Goal: Transaction & Acquisition: Purchase product/service

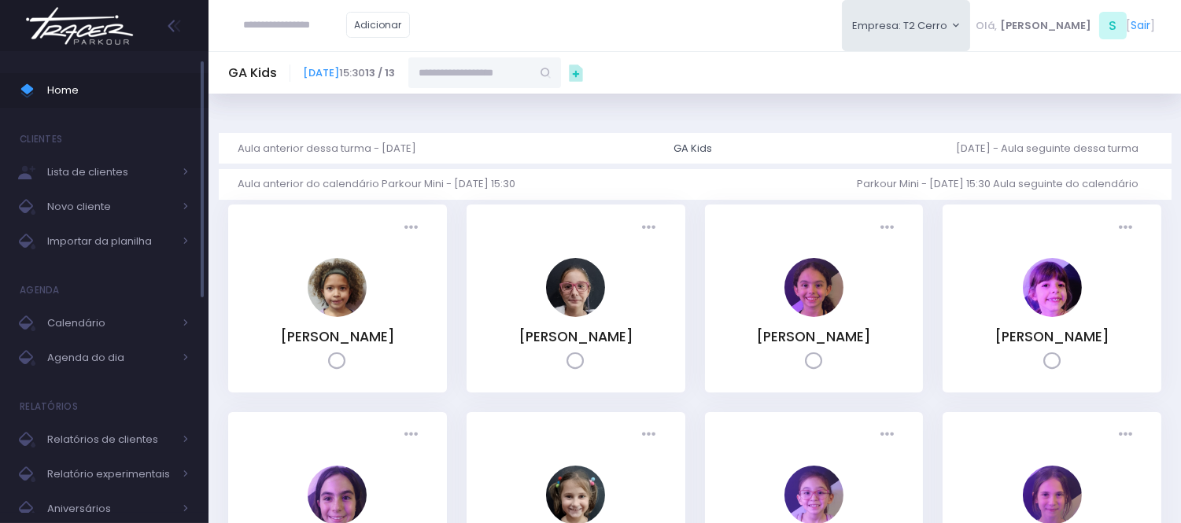
click at [148, 81] on span "Home" at bounding box center [118, 90] width 142 height 20
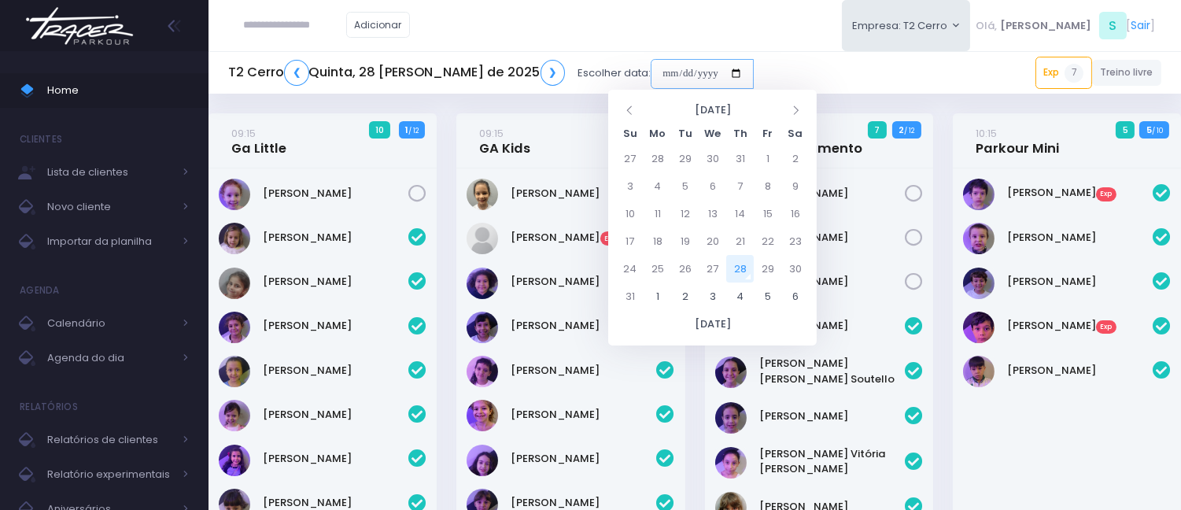
click at [651, 64] on input "date" at bounding box center [702, 74] width 103 height 30
click at [742, 265] on td "28" at bounding box center [740, 269] width 28 height 28
type input "**********"
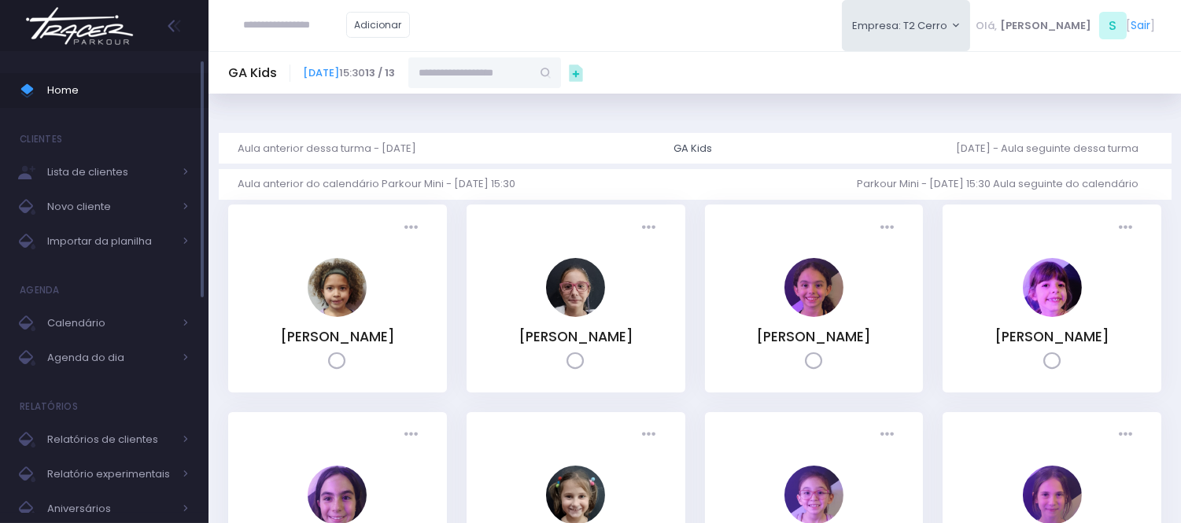
click at [61, 91] on span "Home" at bounding box center [118, 90] width 142 height 20
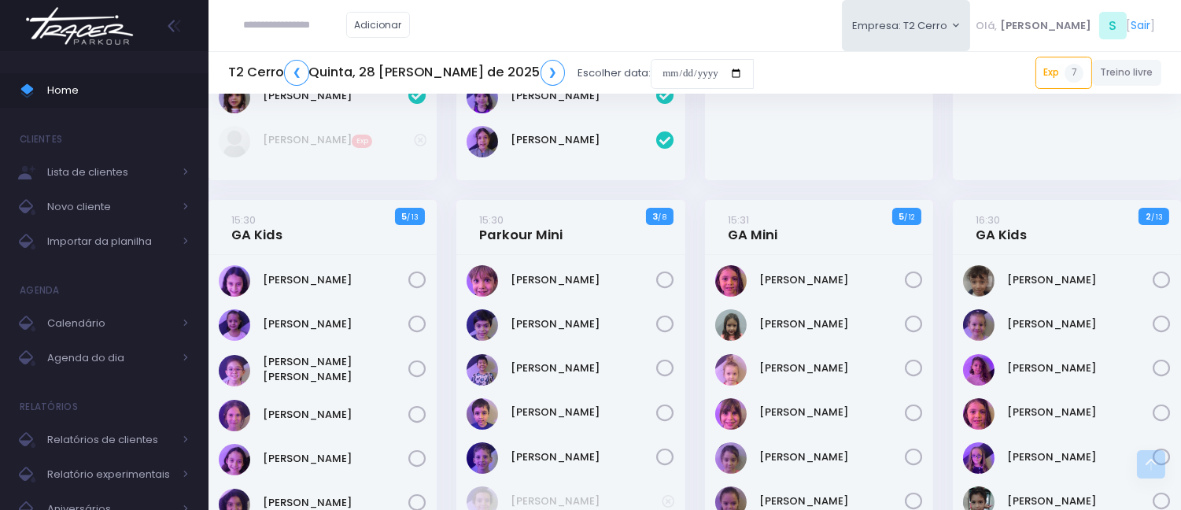
scroll to position [524, 0]
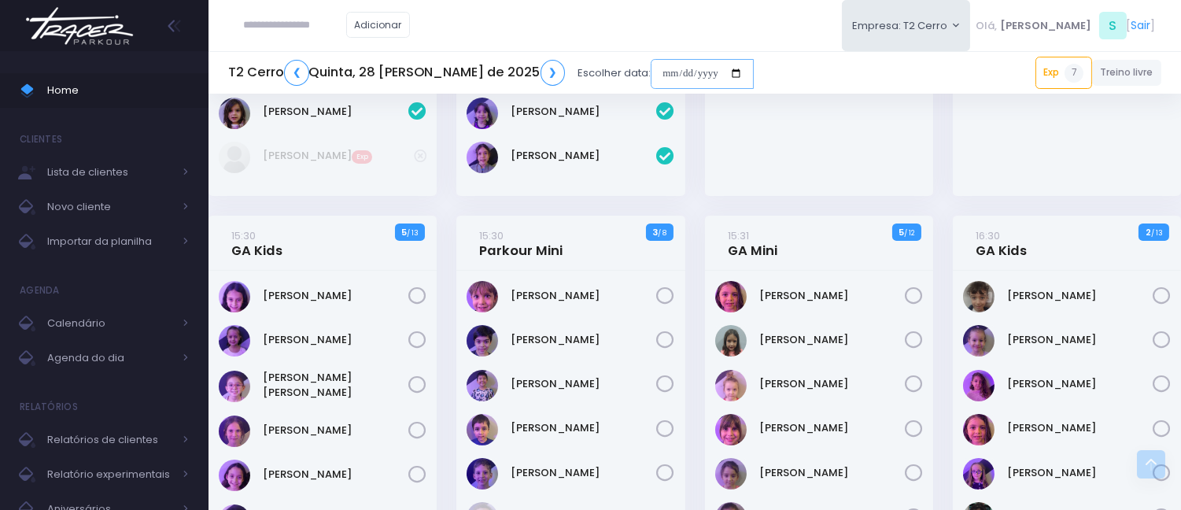
click at [651, 72] on input "date" at bounding box center [702, 74] width 103 height 30
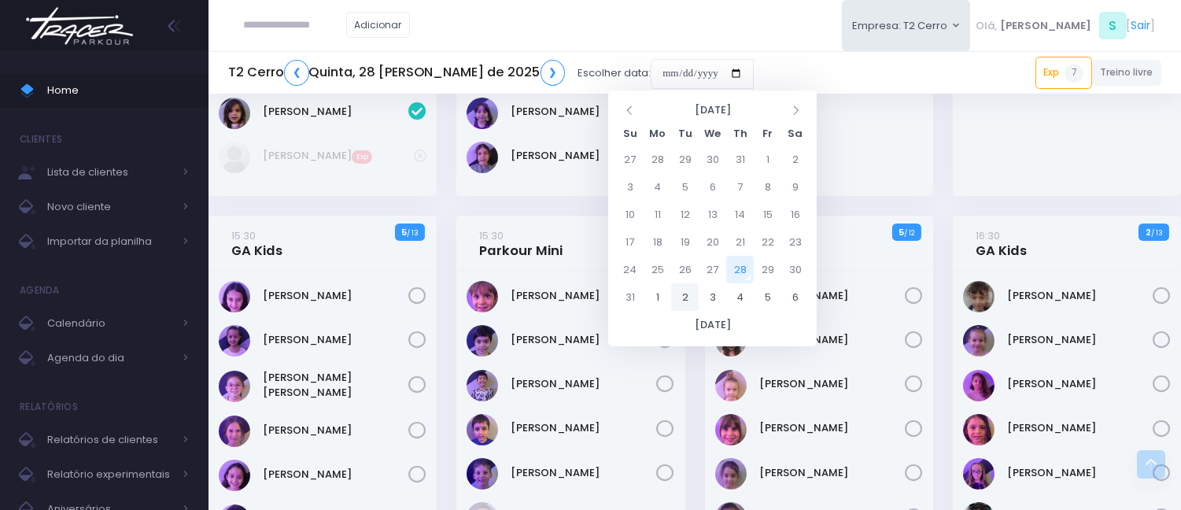
click at [694, 298] on td "2" at bounding box center [685, 297] width 28 height 28
type input "**********"
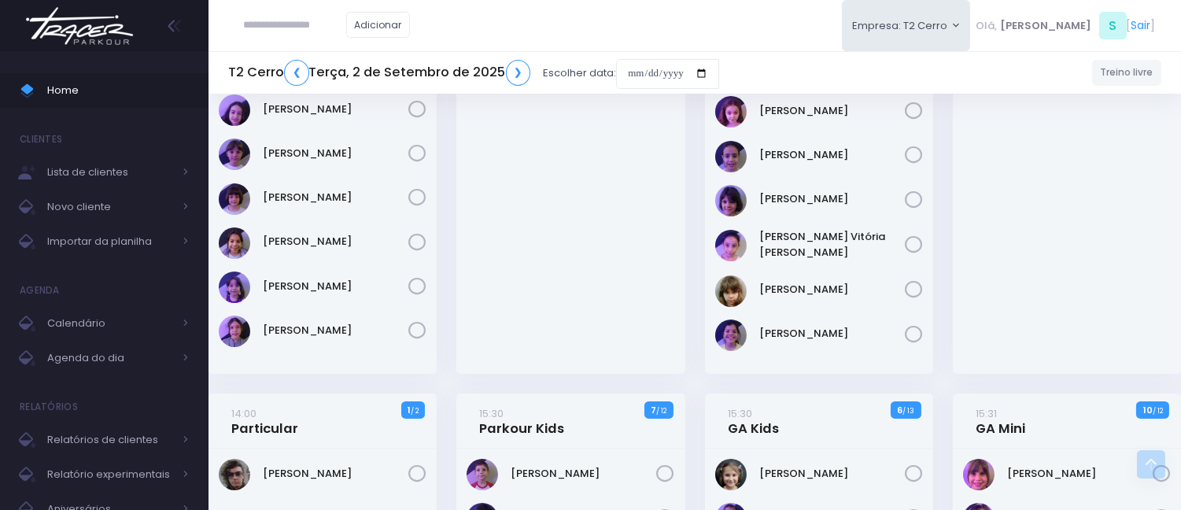
scroll to position [262, 0]
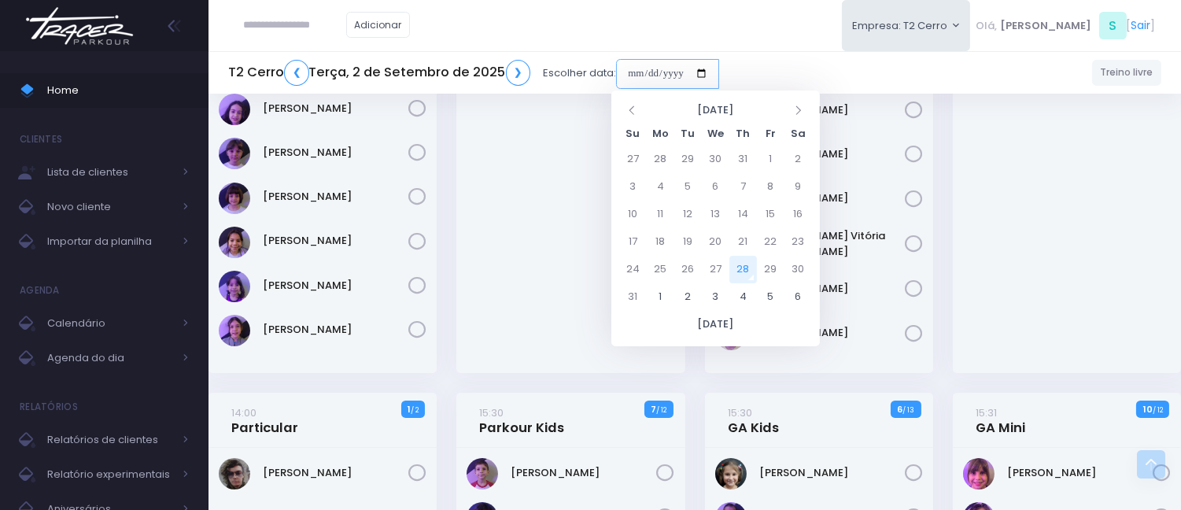
click at [634, 74] on input "date" at bounding box center [667, 74] width 103 height 30
click at [742, 268] on td "28" at bounding box center [744, 270] width 28 height 28
type input "**********"
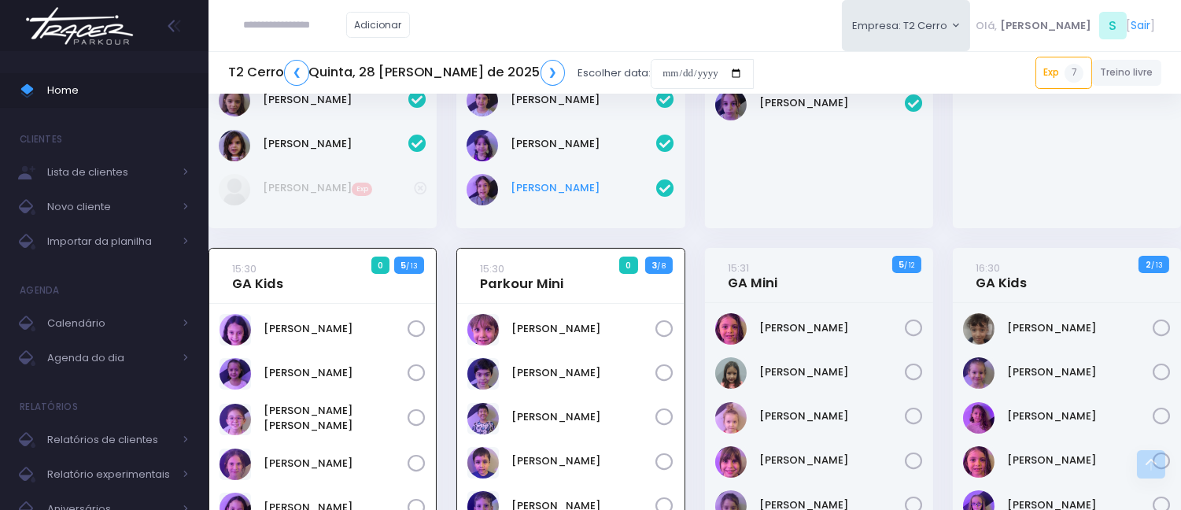
scroll to position [652, 0]
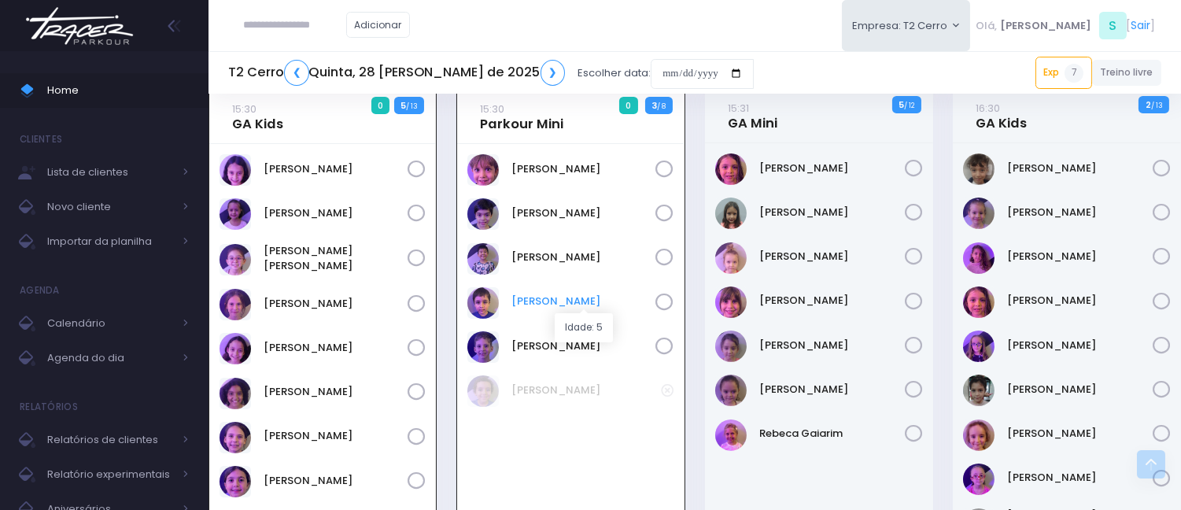
click at [544, 294] on link "[PERSON_NAME]" at bounding box center [584, 302] width 144 height 16
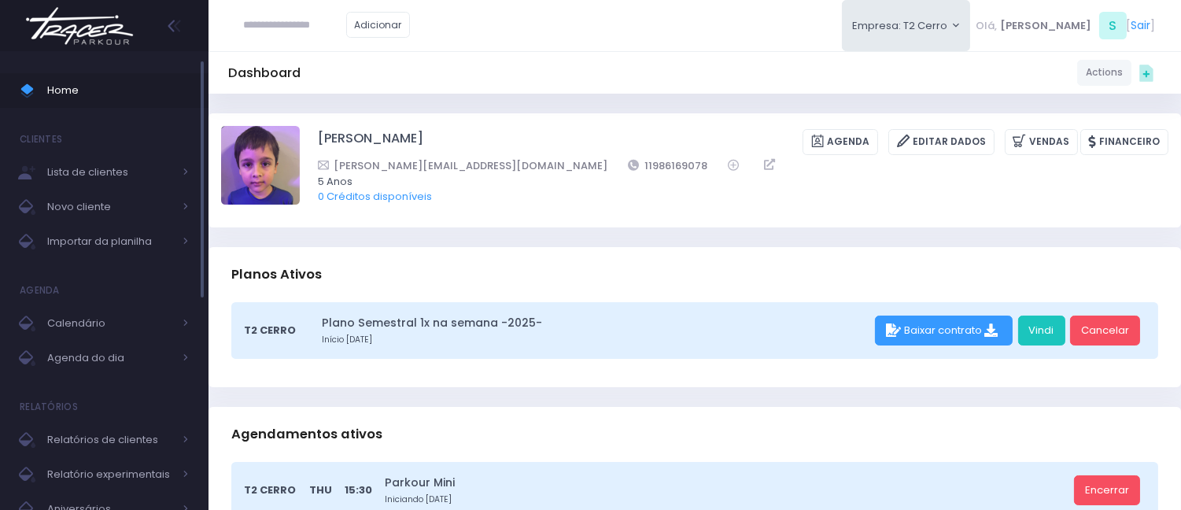
click at [77, 84] on span "Home" at bounding box center [118, 90] width 142 height 20
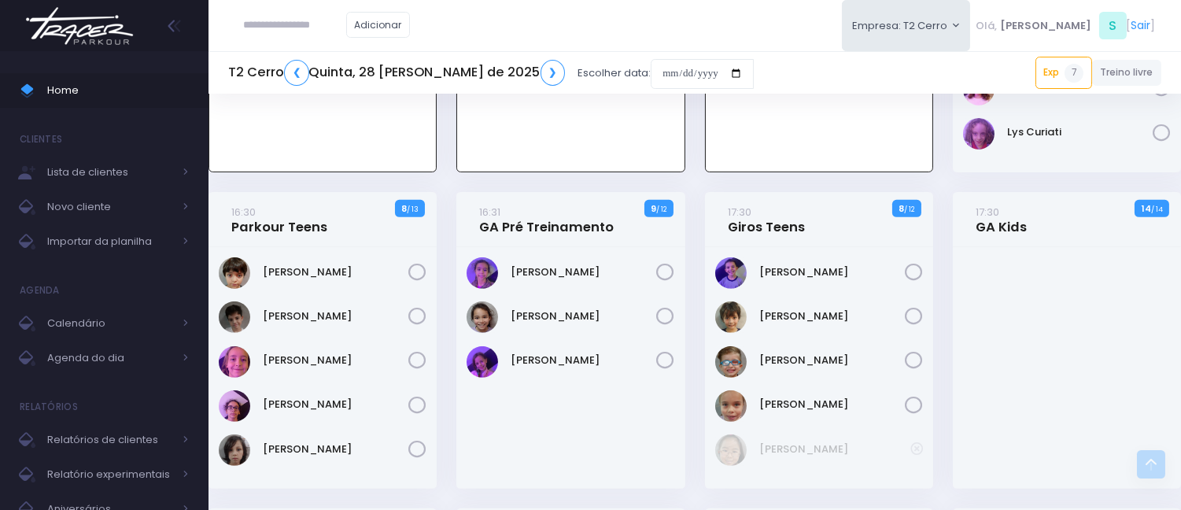
scroll to position [1089, 0]
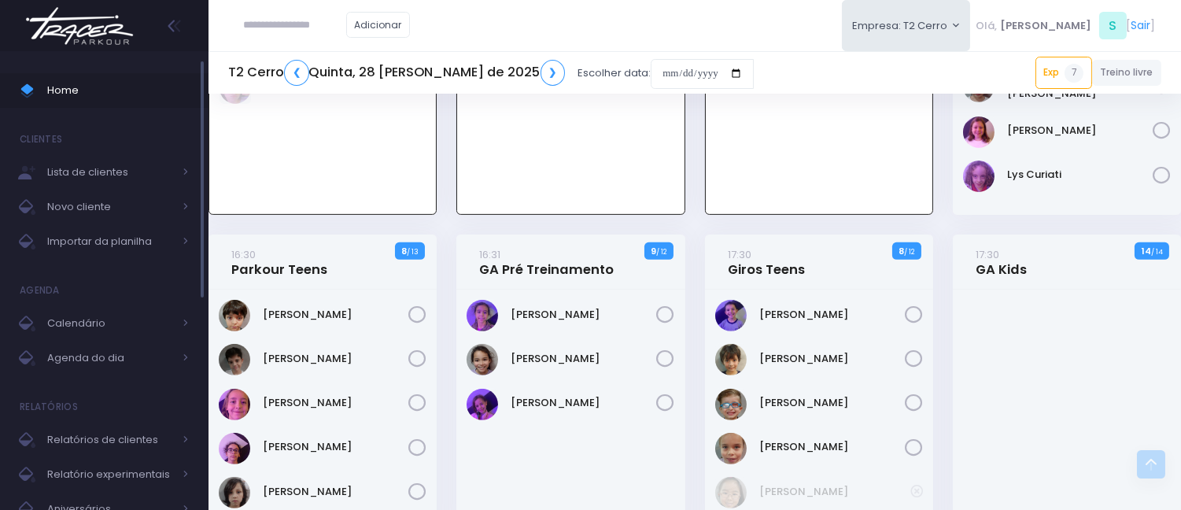
click at [153, 96] on span "Home" at bounding box center [118, 90] width 142 height 20
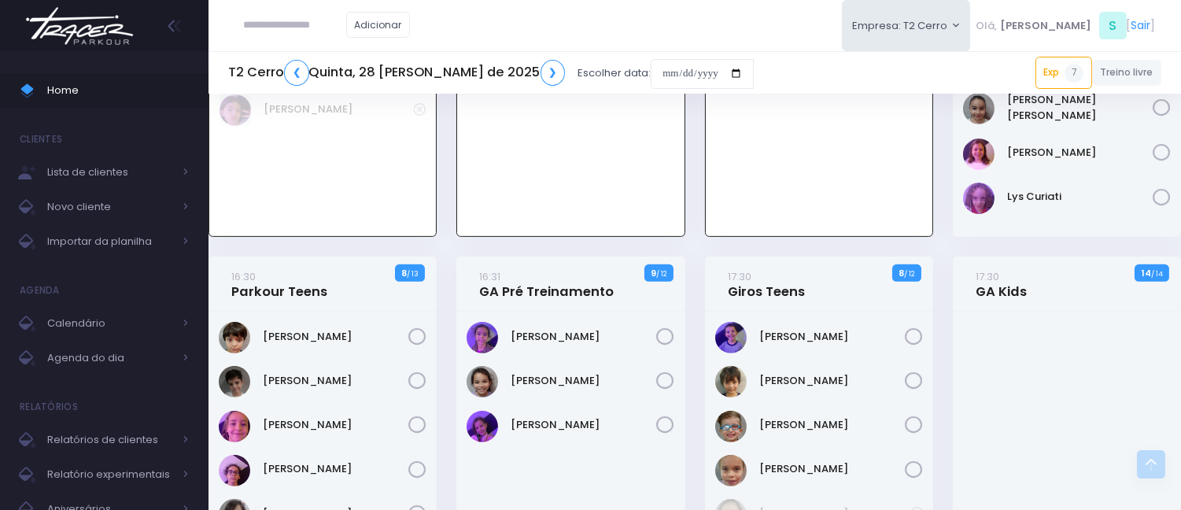
scroll to position [1224, 0]
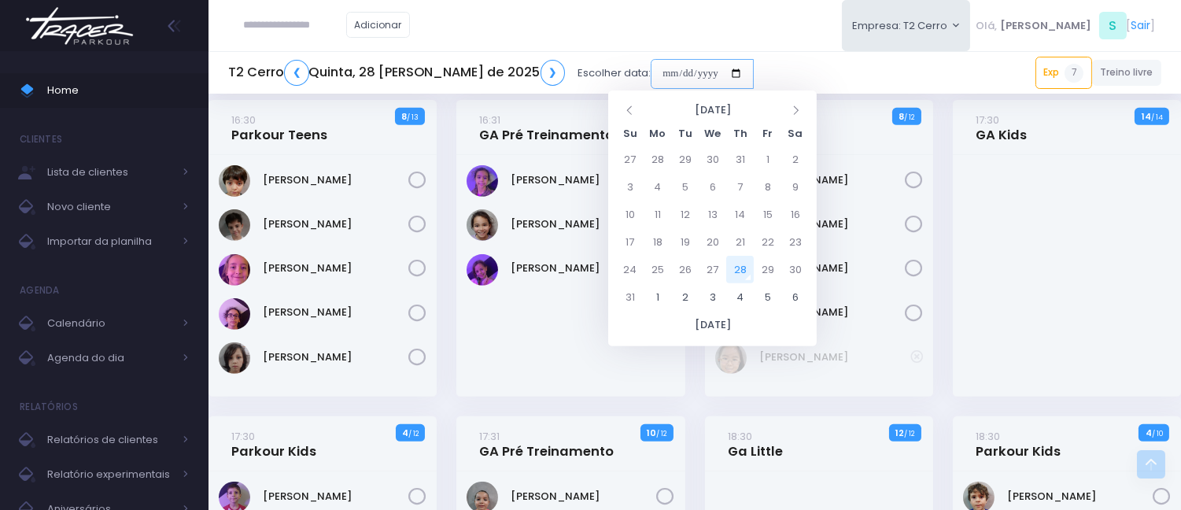
click at [651, 73] on input "date" at bounding box center [702, 74] width 103 height 30
click at [680, 294] on td "2" at bounding box center [685, 297] width 28 height 28
type input "**********"
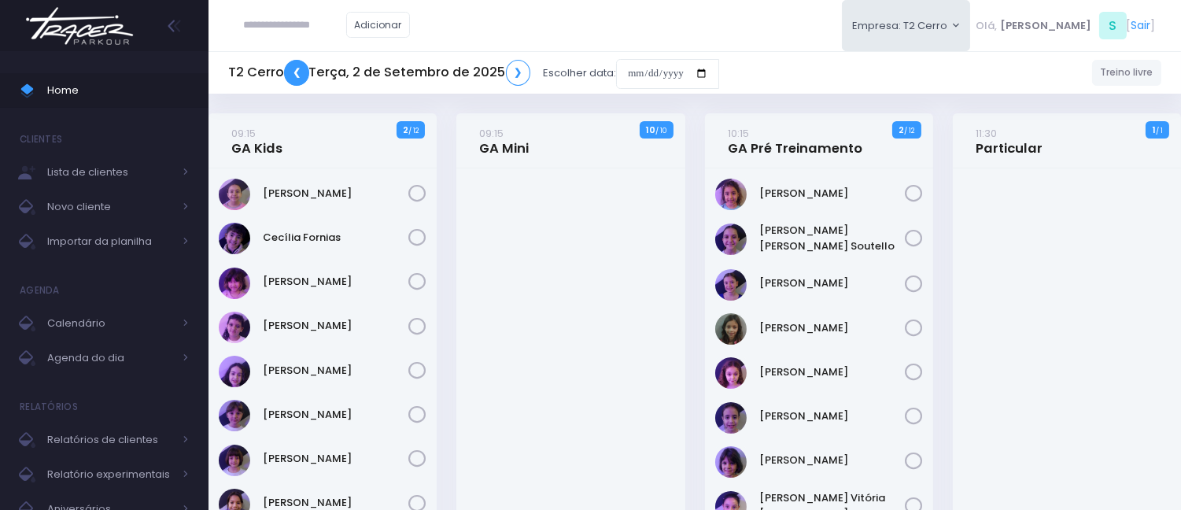
click at [290, 73] on link "❮" at bounding box center [296, 73] width 25 height 26
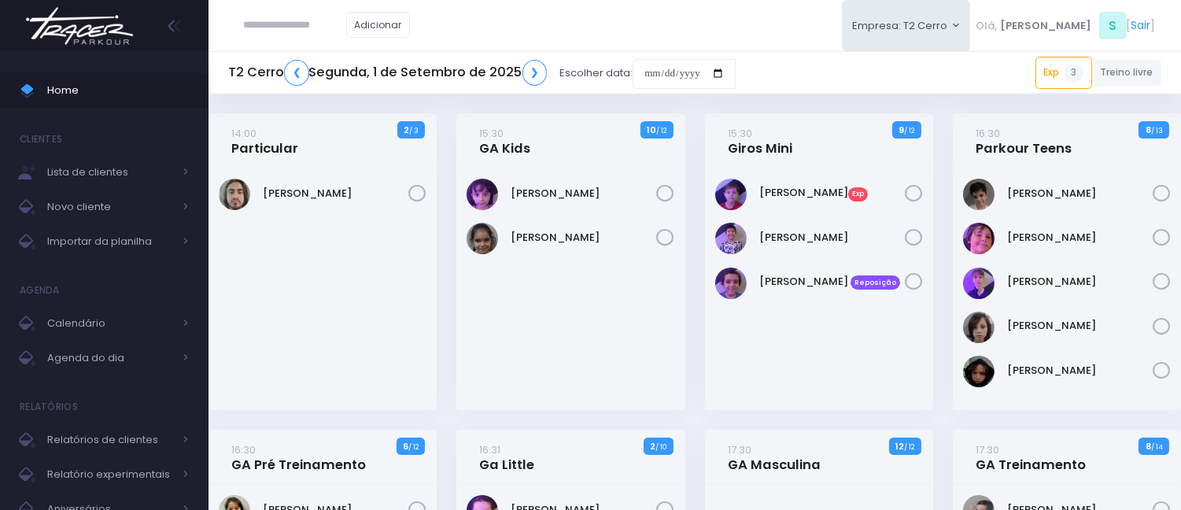
click at [804, 55] on div "T2 Cerro ❮ [DATE] ❯ Escolher data: Exp 3 15:30 [PERSON_NAME] 18:31 [PERSON_NAME…" at bounding box center [695, 73] width 973 height 36
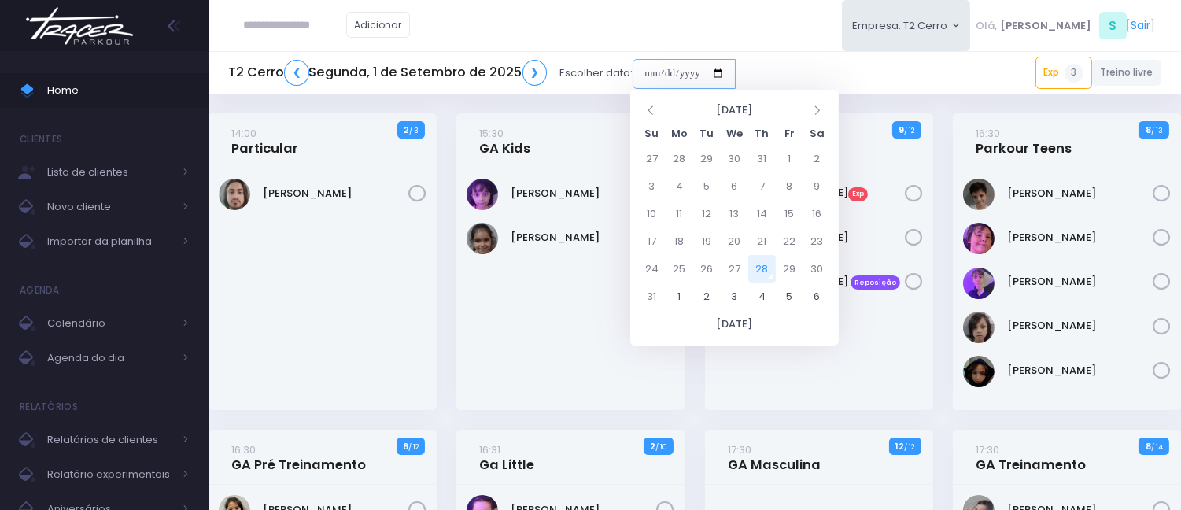
click at [643, 74] on input "date" at bounding box center [684, 74] width 103 height 30
click at [773, 279] on td "28" at bounding box center [763, 269] width 28 height 28
type input "**********"
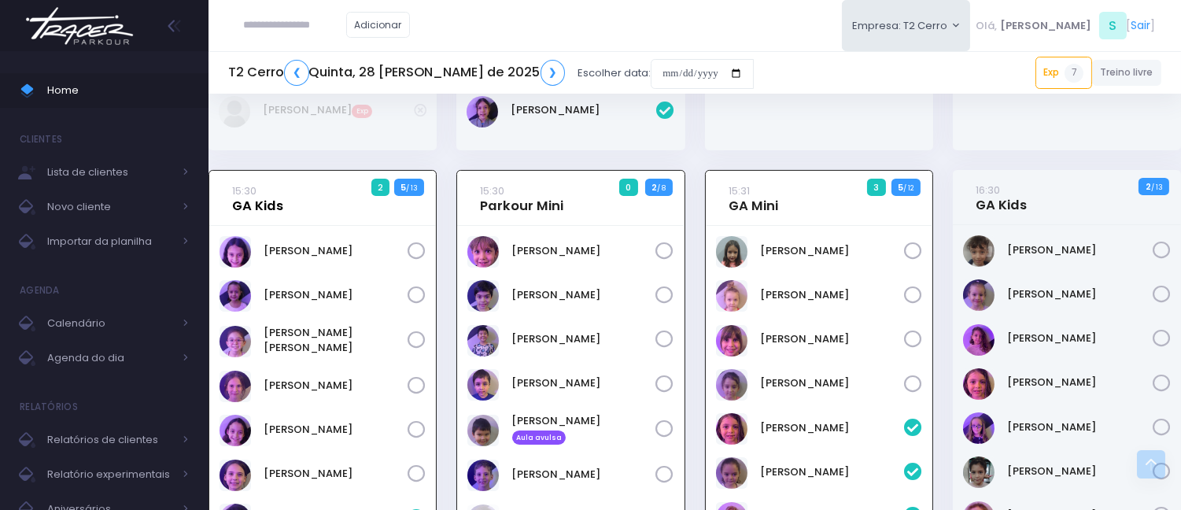
scroll to position [564, 0]
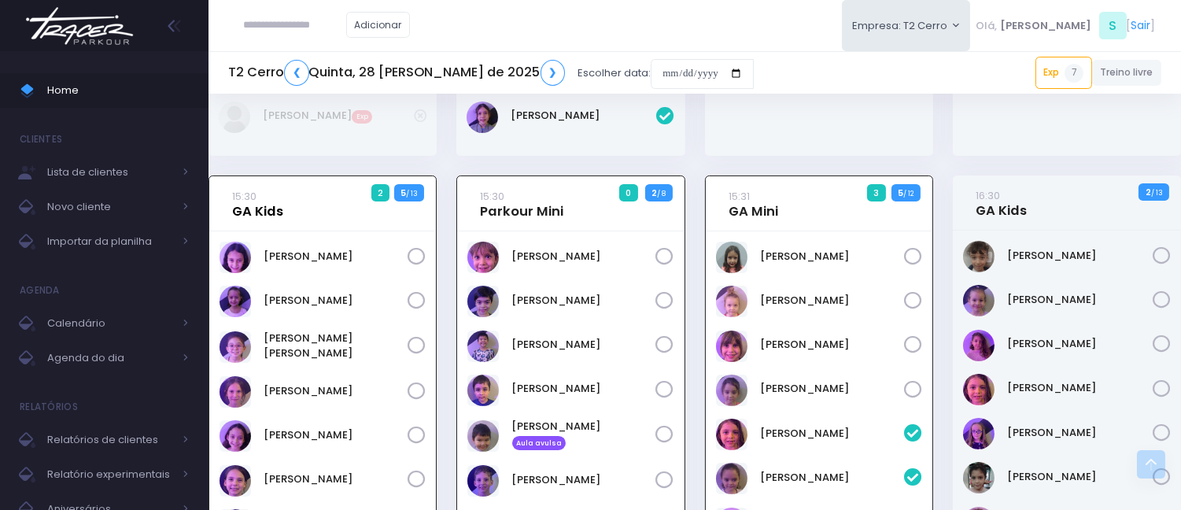
click at [268, 201] on link "15:30 GA Kids" at bounding box center [257, 203] width 51 height 31
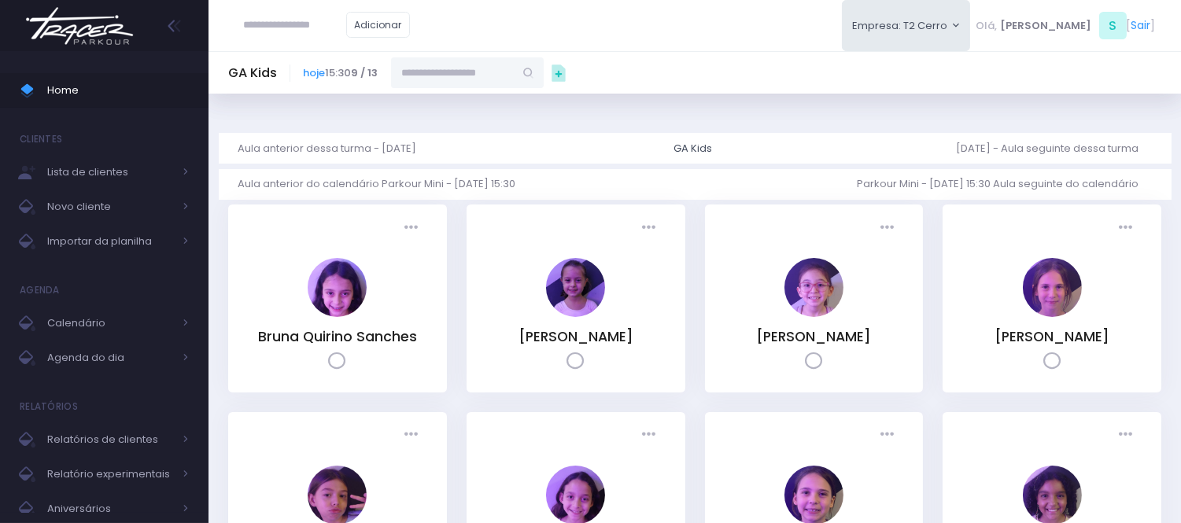
click at [457, 81] on input "text" at bounding box center [452, 72] width 123 height 30
type input "******"
type input "**********"
type input "*****"
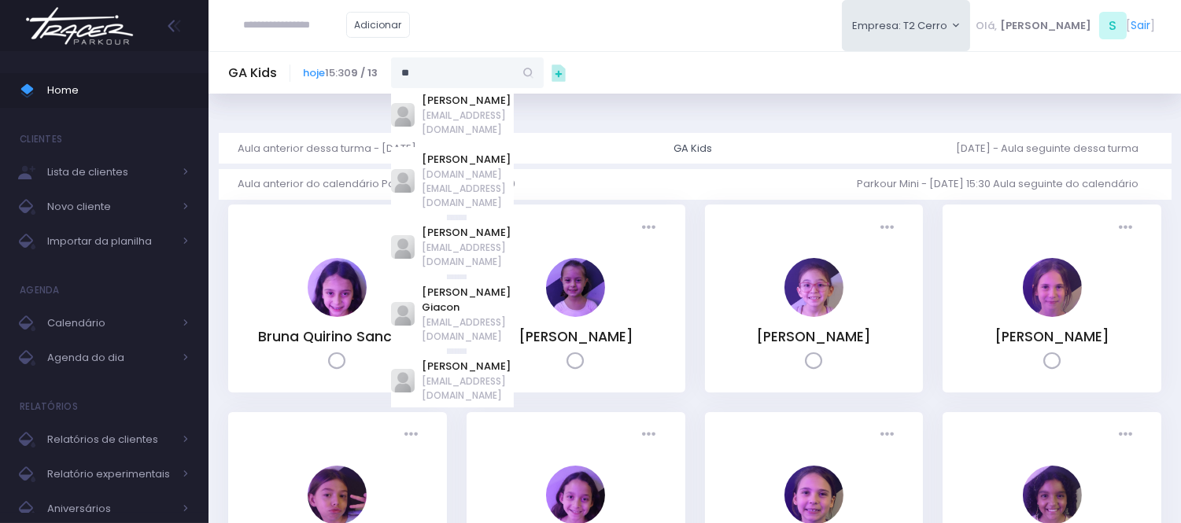
type input "*"
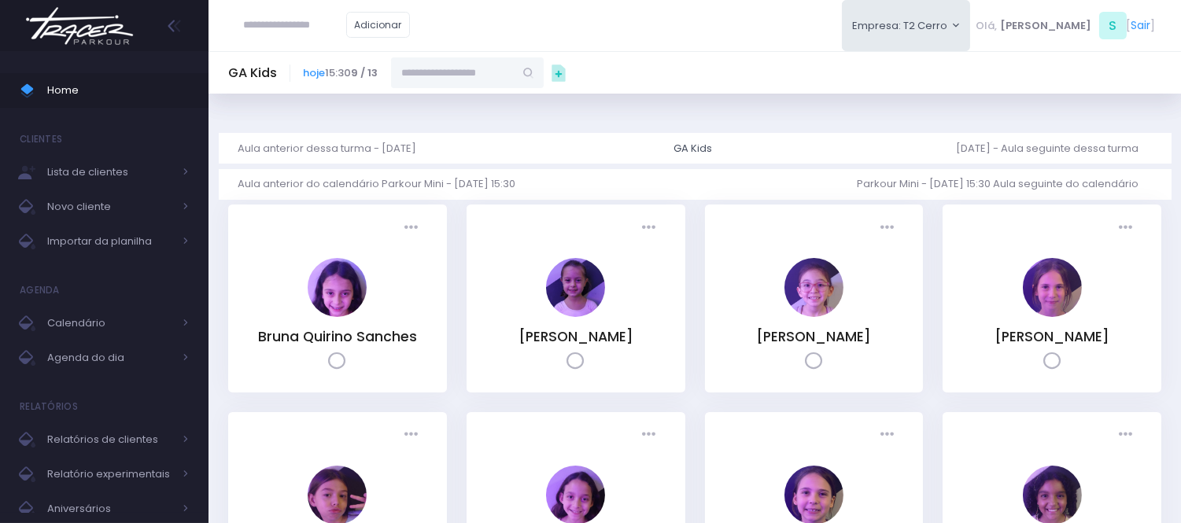
paste input "**********"
click at [435, 68] on input "**********" at bounding box center [452, 72] width 123 height 30
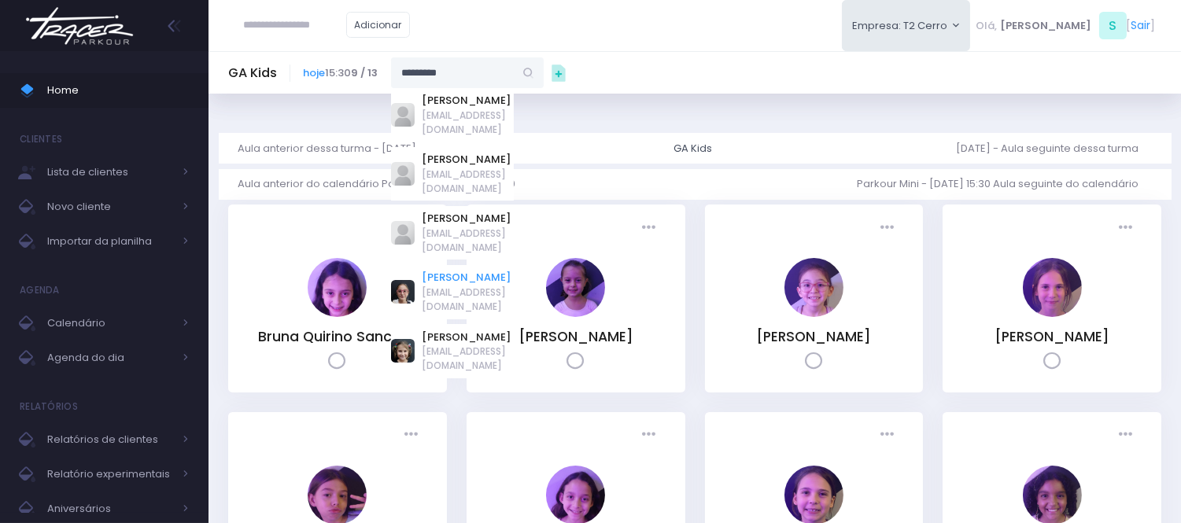
click at [459, 270] on link "[PERSON_NAME]" at bounding box center [468, 278] width 91 height 16
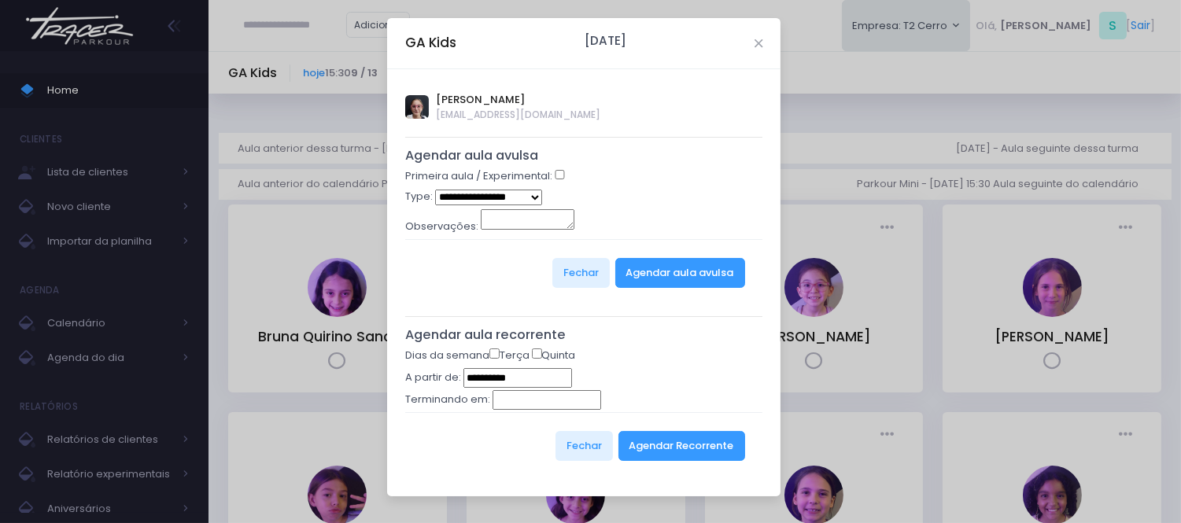
type input "**********"
click at [663, 442] on button "Agendar Recorrente" at bounding box center [682, 446] width 127 height 30
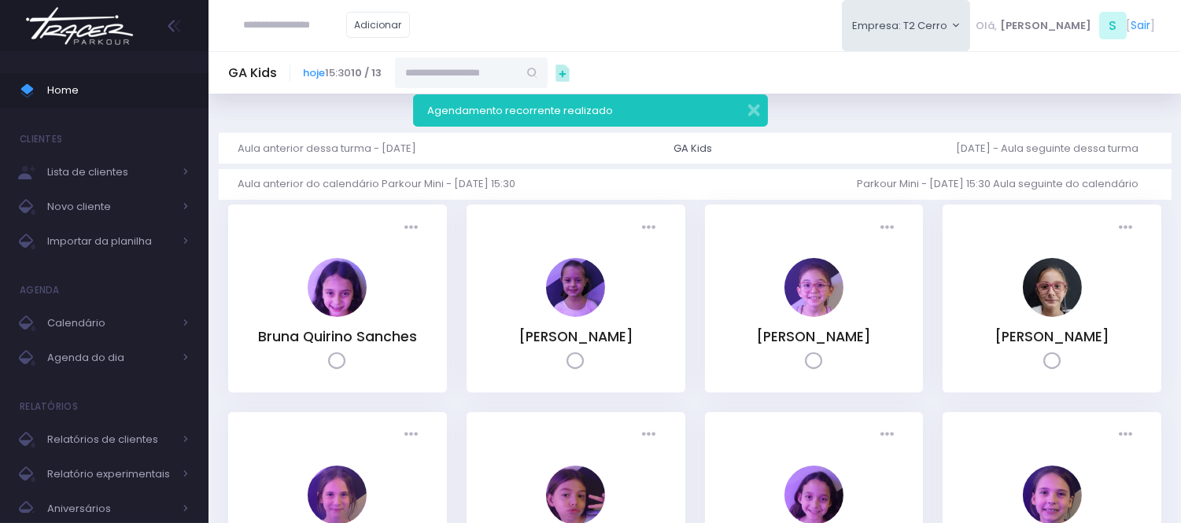
click at [481, 69] on input "text" at bounding box center [456, 72] width 123 height 30
paste input "**********"
click at [443, 76] on input "**********" at bounding box center [456, 72] width 123 height 30
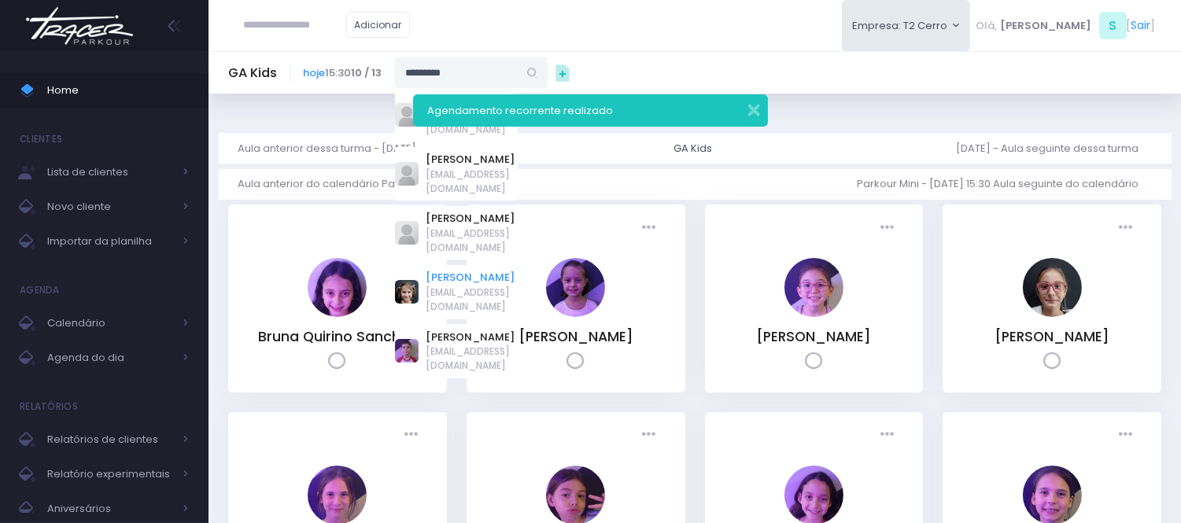
click at [501, 270] on link "[PERSON_NAME]" at bounding box center [472, 278] width 91 height 16
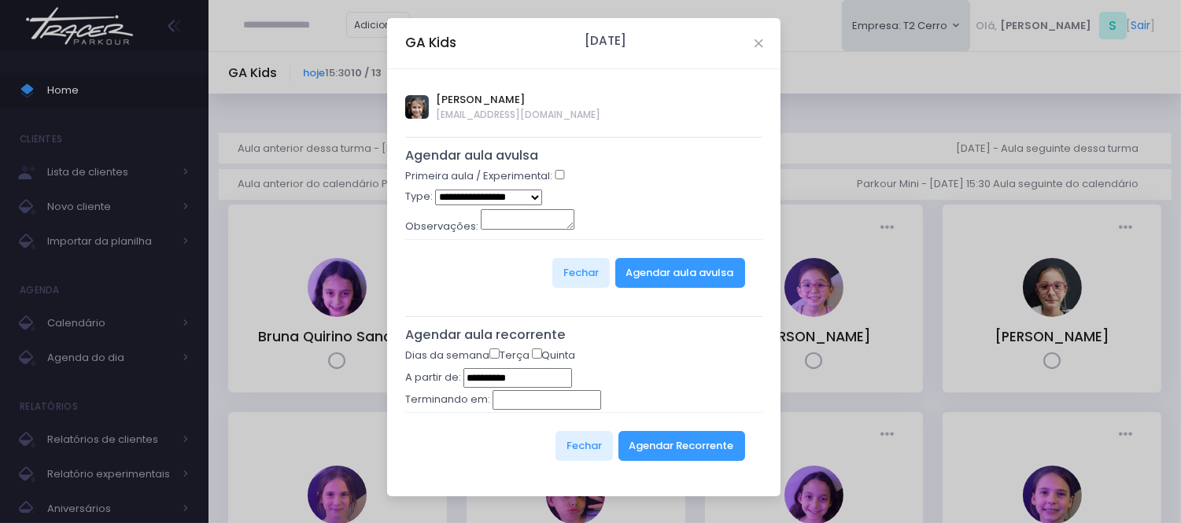
type input "**********"
click at [702, 442] on button "Agendar Recorrente" at bounding box center [682, 446] width 127 height 30
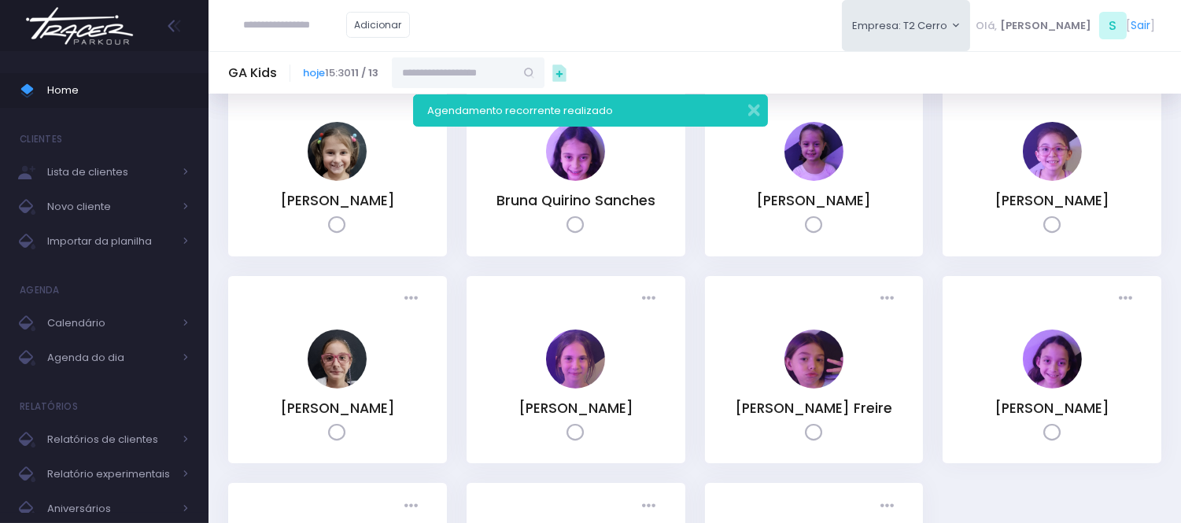
scroll to position [175, 0]
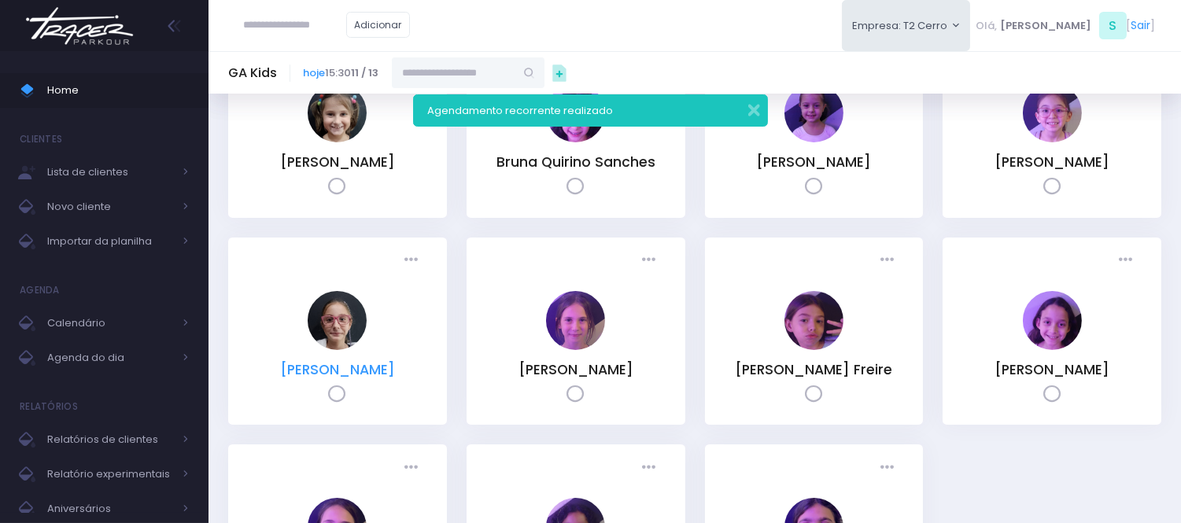
click at [384, 379] on link "Julia Abrell Ribeiro" at bounding box center [337, 369] width 115 height 19
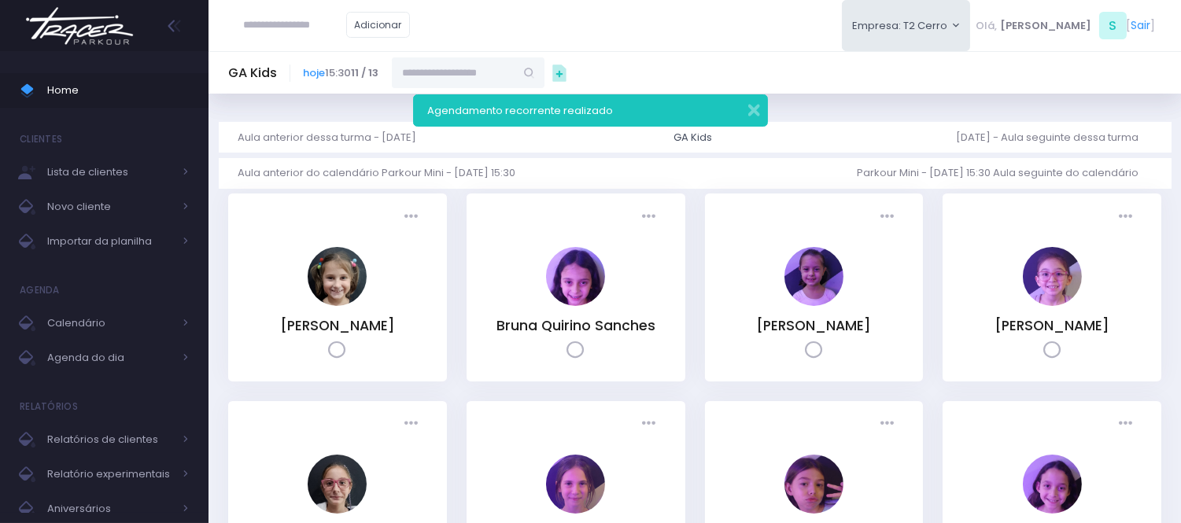
scroll to position [0, 0]
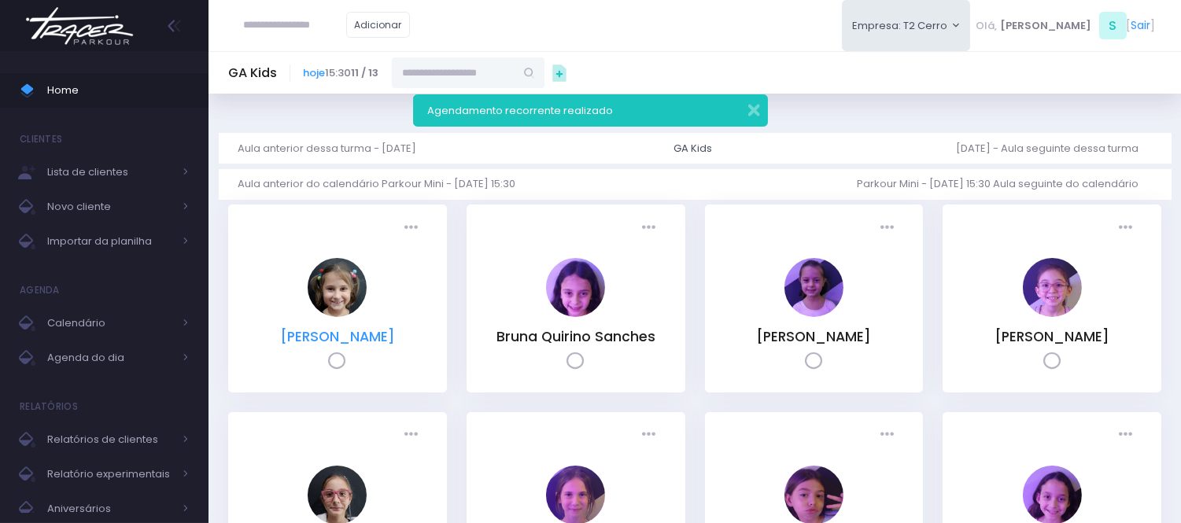
click at [374, 334] on link "Beatriz Abrell Ribeiro" at bounding box center [337, 336] width 115 height 19
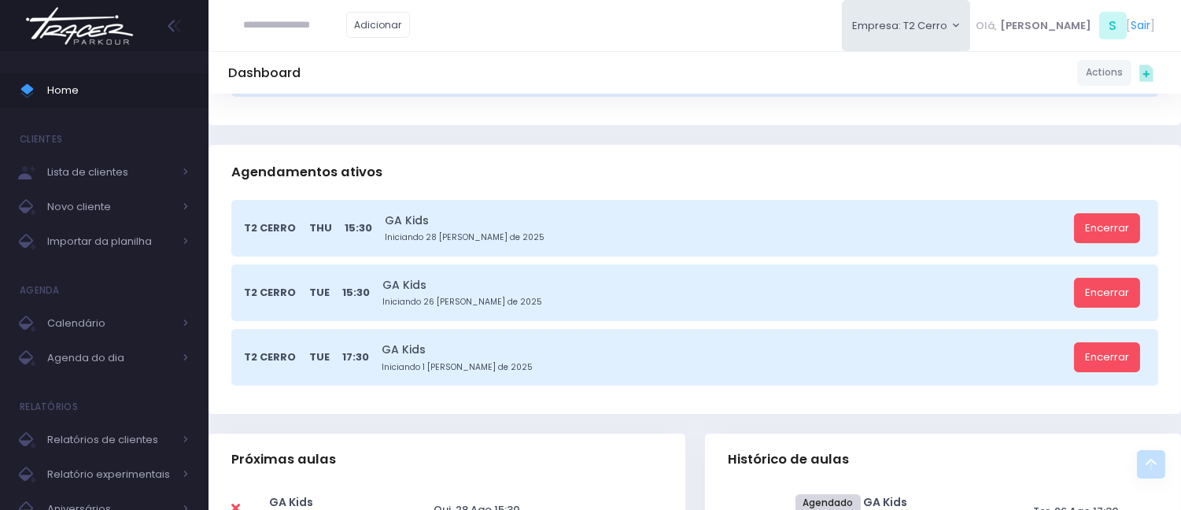
scroll to position [349, 0]
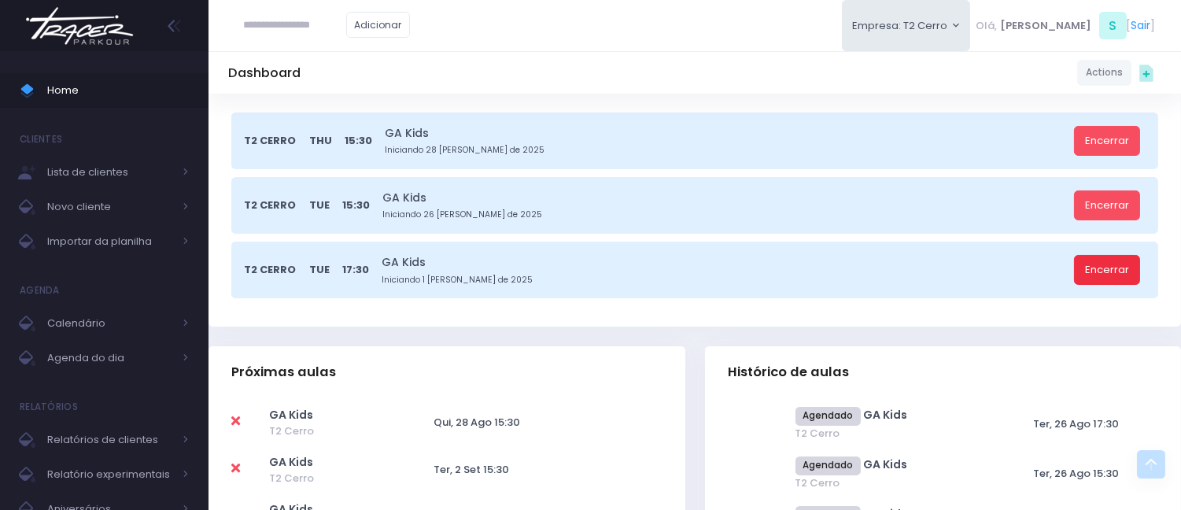
click at [1074, 271] on link "Encerrar" at bounding box center [1107, 270] width 66 height 30
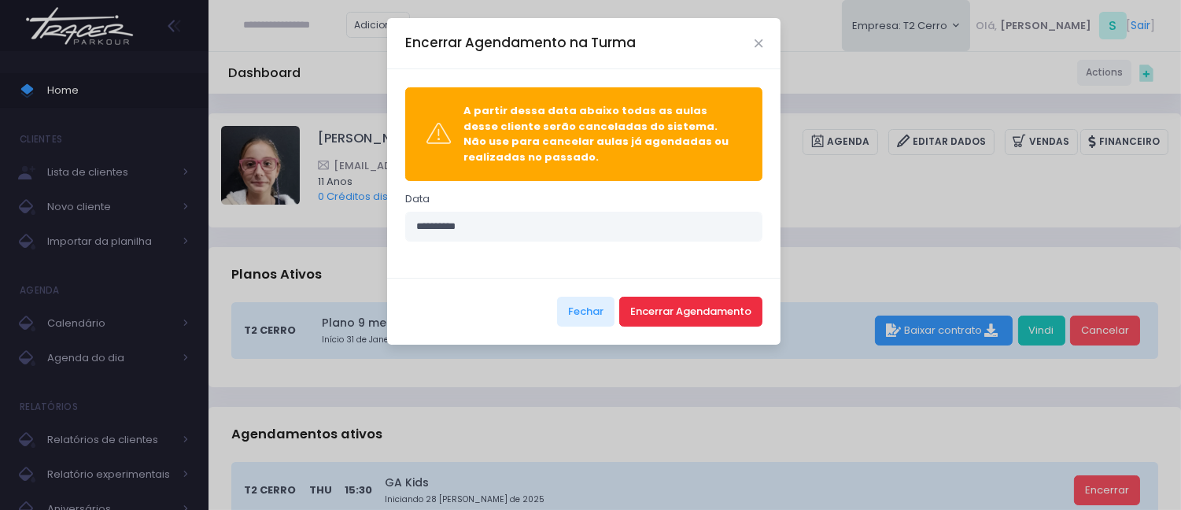
click at [742, 300] on button "Encerrar Agendamento" at bounding box center [690, 312] width 143 height 30
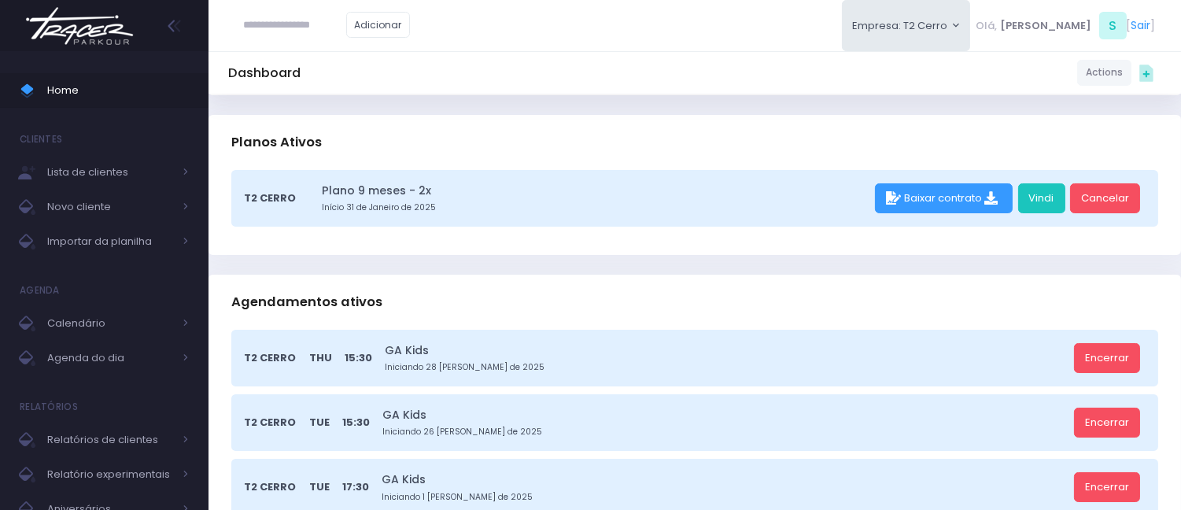
scroll to position [262, 0]
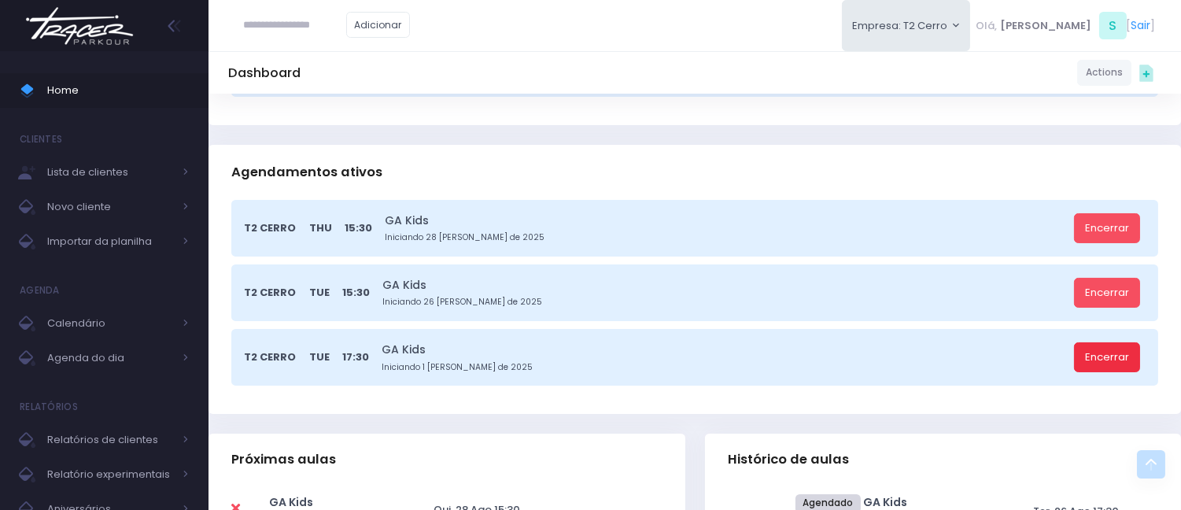
click at [1108, 349] on link "Encerrar" at bounding box center [1107, 357] width 66 height 30
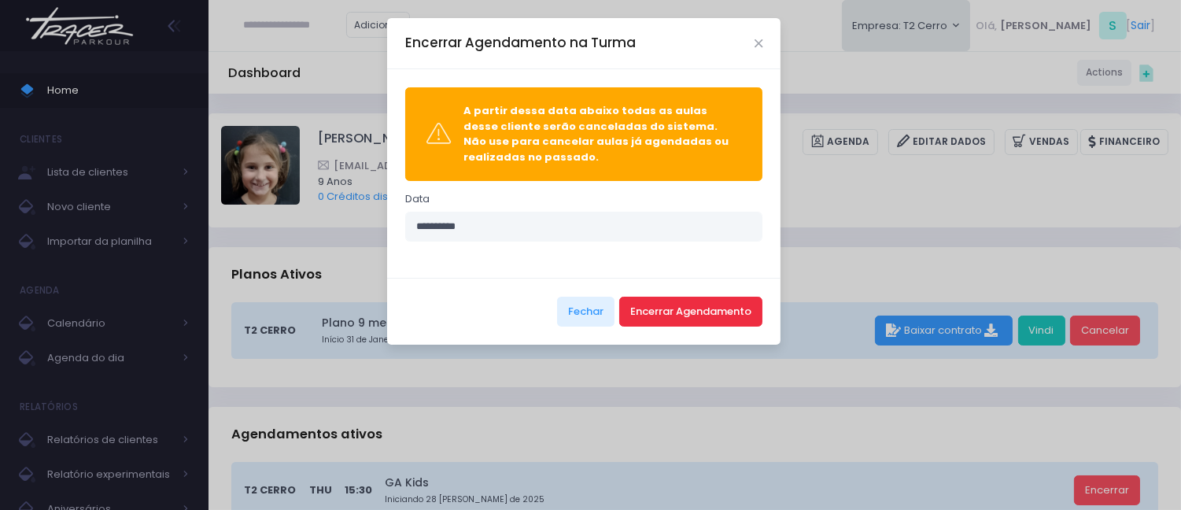
click at [686, 312] on button "Encerrar Agendamento" at bounding box center [690, 312] width 143 height 30
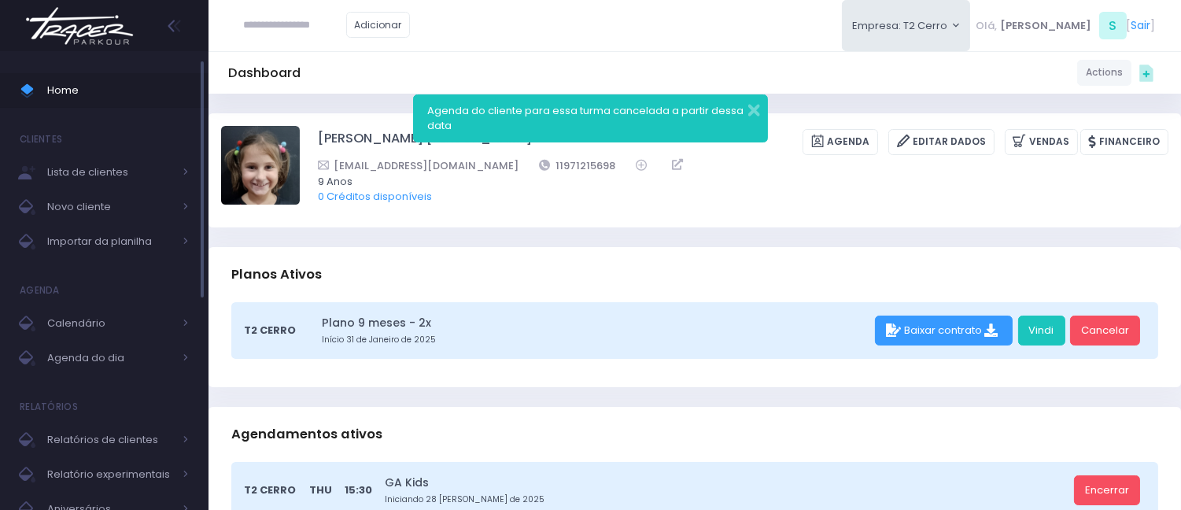
click at [147, 87] on span "Home" at bounding box center [118, 90] width 142 height 20
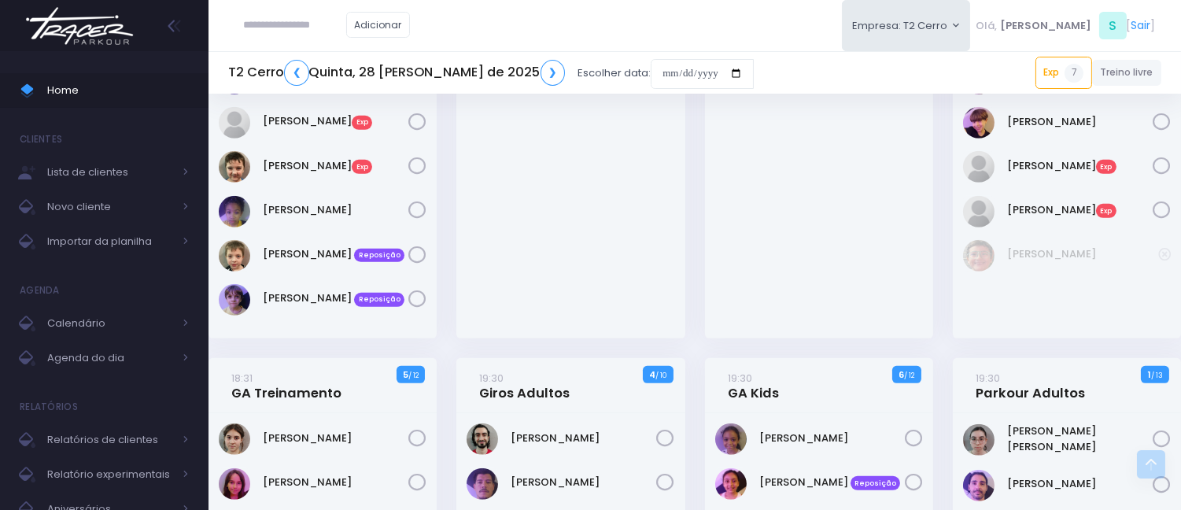
scroll to position [1789, 0]
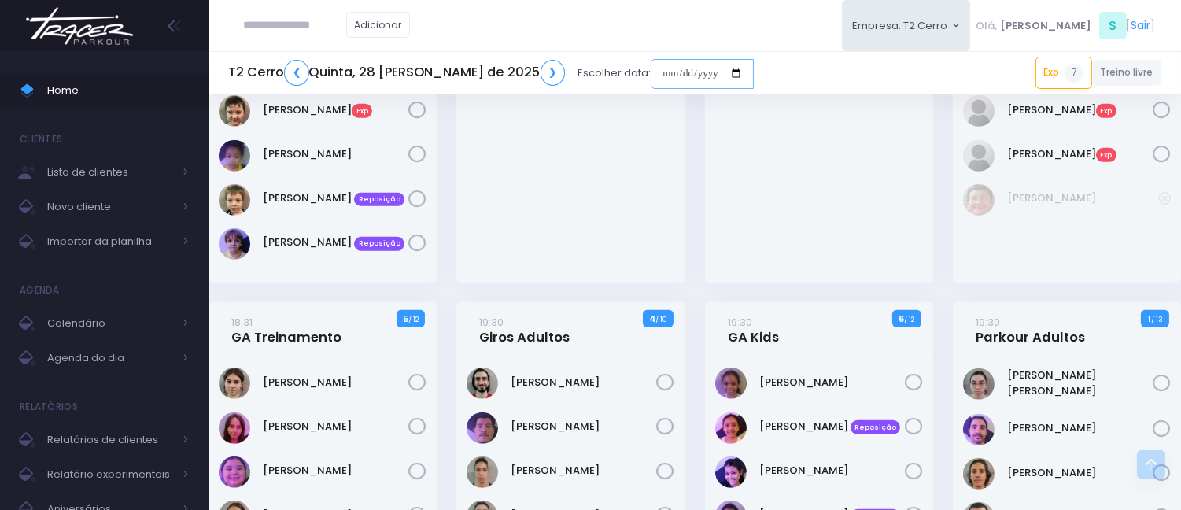
click at [651, 79] on input "date" at bounding box center [702, 74] width 103 height 30
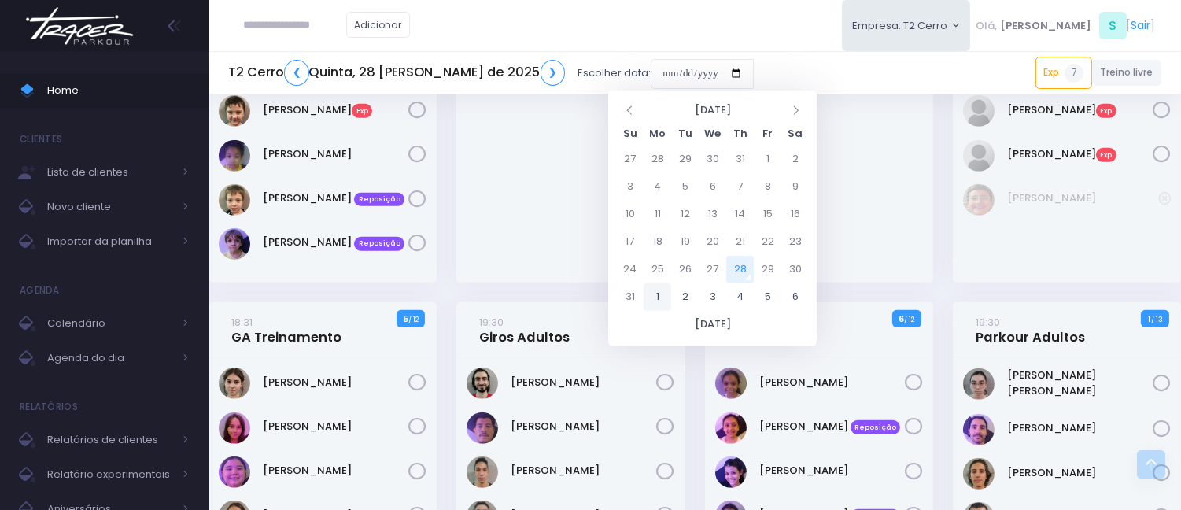
click at [657, 299] on td "1" at bounding box center [658, 297] width 28 height 28
type input "**********"
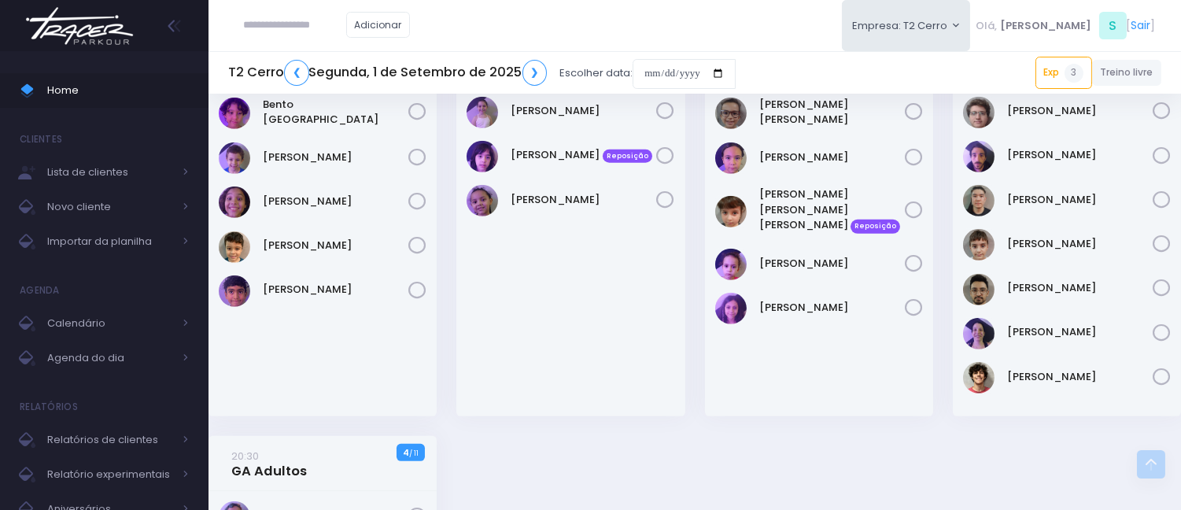
scroll to position [1224, 0]
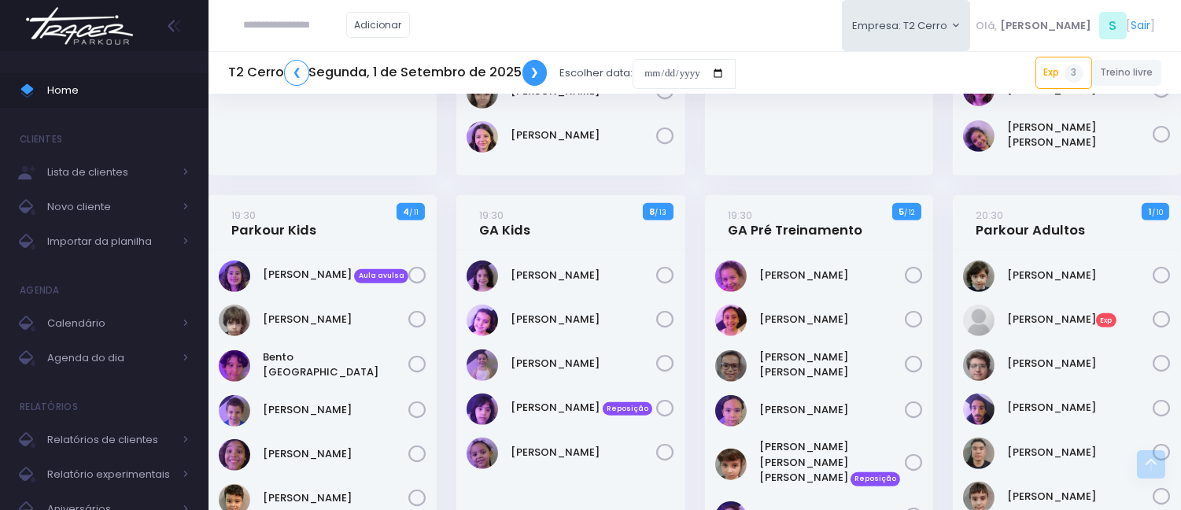
click at [531, 74] on link "❯" at bounding box center [535, 73] width 25 height 26
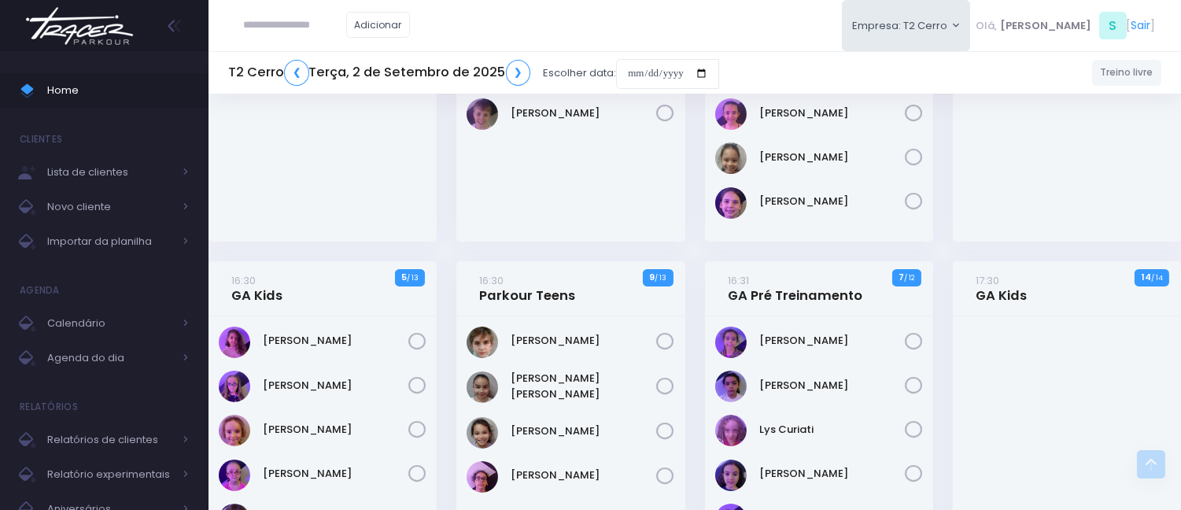
scroll to position [962, 0]
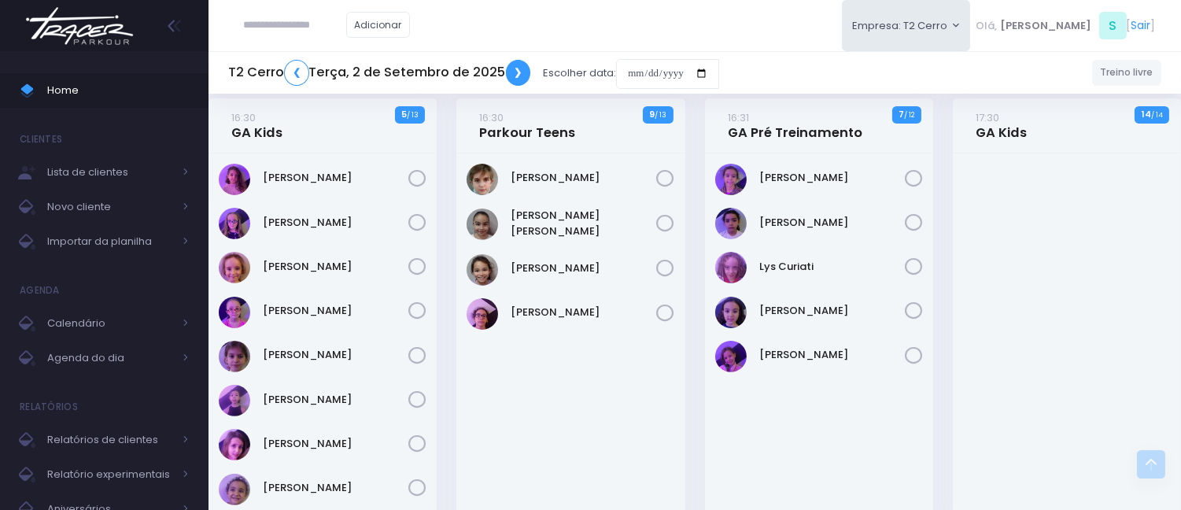
click at [518, 65] on link "❯" at bounding box center [518, 73] width 25 height 26
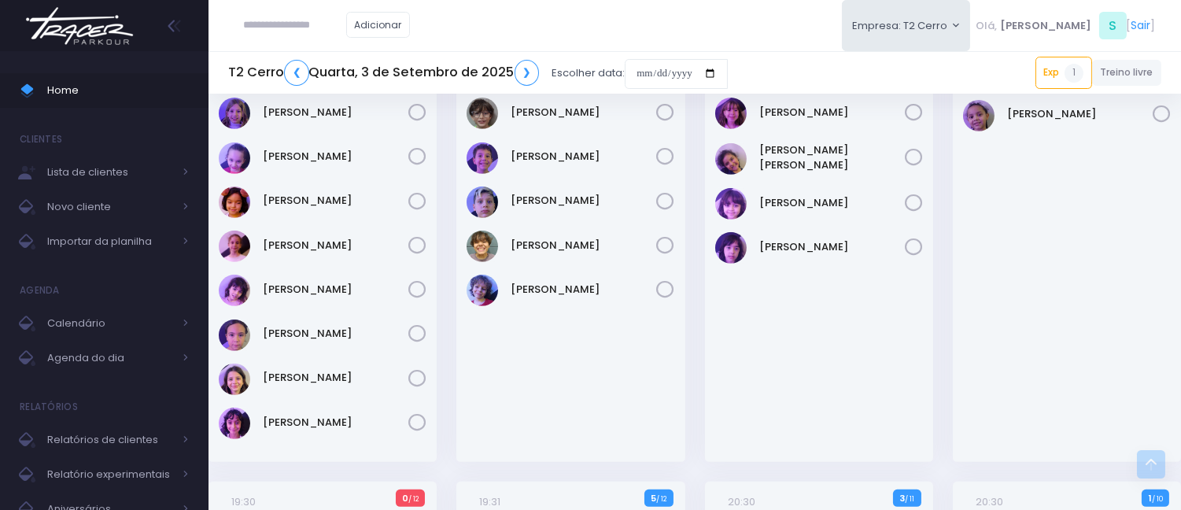
scroll to position [1399, 0]
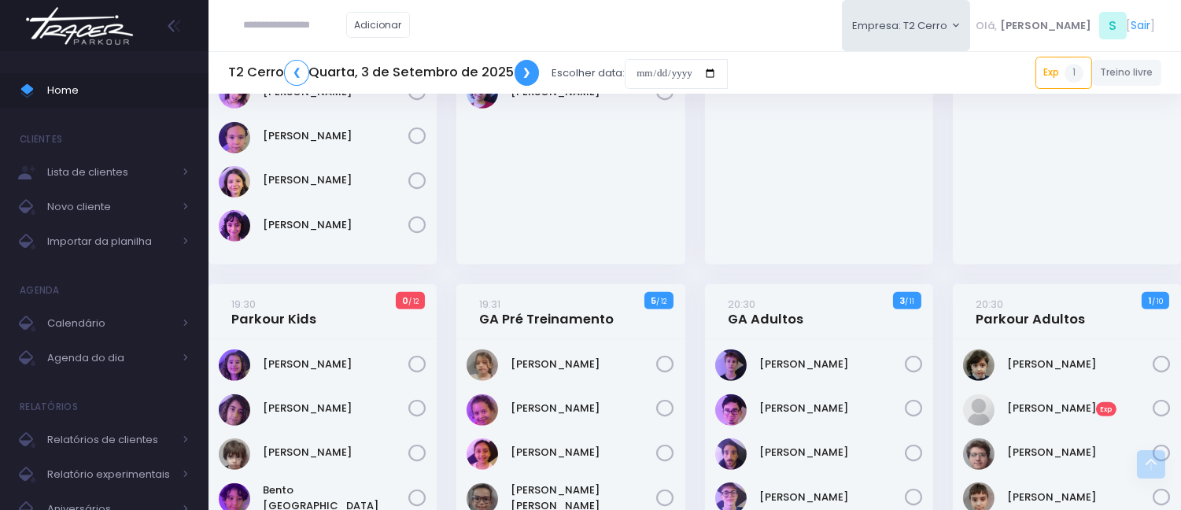
click at [527, 76] on link "❯" at bounding box center [527, 73] width 25 height 26
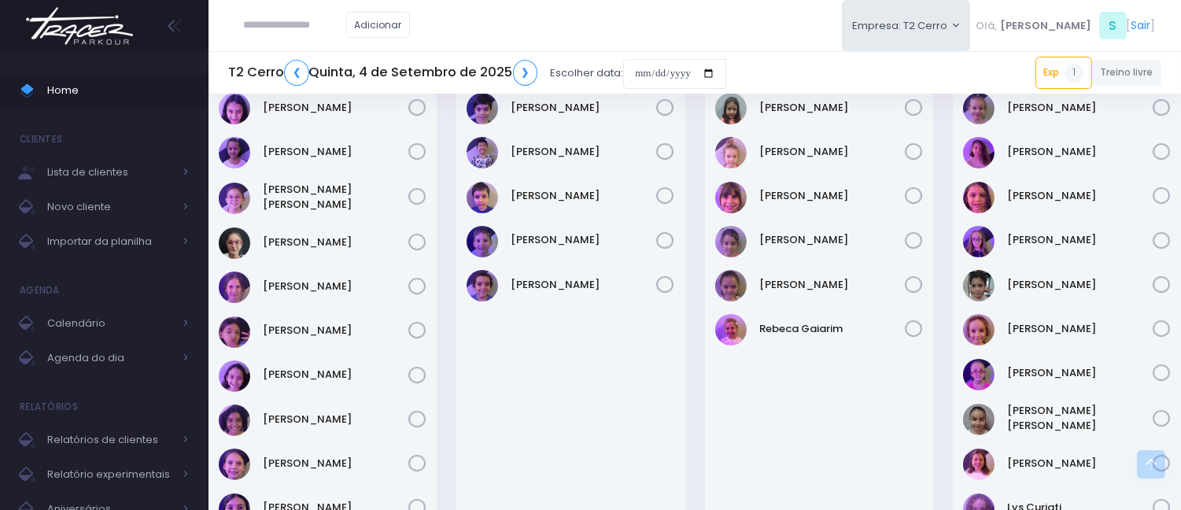
scroll to position [699, 0]
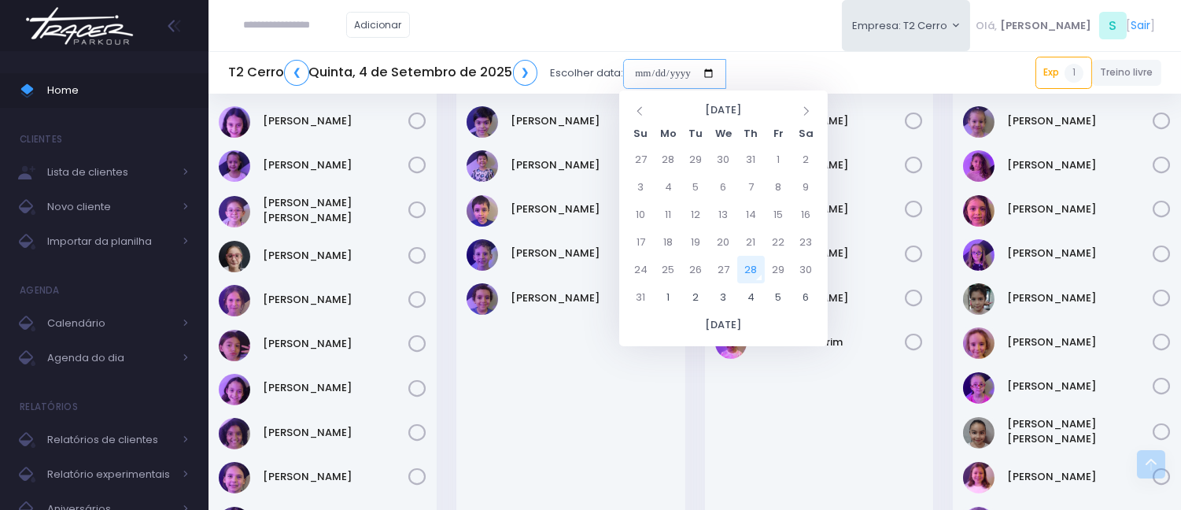
click at [644, 68] on input "date" at bounding box center [674, 74] width 103 height 30
click at [800, 269] on td "30" at bounding box center [807, 270] width 28 height 28
type input "**********"
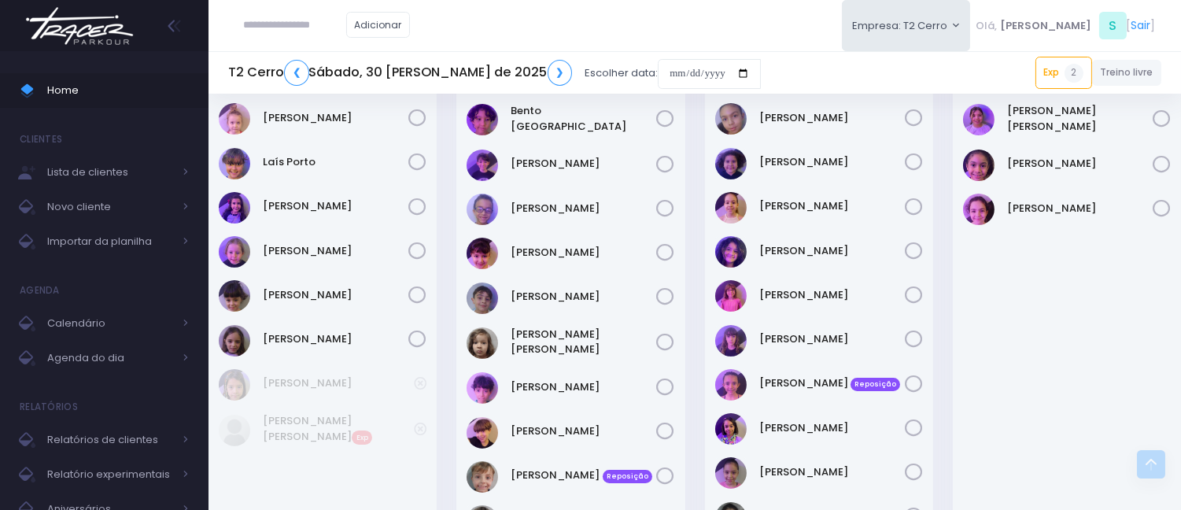
scroll to position [699, 0]
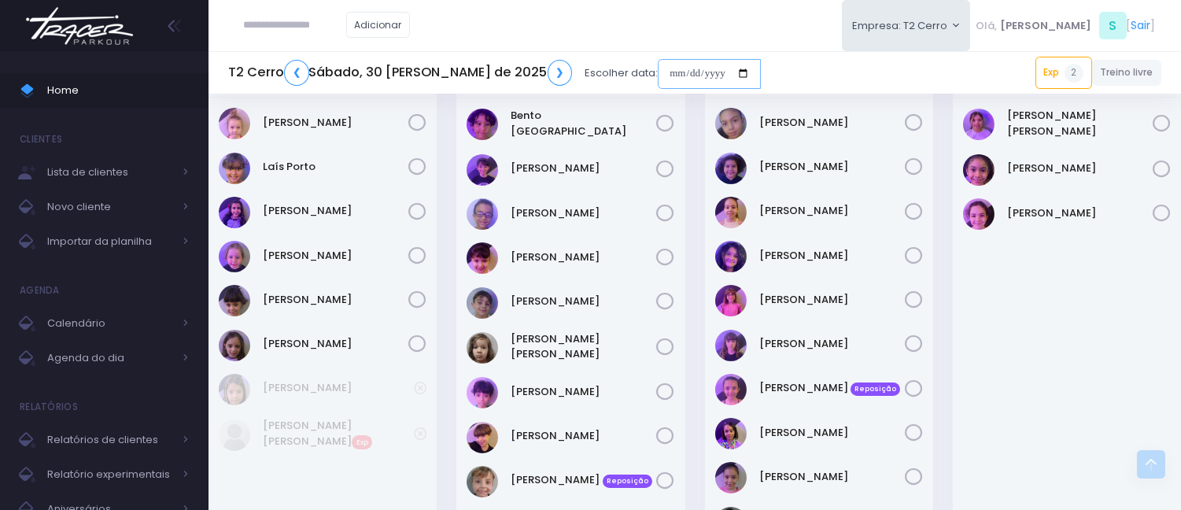
click at [658, 73] on input "date" at bounding box center [709, 74] width 103 height 30
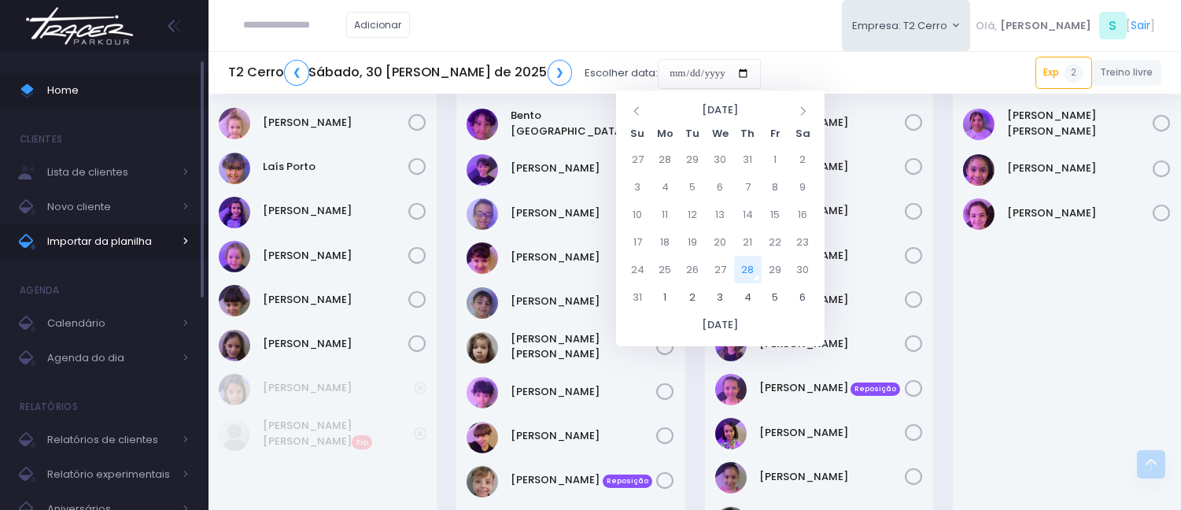
click at [140, 237] on span "Importar da planilha" at bounding box center [110, 241] width 126 height 20
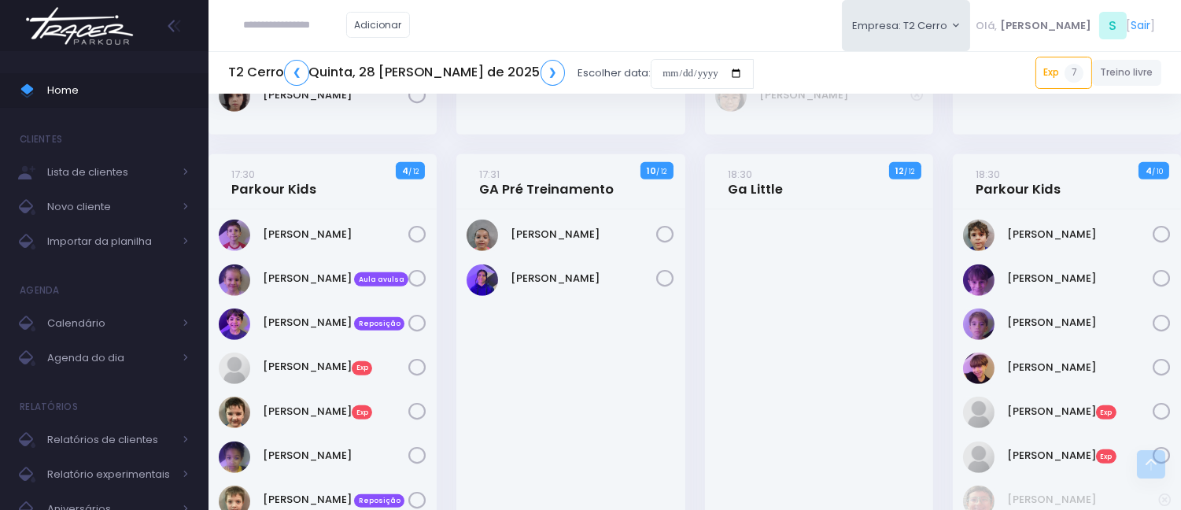
scroll to position [1486, 0]
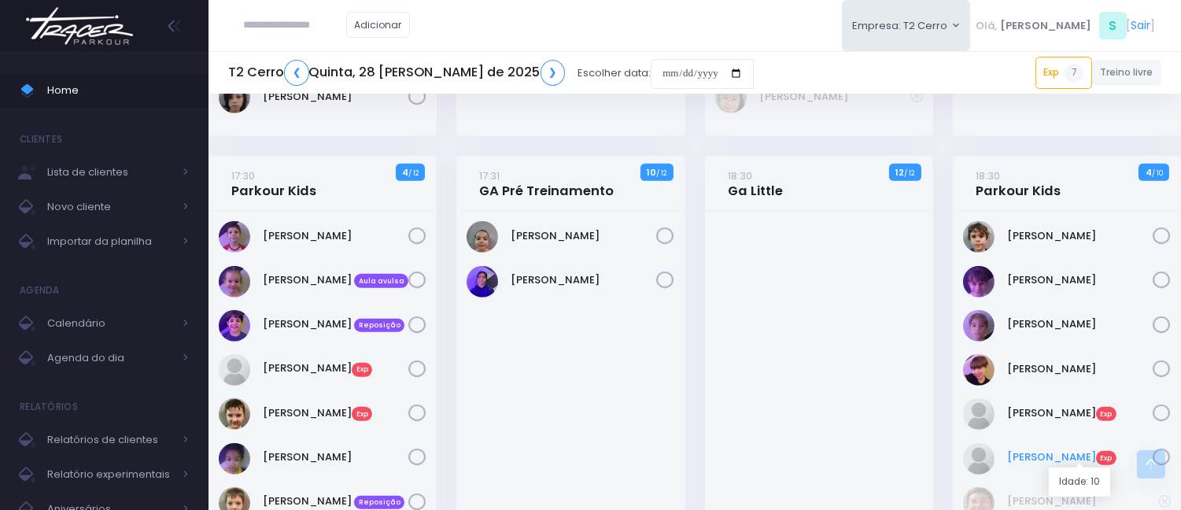
click at [1053, 453] on link "Pietro Okamoto Exp" at bounding box center [1080, 457] width 146 height 16
click at [1083, 412] on link "Lucas Abrahao Exp" at bounding box center [1080, 413] width 146 height 16
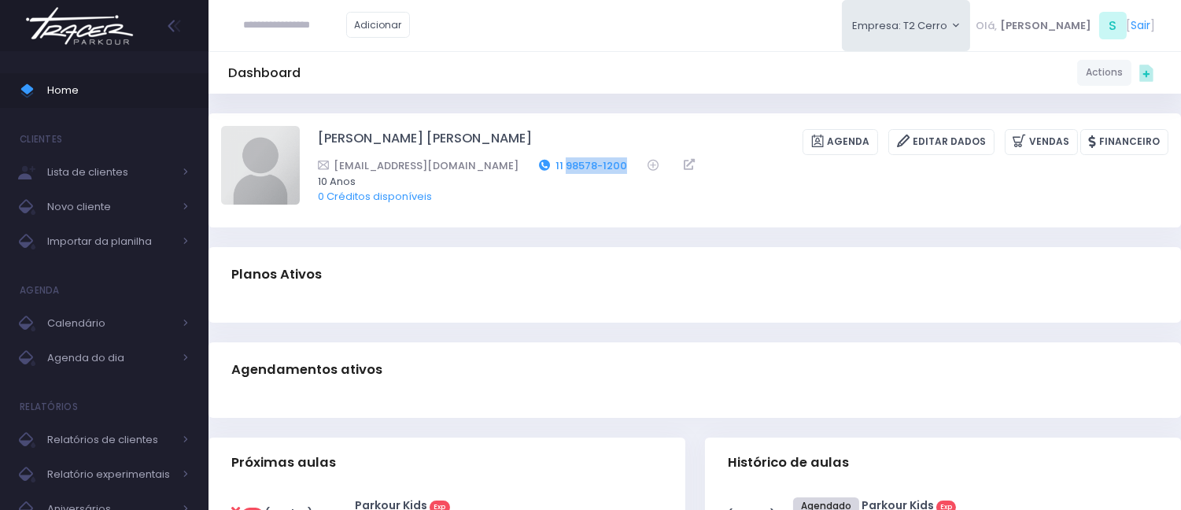
drag, startPoint x: 571, startPoint y: 165, endPoint x: 509, endPoint y: 160, distance: 61.6
click at [509, 160] on div "[EMAIL_ADDRESS][DOMAIN_NAME] 11 98578-1200" at bounding box center [733, 165] width 830 height 17
copy link "98578-1200"
drag, startPoint x: 549, startPoint y: 160, endPoint x: 501, endPoint y: 160, distance: 48.8
click at [501, 160] on div "rafa.c.ferreira@gmail.com 11992116263" at bounding box center [733, 165] width 830 height 17
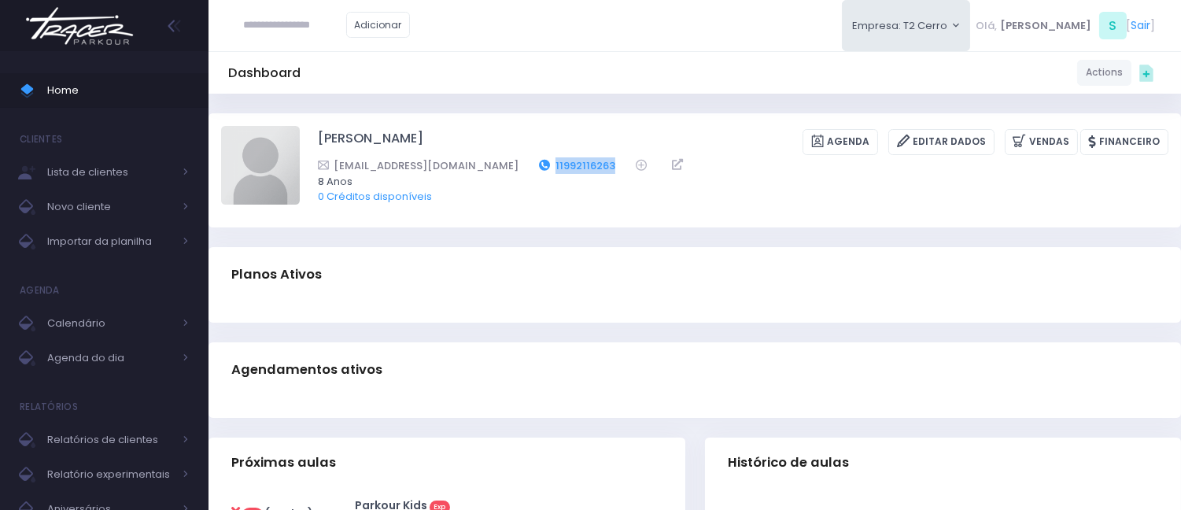
copy div "11992116263"
click at [140, 92] on span "Home" at bounding box center [118, 90] width 142 height 20
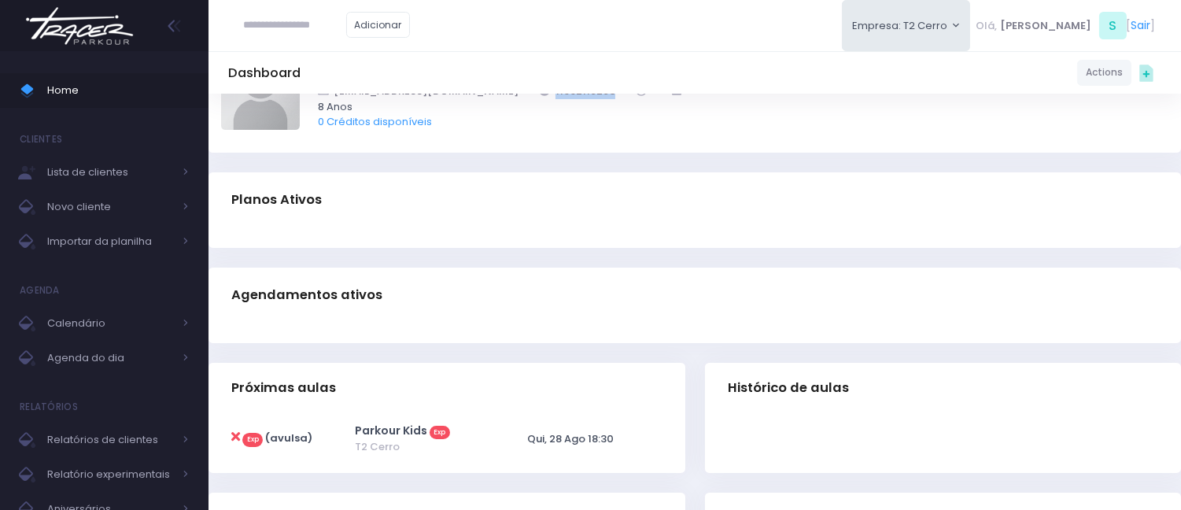
scroll to position [175, 0]
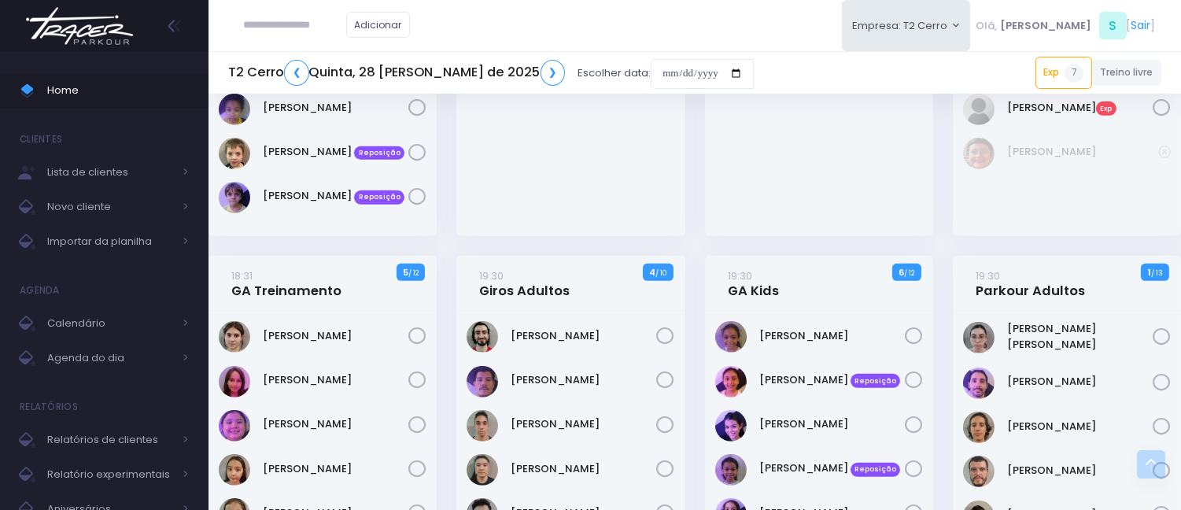
scroll to position [1854, 0]
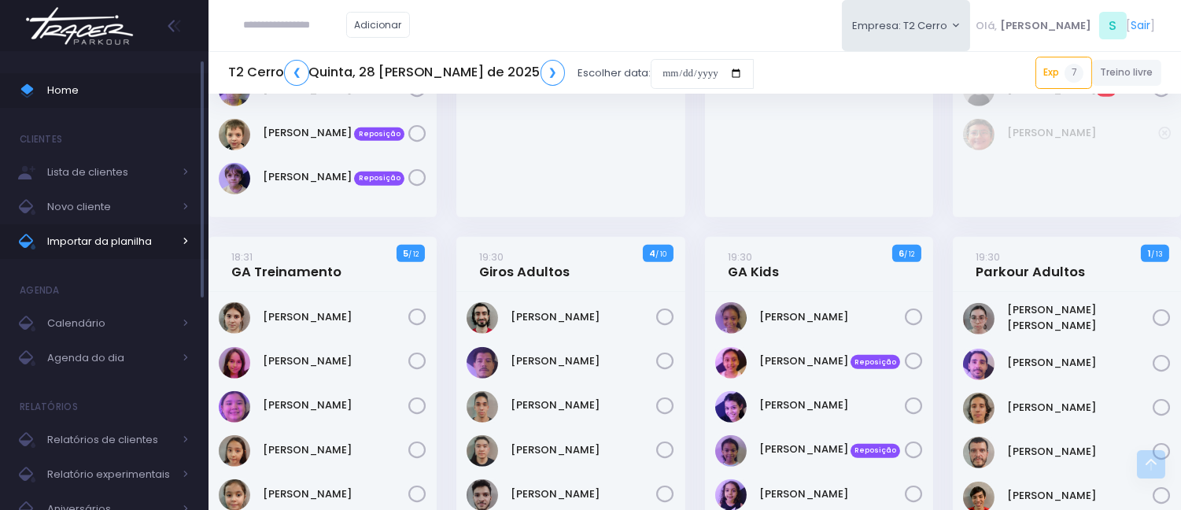
click at [87, 255] on link "Importar da planilha" at bounding box center [104, 241] width 209 height 35
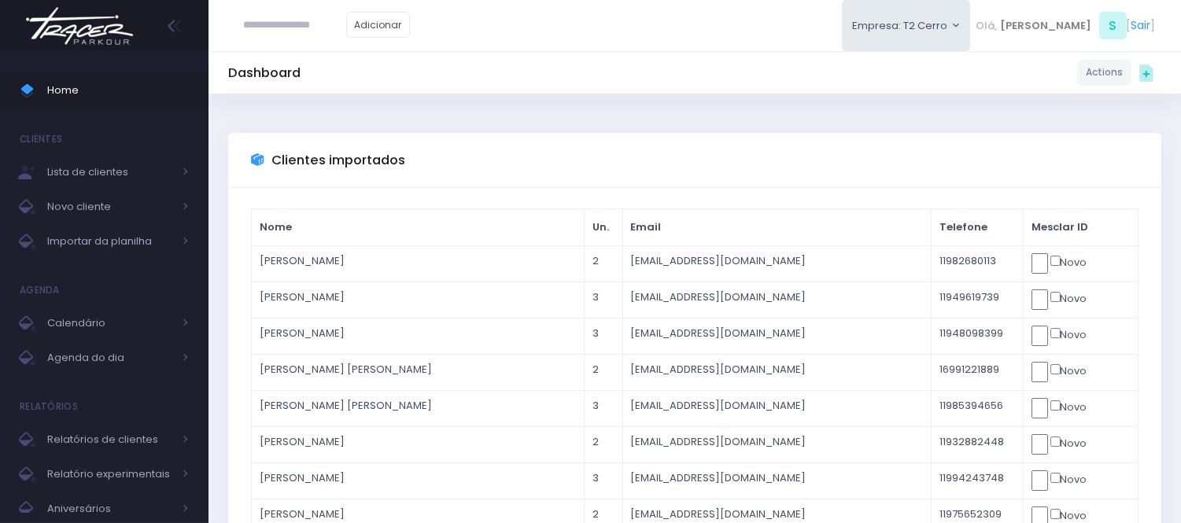
drag, startPoint x: 1037, startPoint y: 265, endPoint x: 1045, endPoint y: 260, distance: 10.3
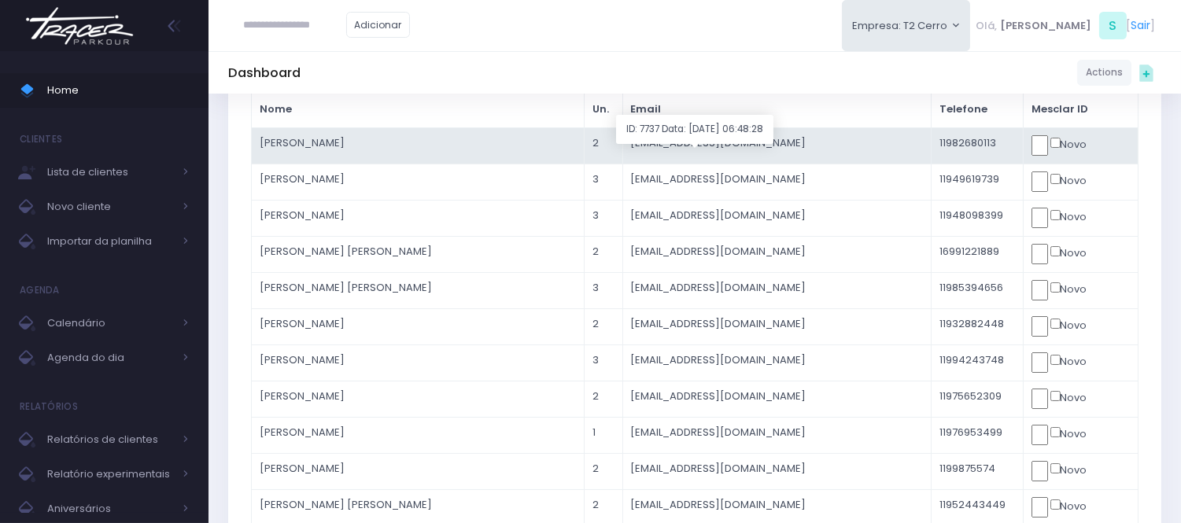
scroll to position [87, 0]
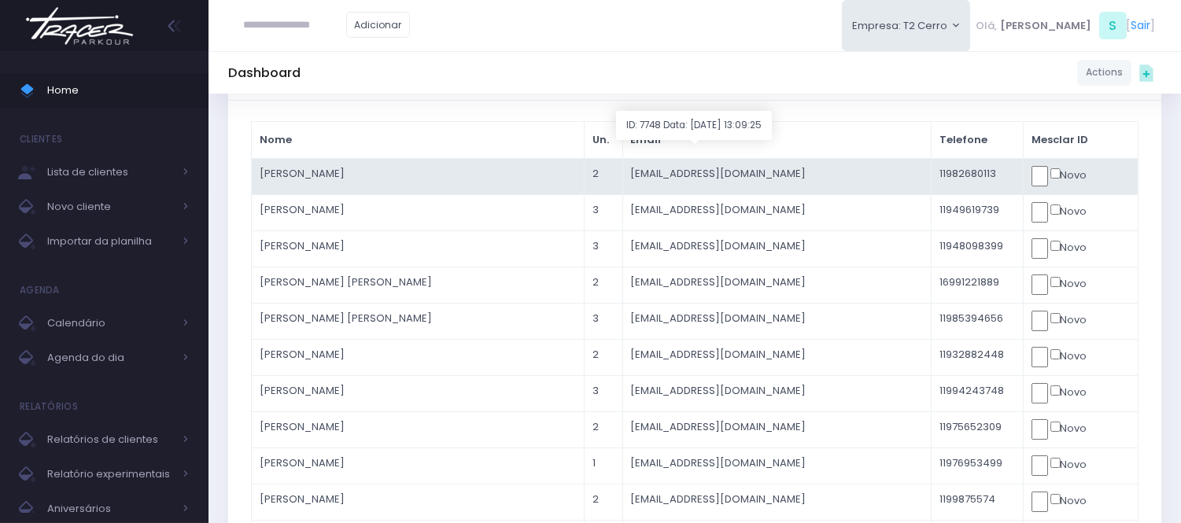
click at [349, 175] on td "Antonio" at bounding box center [418, 176] width 333 height 36
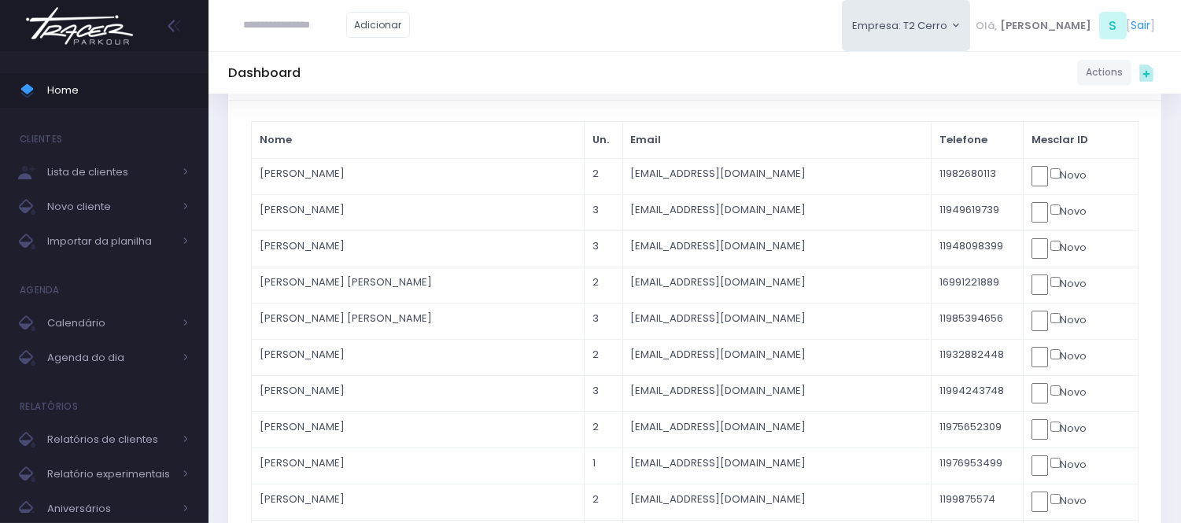
click at [1052, 176] on body "Home Clientes Lista de clientes Novo cliente" at bounding box center [590, 174] width 1181 height 523
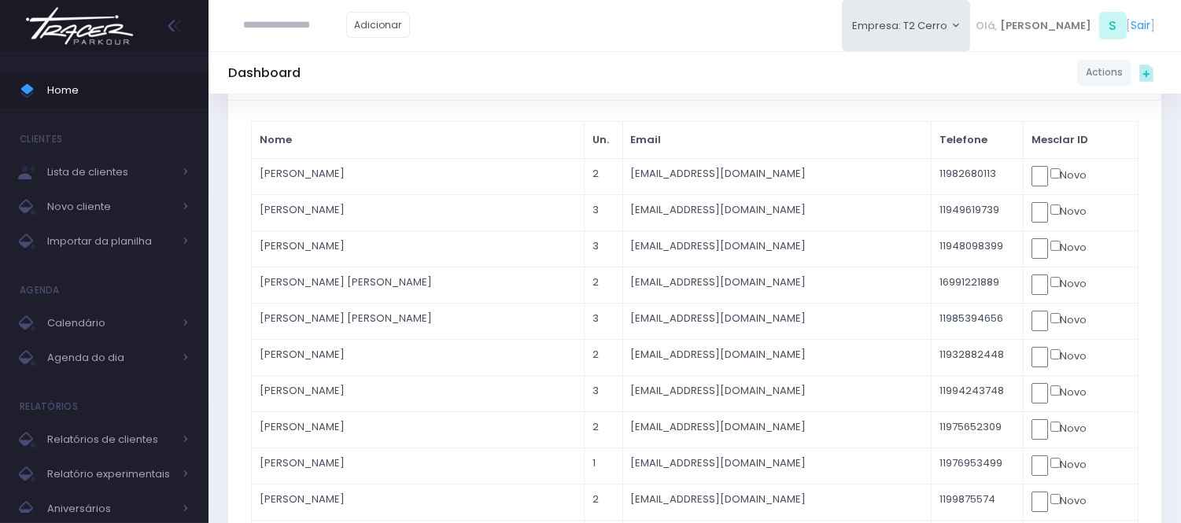
click at [1052, 168] on body "Home Clientes Lista de clientes Novo cliente" at bounding box center [590, 174] width 1181 height 523
click at [1050, 160] on body "Home Clientes Lista de clientes Novo cliente" at bounding box center [590, 174] width 1181 height 523
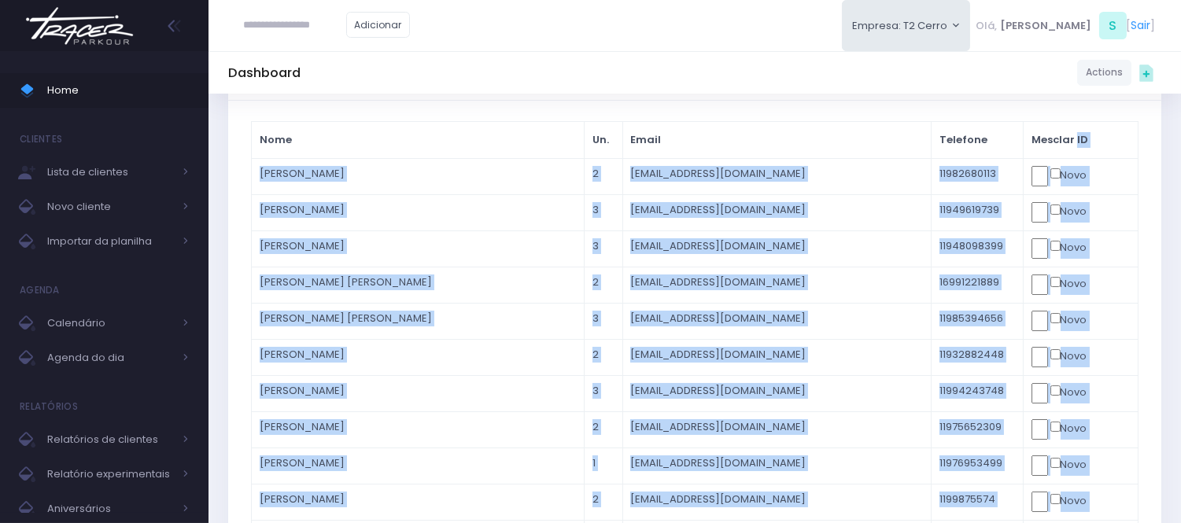
click at [1052, 154] on th "Mesclar ID" at bounding box center [1080, 140] width 115 height 37
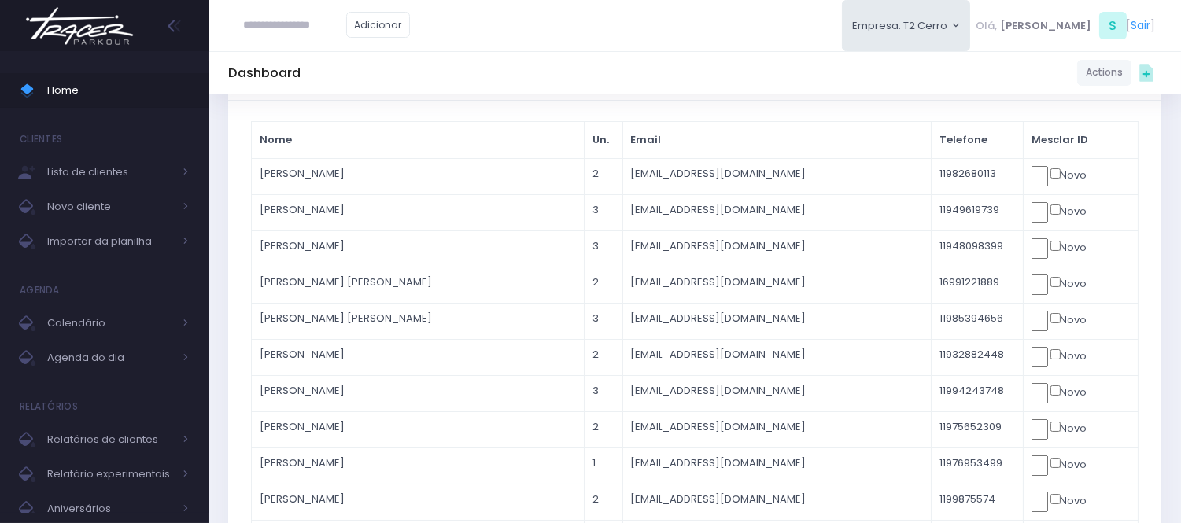
click at [1047, 139] on th "Mesclar ID" at bounding box center [1080, 140] width 115 height 37
click at [1048, 138] on th "Mesclar ID" at bounding box center [1080, 140] width 115 height 37
click at [1047, 138] on th "Mesclar ID" at bounding box center [1080, 140] width 115 height 37
click at [1041, 135] on th "Mesclar ID" at bounding box center [1080, 140] width 115 height 37
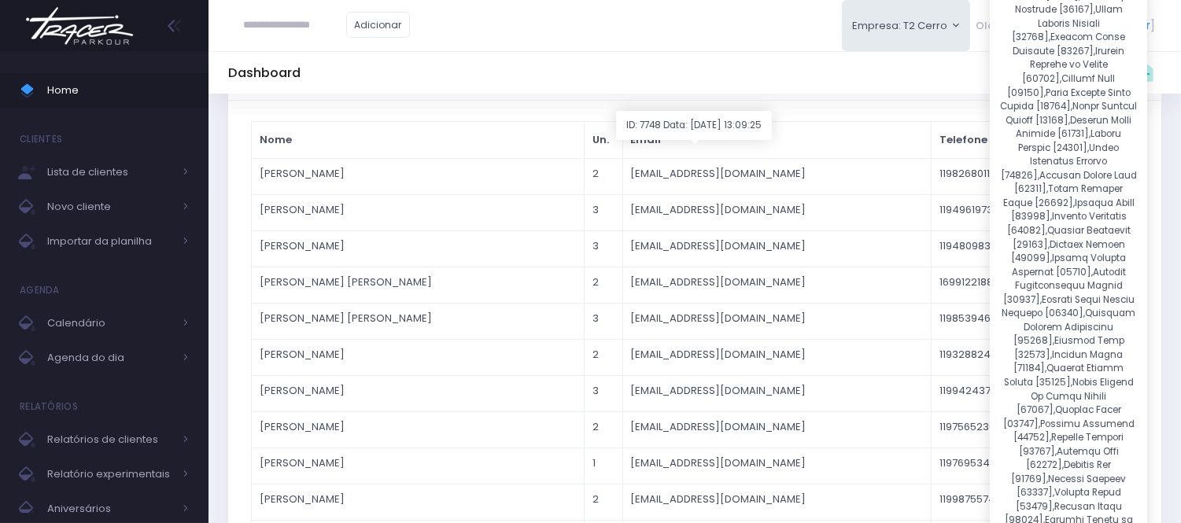
drag, startPoint x: 1040, startPoint y: 179, endPoint x: 1024, endPoint y: 168, distance: 19.2
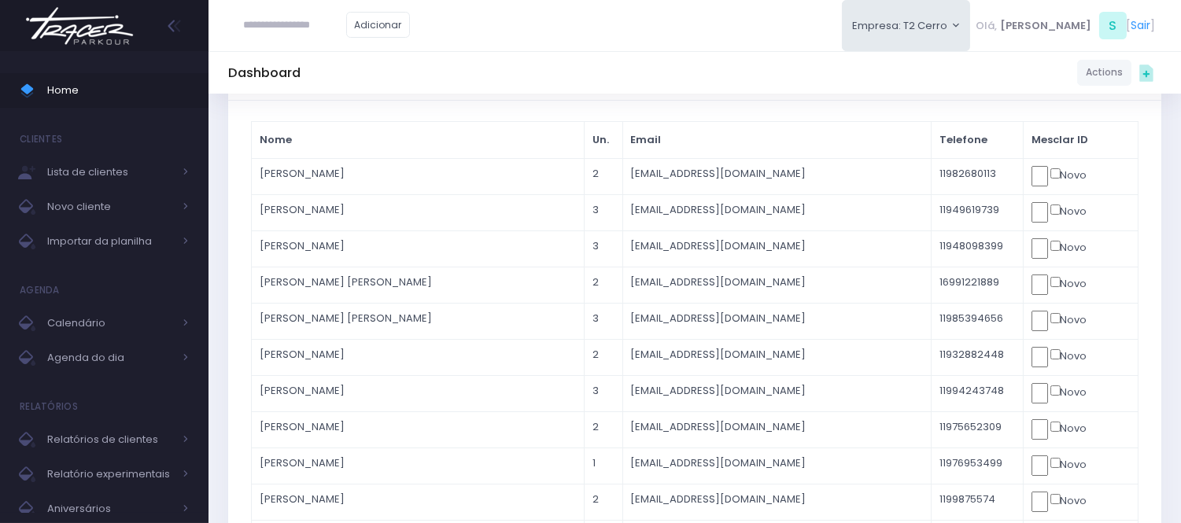
drag, startPoint x: 1024, startPoint y: 167, endPoint x: 1023, endPoint y: 154, distance: 12.6
click at [1023, 154] on th "Mesclar ID" at bounding box center [1080, 140] width 115 height 37
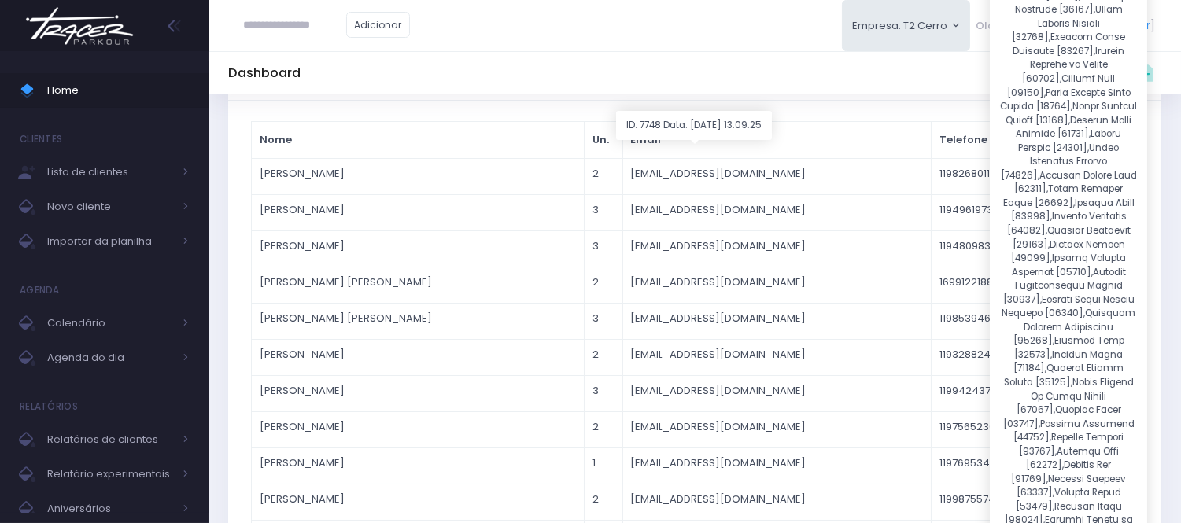
click at [1058, 176] on body "Home Clientes Lista de clientes Novo cliente" at bounding box center [590, 174] width 1181 height 523
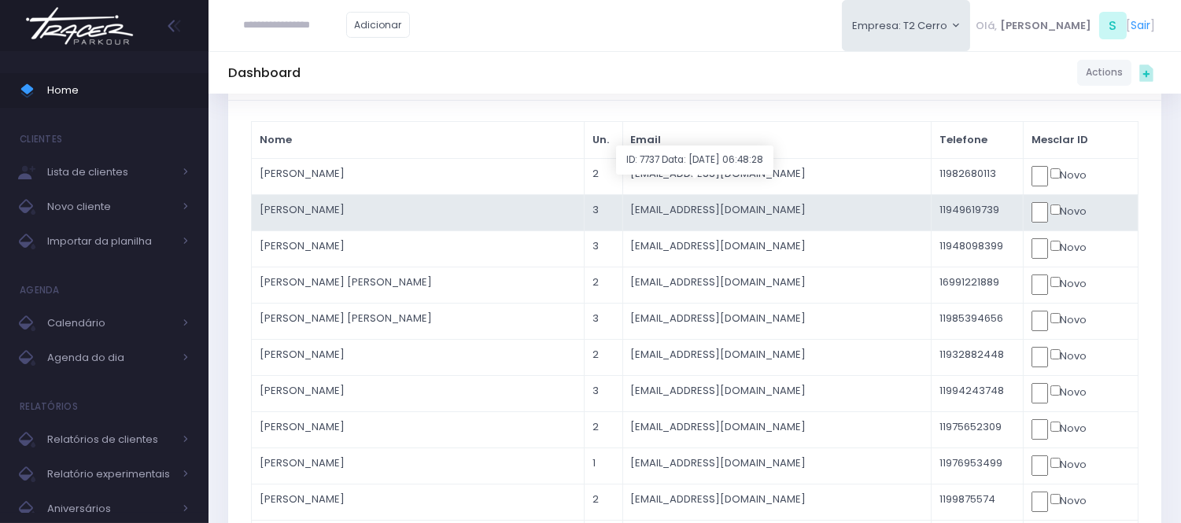
drag, startPoint x: 391, startPoint y: 213, endPoint x: 604, endPoint y: 207, distance: 212.6
click at [403, 210] on td "Alice Santos" at bounding box center [418, 212] width 333 height 36
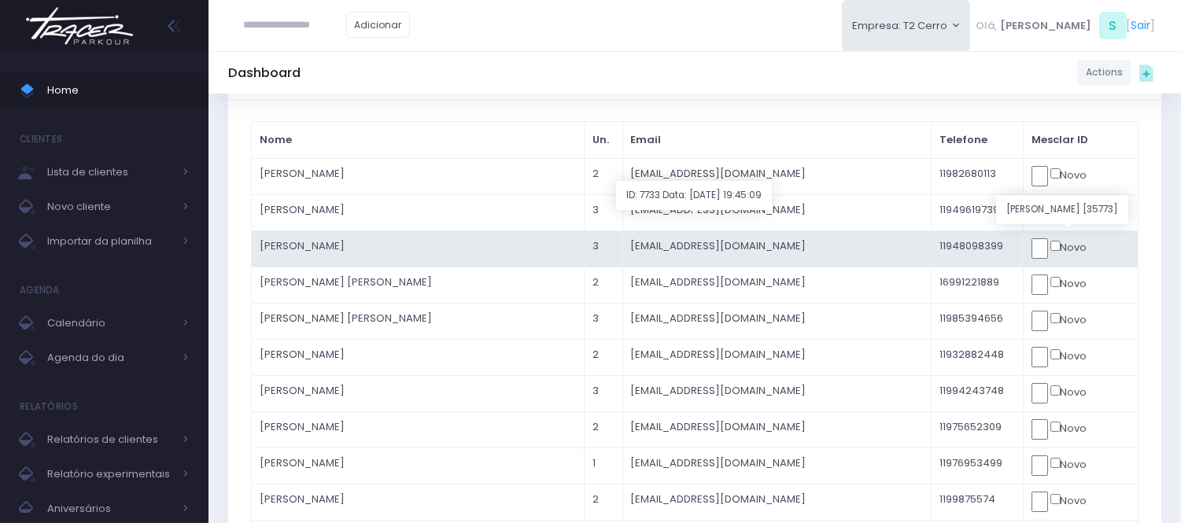
scroll to position [87, 0]
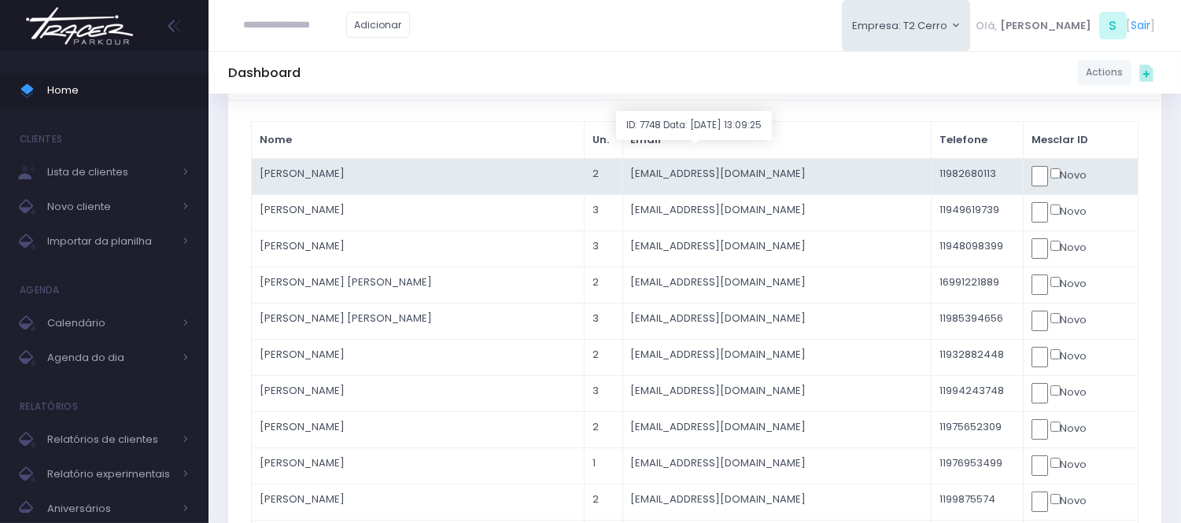
drag, startPoint x: 390, startPoint y: 184, endPoint x: 475, endPoint y: 169, distance: 87.1
click at [390, 183] on td "[PERSON_NAME]" at bounding box center [418, 176] width 333 height 36
drag, startPoint x: 475, startPoint y: 169, endPoint x: 793, endPoint y: 169, distance: 318.0
click at [612, 169] on tr "Antonio 2 carlaivaquero@gmail.com 11982680113 Novo" at bounding box center [695, 176] width 887 height 36
drag, startPoint x: 907, startPoint y: 176, endPoint x: 1010, endPoint y: 175, distance: 103.1
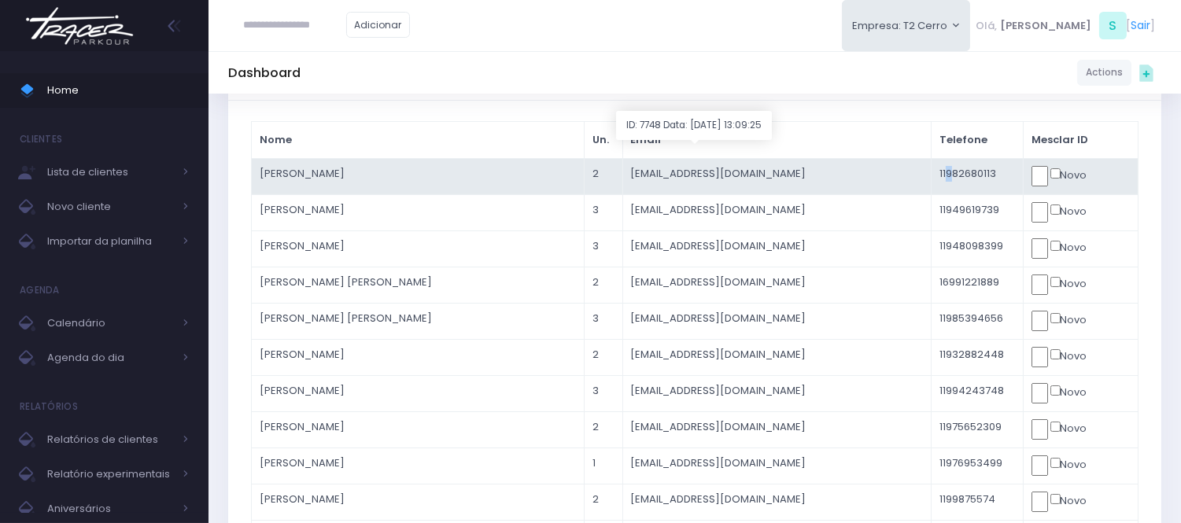
click at [932, 177] on td "11982680113" at bounding box center [978, 176] width 92 height 36
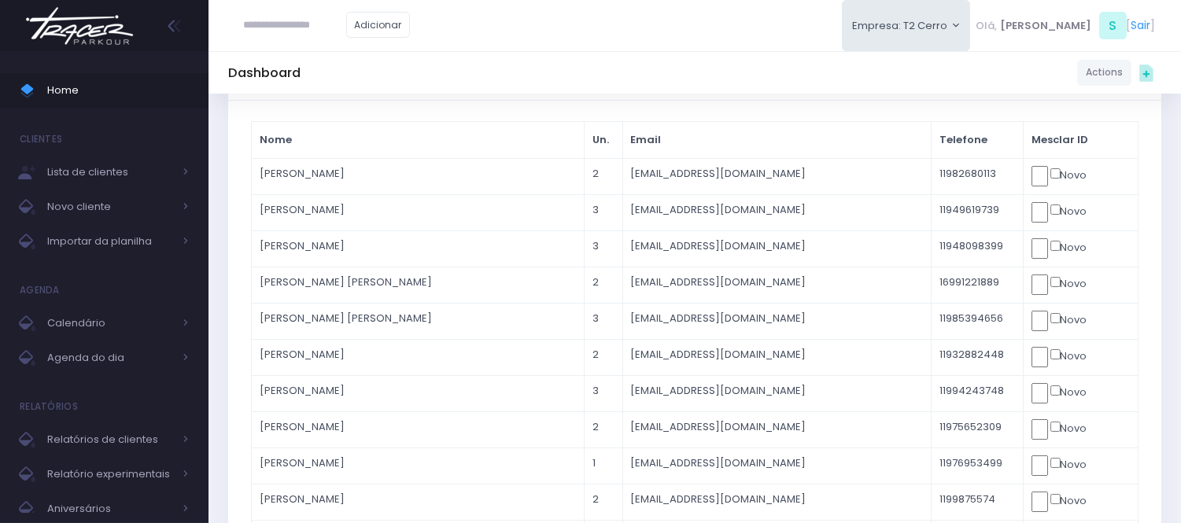
drag, startPoint x: 1073, startPoint y: 174, endPoint x: 1065, endPoint y: 169, distance: 9.2
click at [1057, 171] on body "Home Clientes Lista de clientes Novo cliente" at bounding box center [590, 174] width 1181 height 523
drag, startPoint x: 1050, startPoint y: 171, endPoint x: 1036, endPoint y: 171, distance: 14.2
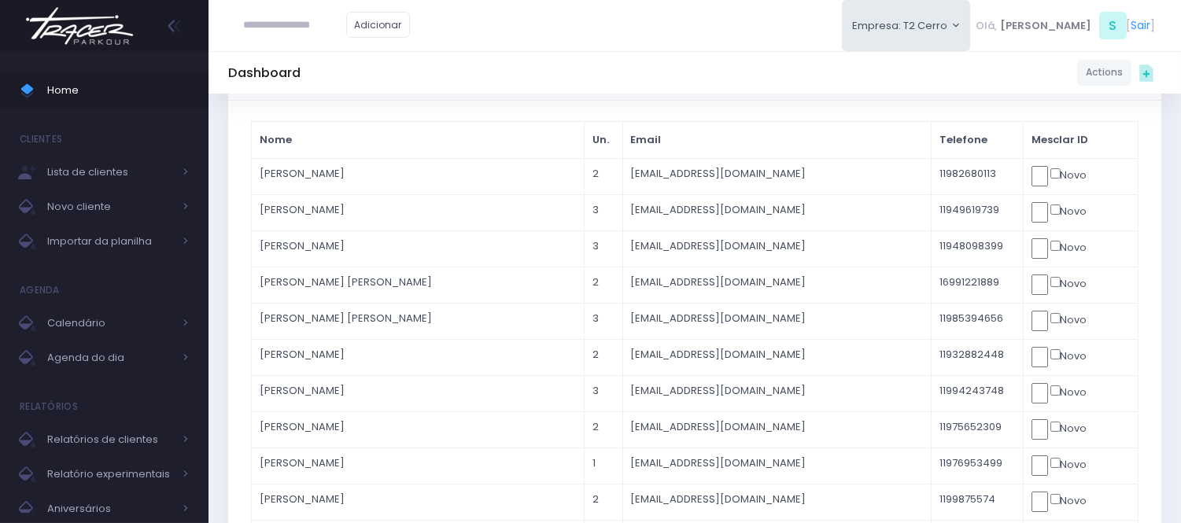
drag, startPoint x: 282, startPoint y: 6, endPoint x: 281, endPoint y: 14, distance: 8.7
click at [282, 6] on div "Adicionar" at bounding box center [327, 25] width 198 height 50
click at [280, 17] on input "text" at bounding box center [295, 25] width 102 height 30
paste input "**********"
click at [543, 28] on div "**********" at bounding box center [695, 25] width 973 height 51
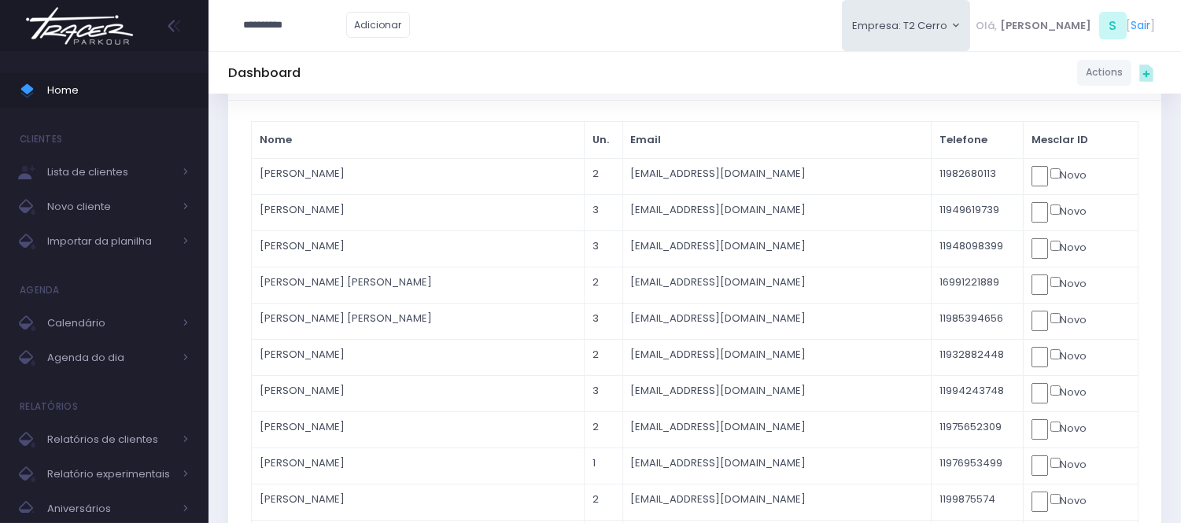
click at [281, 28] on input "**********" at bounding box center [295, 25] width 102 height 30
type input "*********"
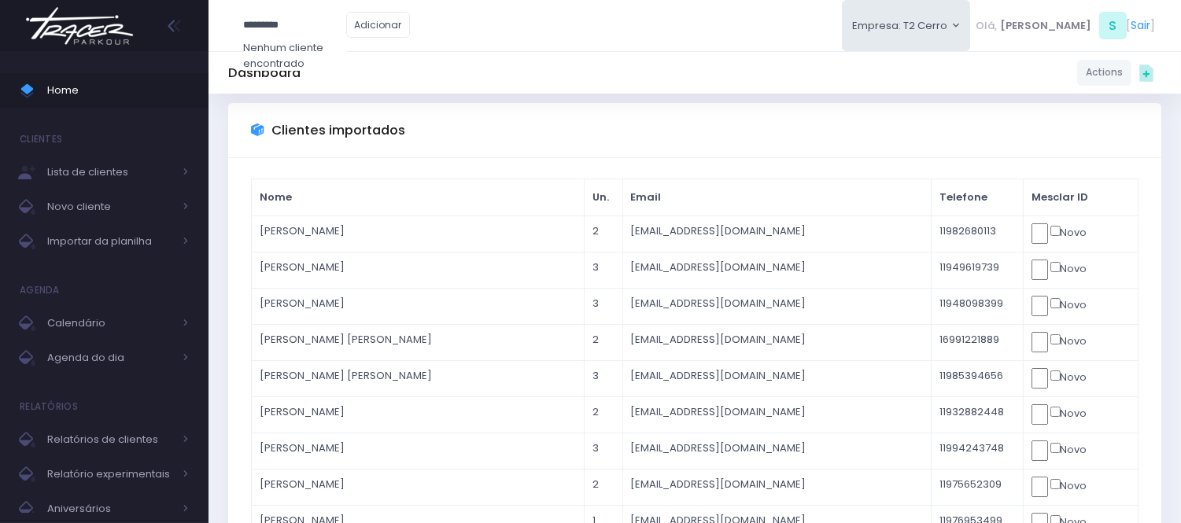
scroll to position [0, 0]
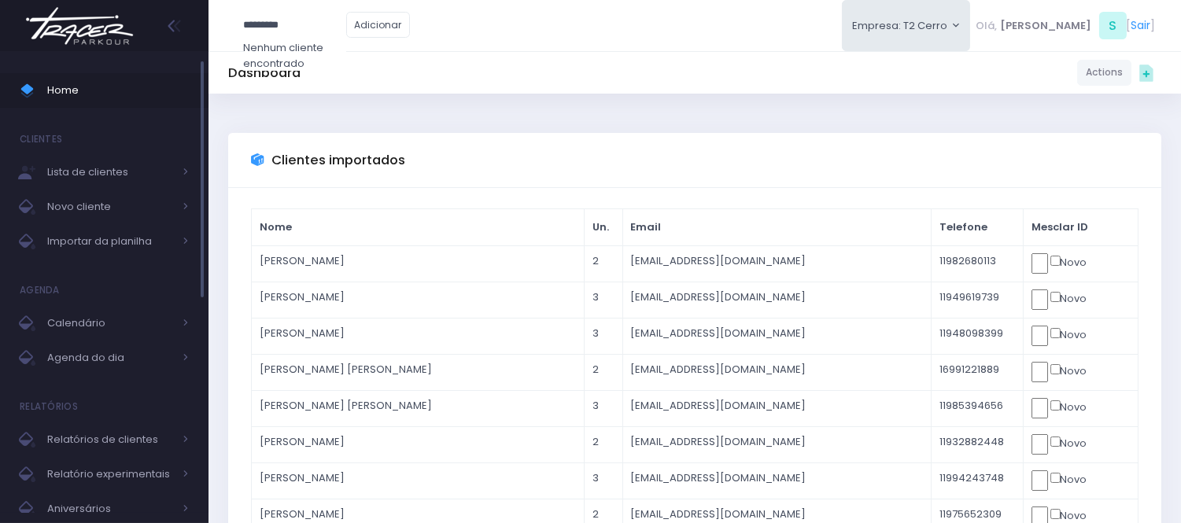
click at [111, 85] on span "Home" at bounding box center [118, 90] width 142 height 20
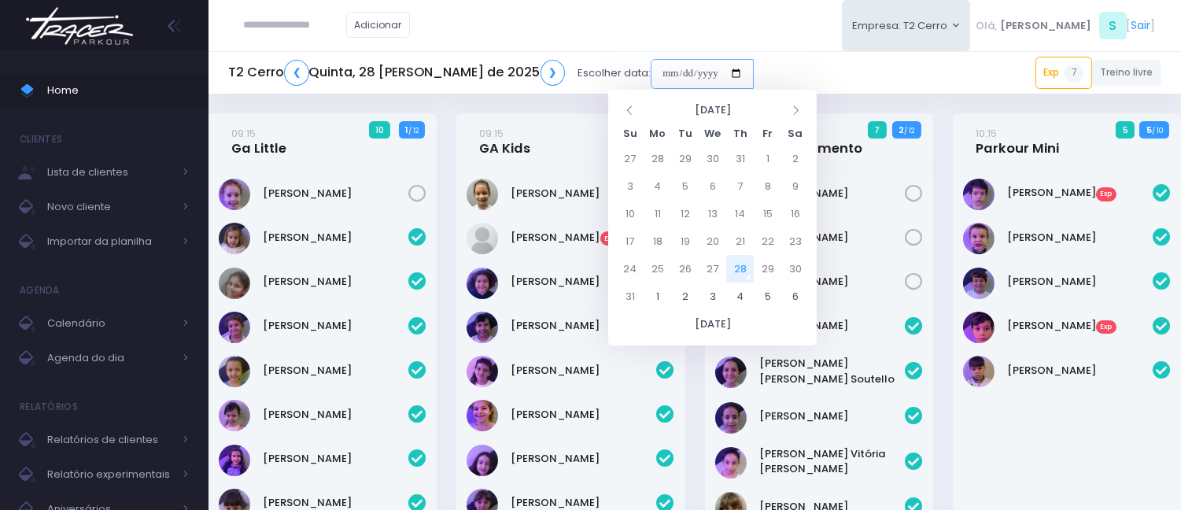
click at [651, 79] on input "date" at bounding box center [702, 74] width 103 height 30
click at [792, 274] on td "30" at bounding box center [796, 269] width 28 height 28
type input "**********"
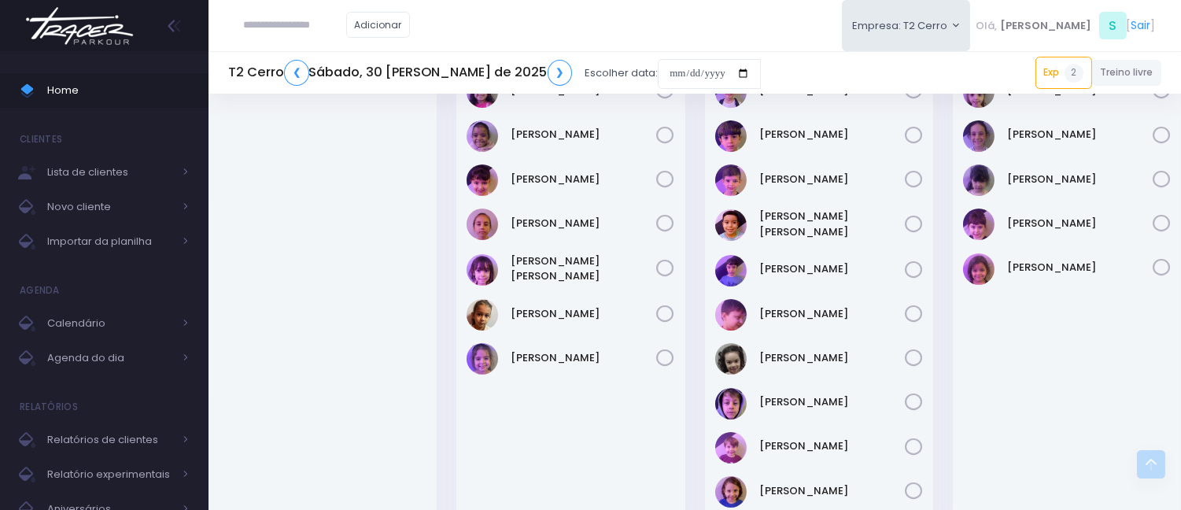
scroll to position [175, 0]
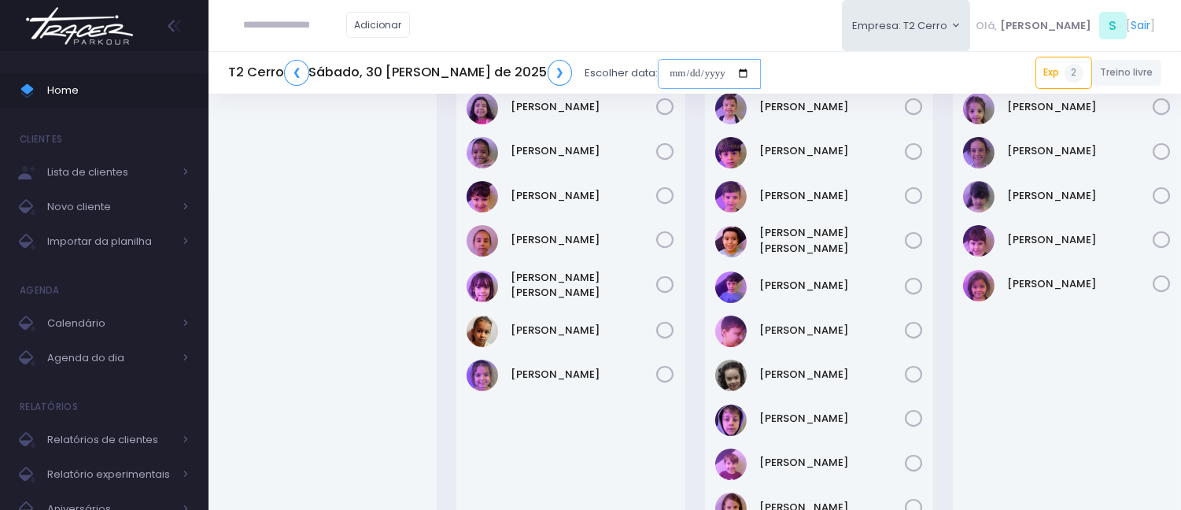
click at [658, 71] on input "date" at bounding box center [709, 74] width 103 height 30
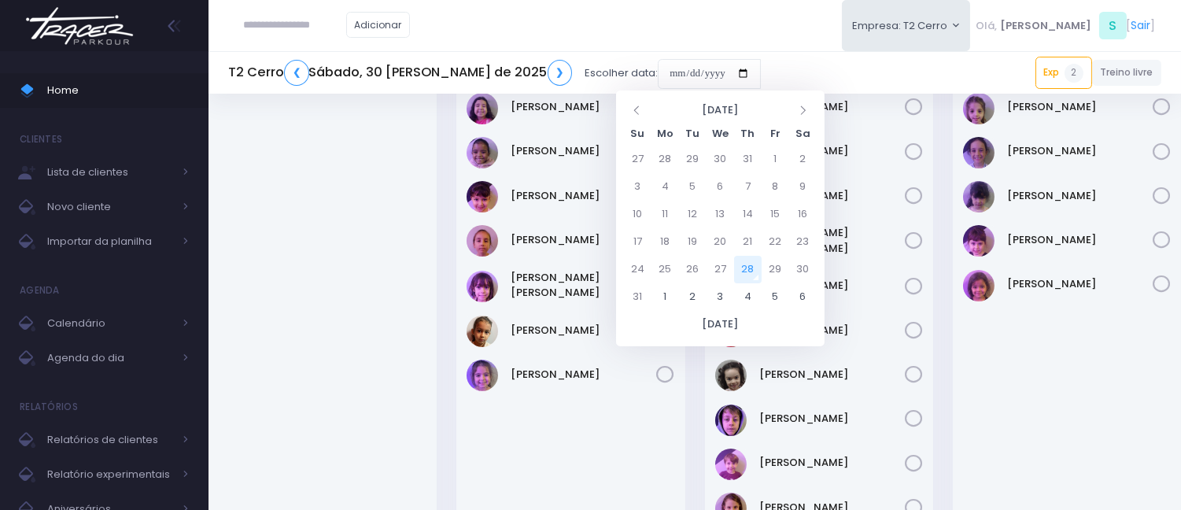
click at [749, 272] on td "28" at bounding box center [748, 270] width 28 height 28
type input "**********"
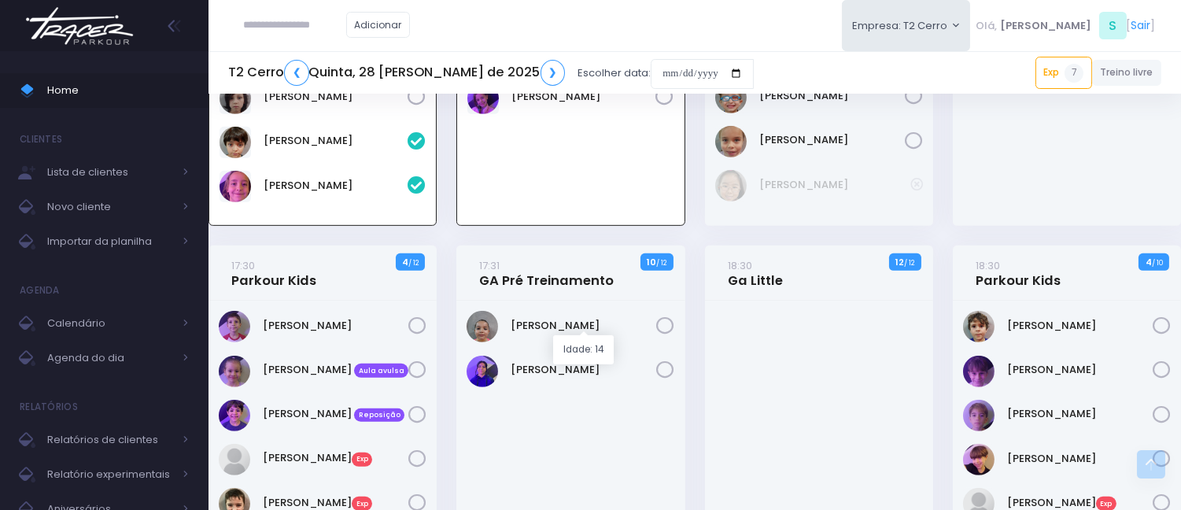
scroll to position [1439, 0]
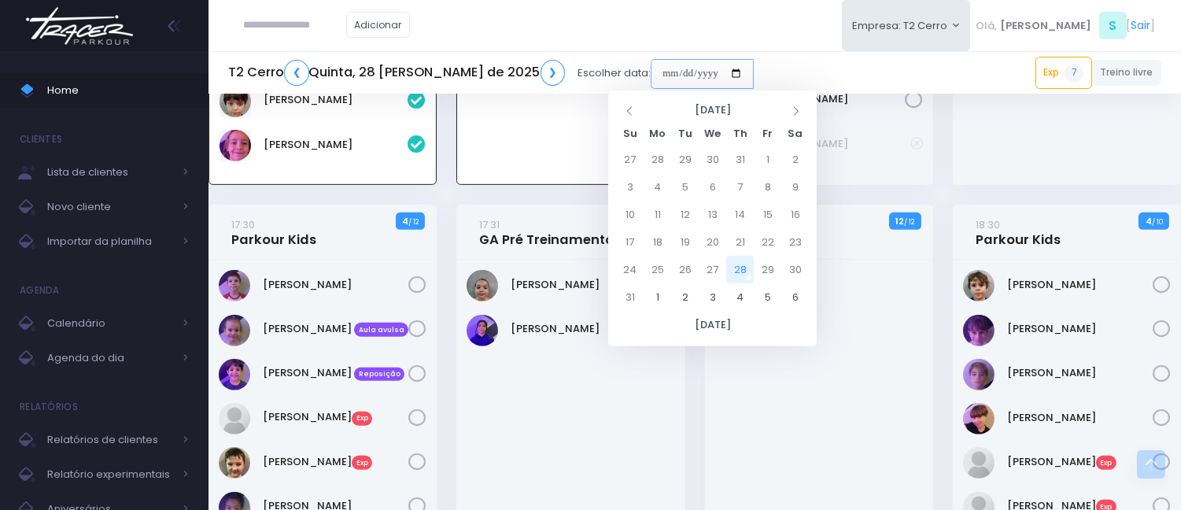
click at [651, 68] on input "date" at bounding box center [702, 74] width 103 height 30
click at [689, 303] on td "2" at bounding box center [685, 297] width 28 height 28
type input "**********"
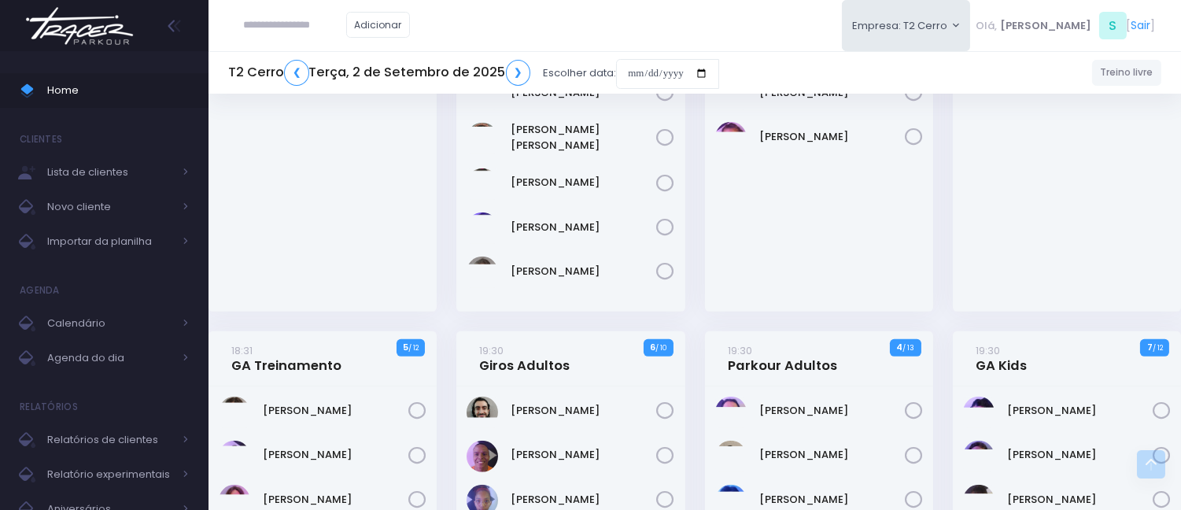
scroll to position [1749, 0]
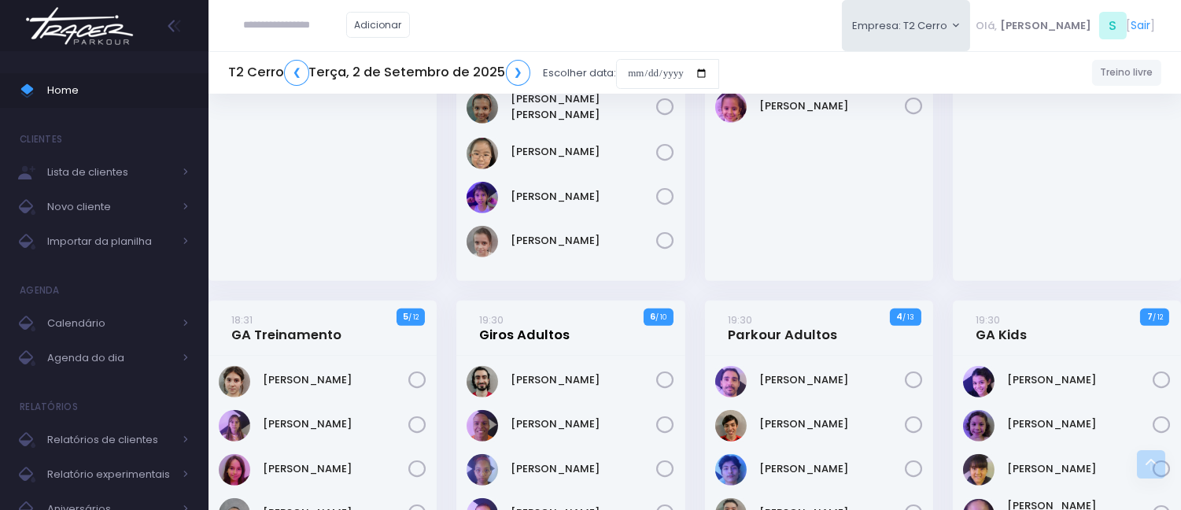
click at [553, 334] on link "19:30 Giros Adultos" at bounding box center [525, 327] width 91 height 31
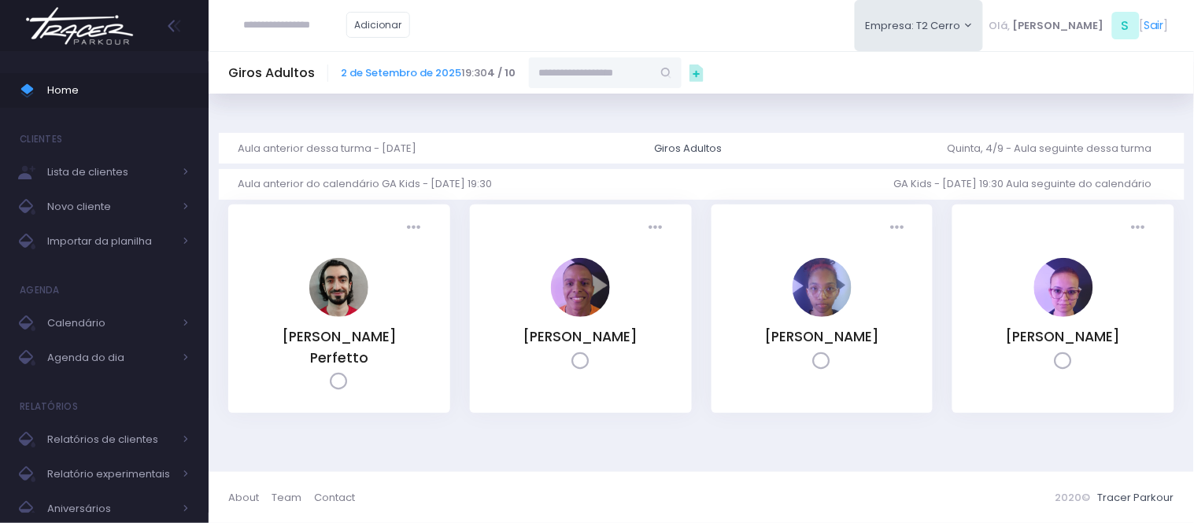
click at [578, 79] on input "text" at bounding box center [590, 72] width 123 height 30
paste input "**********"
drag, startPoint x: 578, startPoint y: 85, endPoint x: 294, endPoint y: 50, distance: 286.2
click at [302, 53] on div "**********" at bounding box center [701, 72] width 985 height 43
click at [620, 68] on input "**********" at bounding box center [590, 72] width 123 height 30
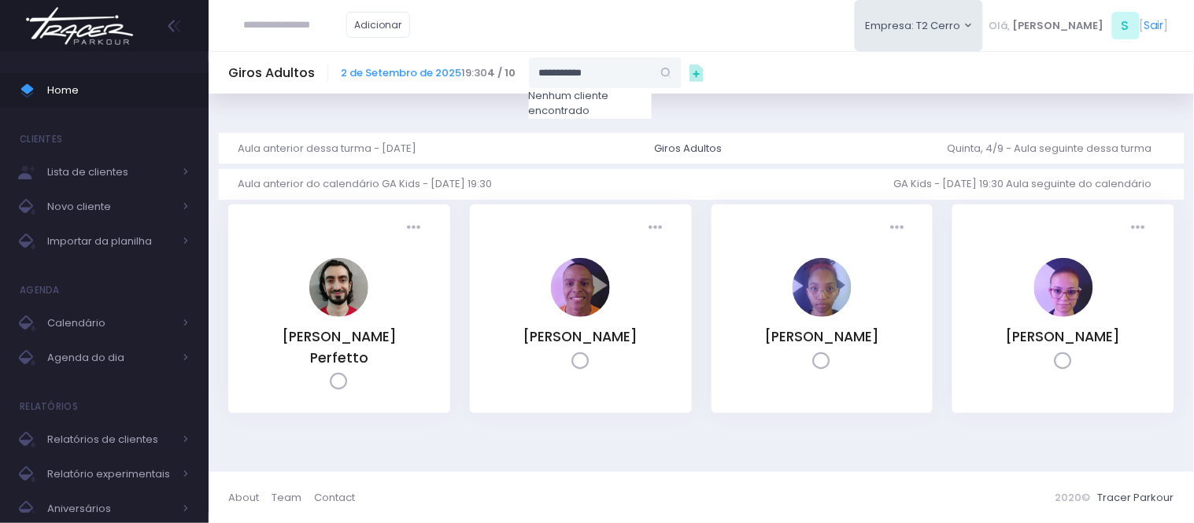
click at [624, 68] on input "**********" at bounding box center [590, 72] width 123 height 30
click at [624, 69] on input "**********" at bounding box center [590, 72] width 123 height 30
paste input "text"
click at [612, 109] on span "[EMAIL_ADDRESS][DOMAIN_NAME]" at bounding box center [605, 123] width 91 height 28
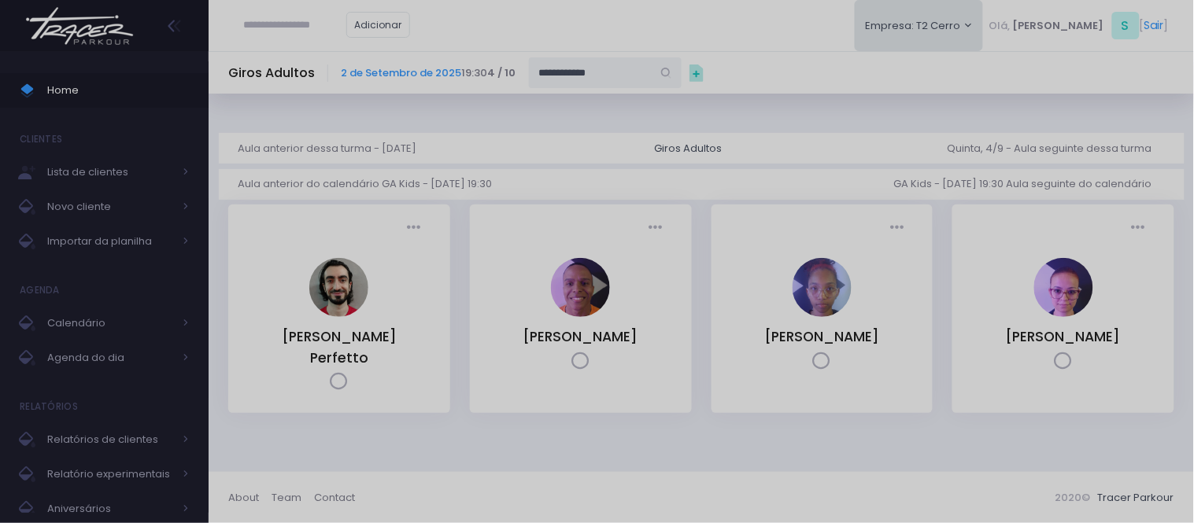
type input "**********"
click at [0, 0] on div "[PERSON_NAME] [PERSON_NAME][EMAIL_ADDRESS][DOMAIN_NAME]" at bounding box center [0, 0] width 0 height 0
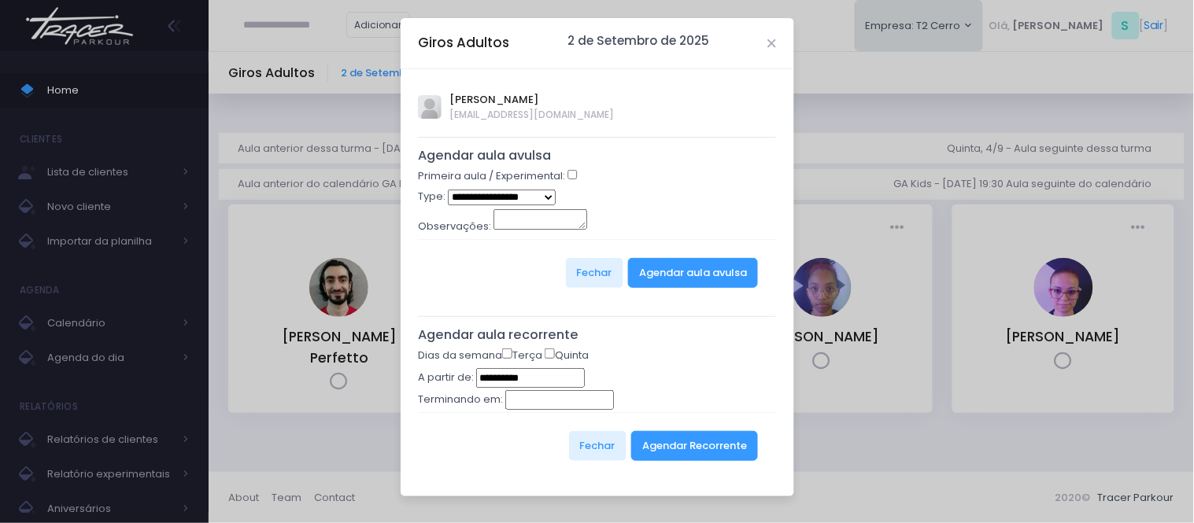
select select "*"
click at [647, 275] on button "Agendar aula avulsa" at bounding box center [693, 273] width 130 height 30
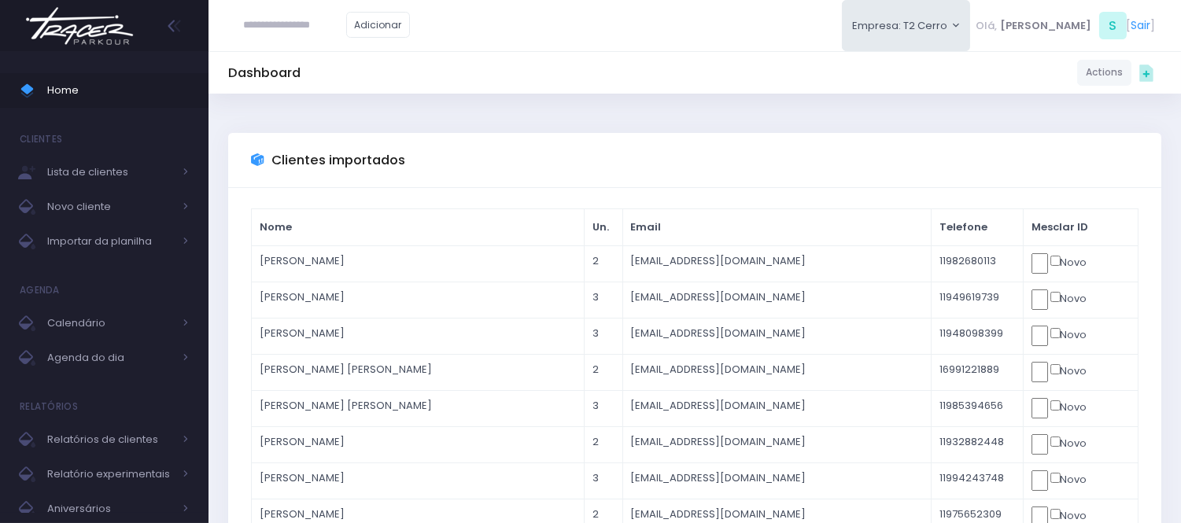
click at [1057, 261] on body "Home Clientes Lista de clientes Novo cliente" at bounding box center [590, 261] width 1181 height 523
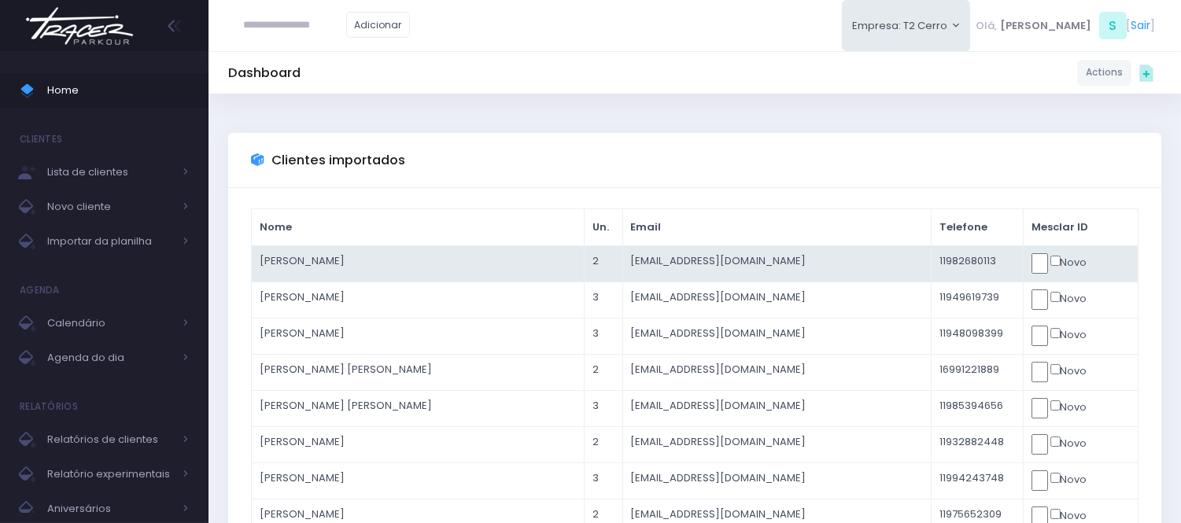
click at [474, 269] on td "[PERSON_NAME]" at bounding box center [418, 264] width 333 height 36
click at [667, 264] on td "[EMAIL_ADDRESS][DOMAIN_NAME]" at bounding box center [777, 264] width 309 height 36
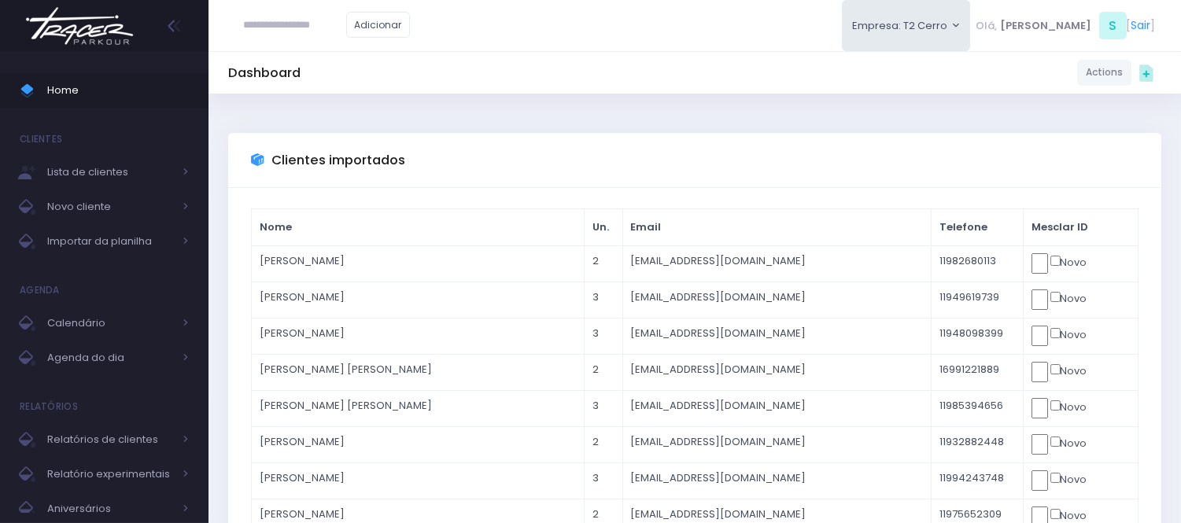
click at [303, 20] on input "text" at bounding box center [295, 25] width 102 height 30
paste input "**********"
type input "**********"
drag, startPoint x: 657, startPoint y: 148, endPoint x: 682, endPoint y: 142, distance: 25.0
click at [659, 147] on div "Clientes importados" at bounding box center [695, 160] width 934 height 55
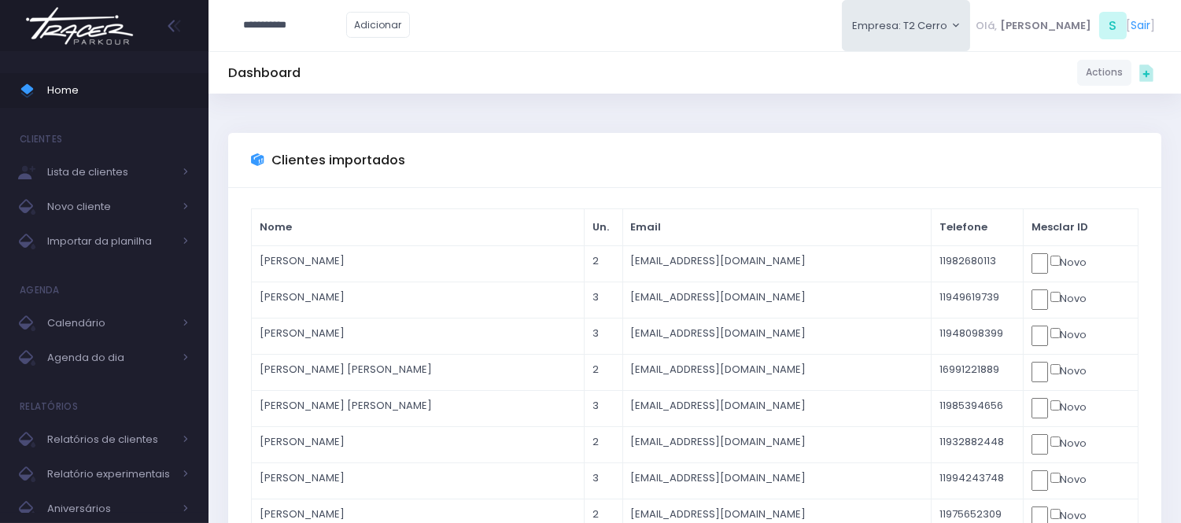
click at [1059, 262] on body "Home Clientes Lista de clientes Novo cliente" at bounding box center [590, 261] width 1181 height 523
click at [1057, 262] on body "Home Clientes Lista de clientes Novo cliente" at bounding box center [590, 261] width 1181 height 523
click at [1052, 262] on body "Home Clientes Lista de clientes Novo cliente" at bounding box center [590, 261] width 1181 height 523
click at [1026, 268] on body "Home Clientes Lista de clientes Novo cliente" at bounding box center [590, 261] width 1181 height 523
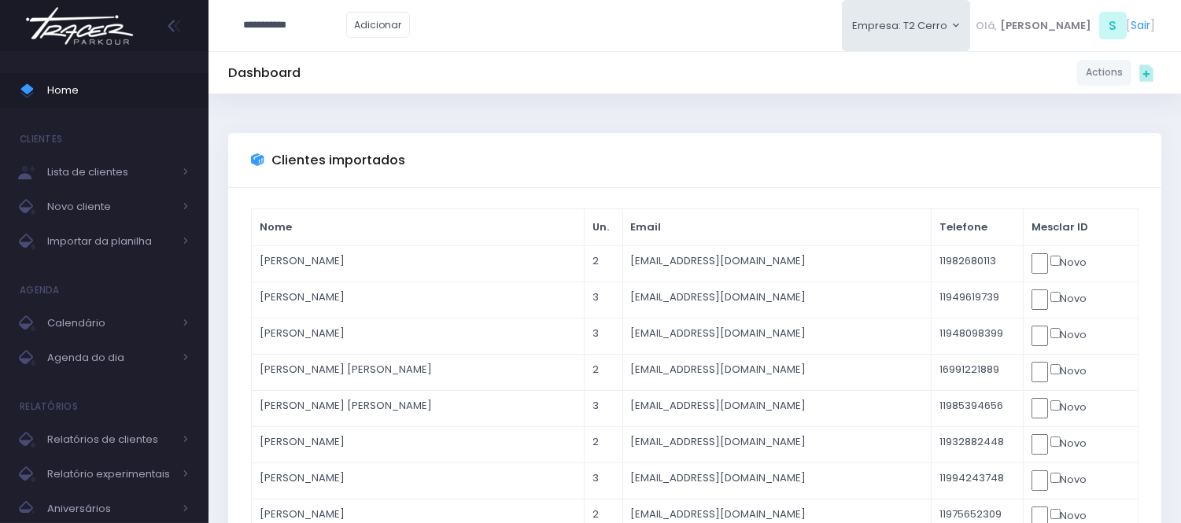
click input "submit" at bounding box center [0, 0] width 0 height 0
type input "*"
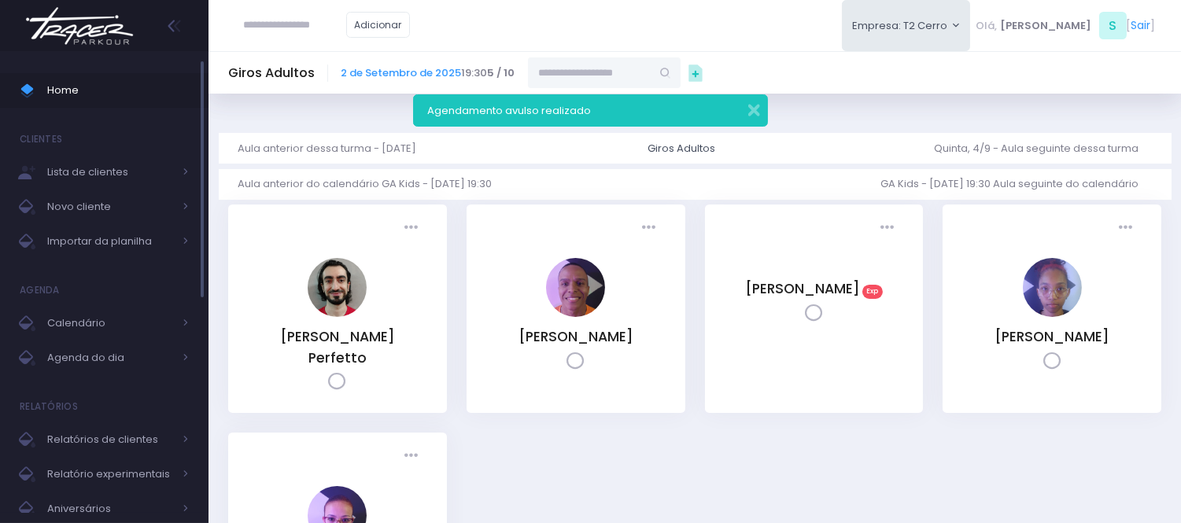
click at [116, 80] on span "Home" at bounding box center [118, 90] width 142 height 20
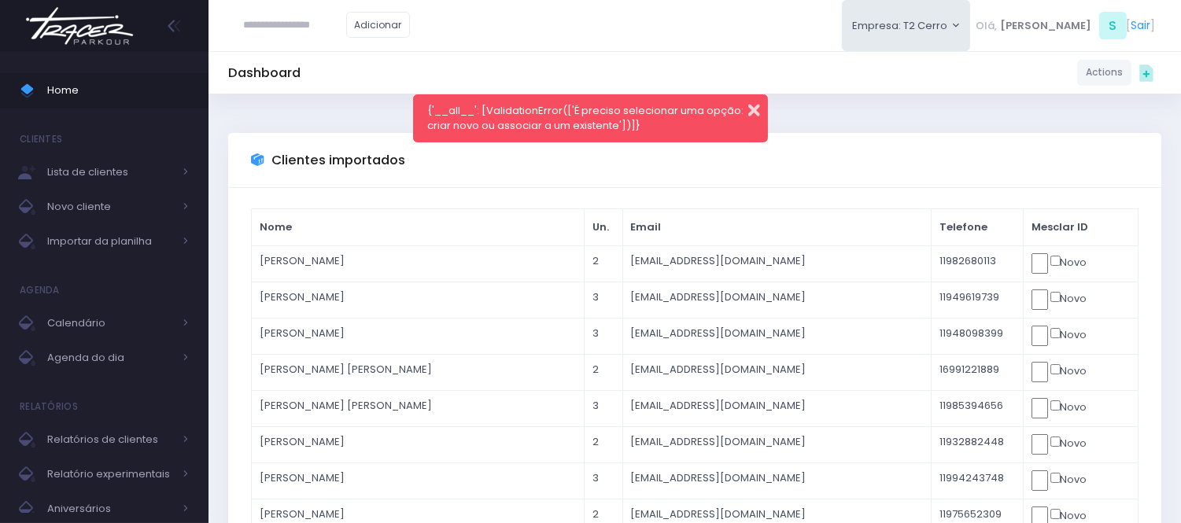
click at [754, 108] on button "button" at bounding box center [743, 108] width 31 height 18
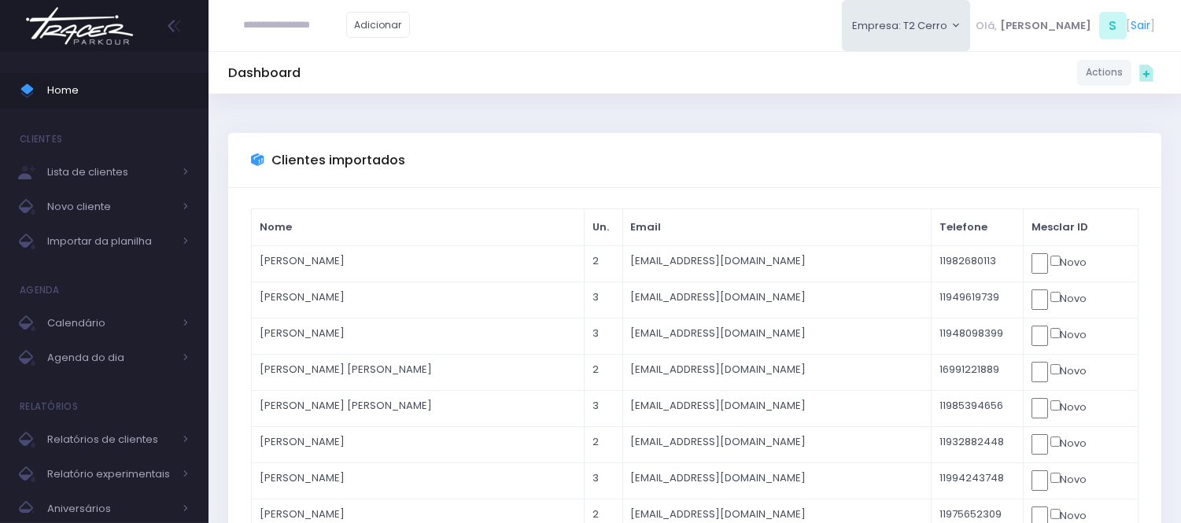
click at [1037, 260] on body "Home Clientes Lista de clientes Novo cliente" at bounding box center [590, 261] width 1181 height 523
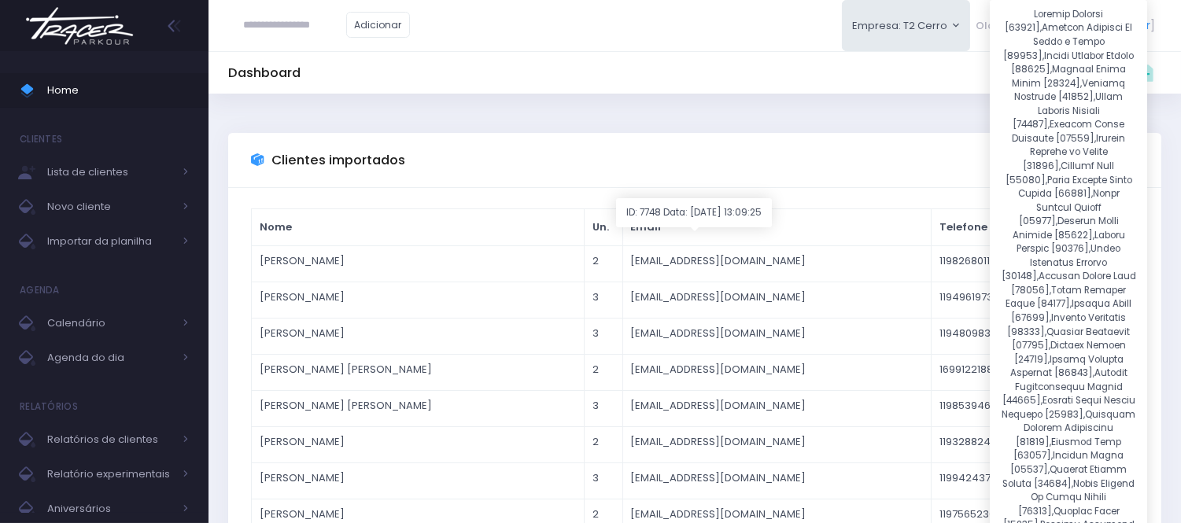
click input "submit" at bounding box center [0, 0] width 0 height 0
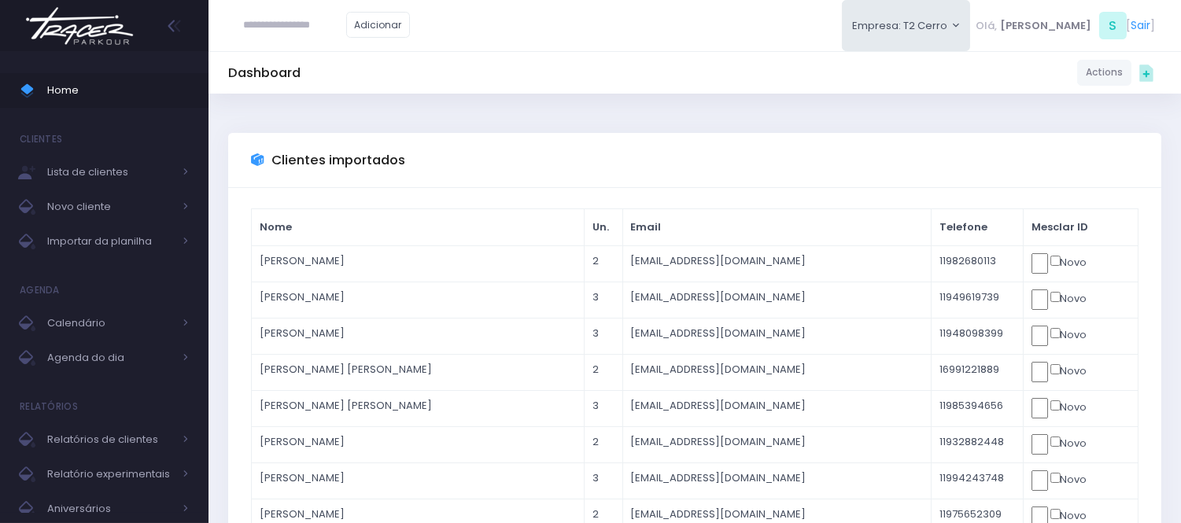
click input "submit" at bounding box center [0, 0] width 0 height 0
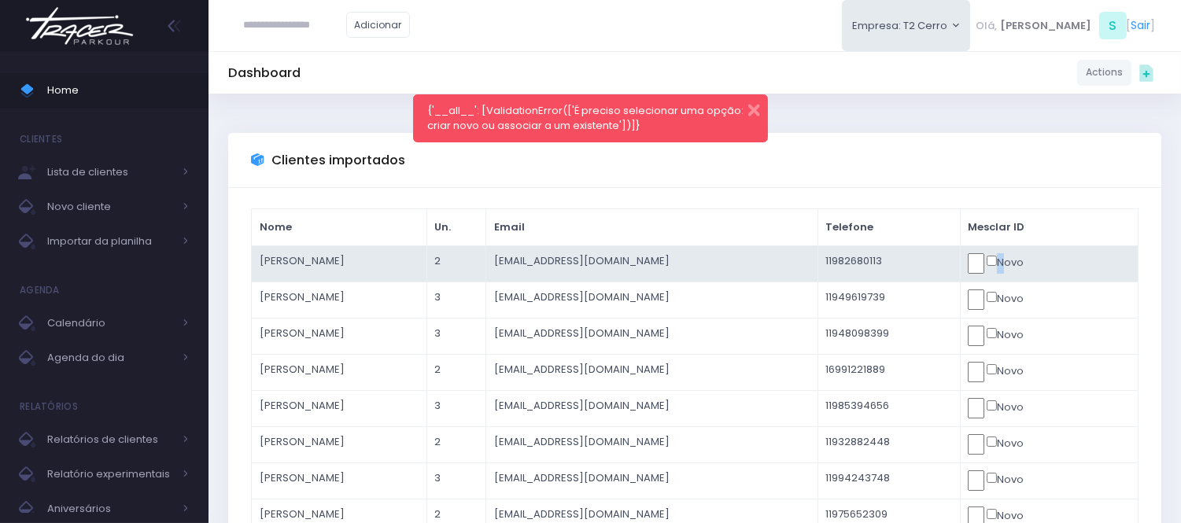
click at [1055, 260] on form "Novo" at bounding box center [1049, 263] width 162 height 20
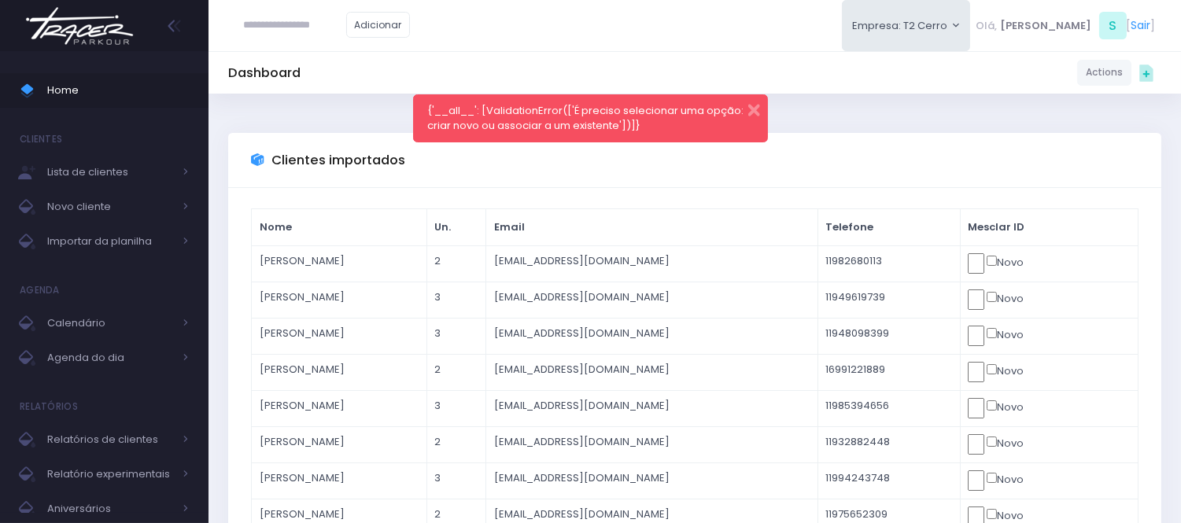
click at [601, 22] on div "Adicionar Empresa: T2 Cerro T2 Cerro T3 Santana T4 Pompeia Olá, S [" at bounding box center [695, 25] width 973 height 51
drag, startPoint x: 606, startPoint y: 61, endPoint x: 525, endPoint y: 77, distance: 82.6
click at [525, 77] on div "Dashboard Actions Choose Label: Customer Partner Suplier Member Staff Add new" at bounding box center [695, 72] width 973 height 30
click at [6, 108] on ul "Home Clientes Lista de clientes Novo cliente Importar da planilha Agenda Calend…" at bounding box center [104, 427] width 209 height 732
click at [751, 103] on button "button" at bounding box center [743, 108] width 31 height 18
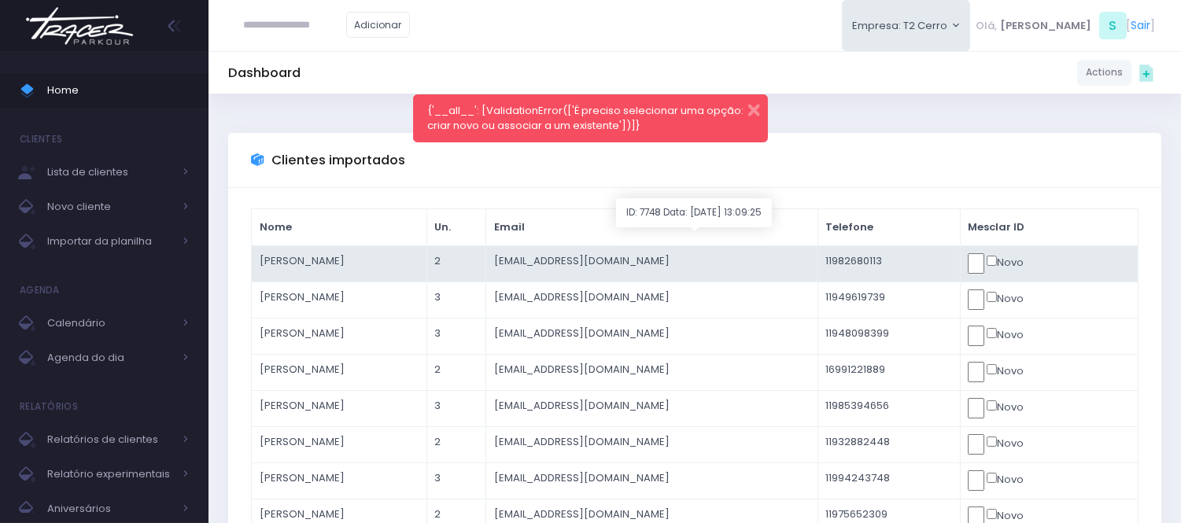
click at [331, 261] on td "[PERSON_NAME]" at bounding box center [340, 264] width 176 height 36
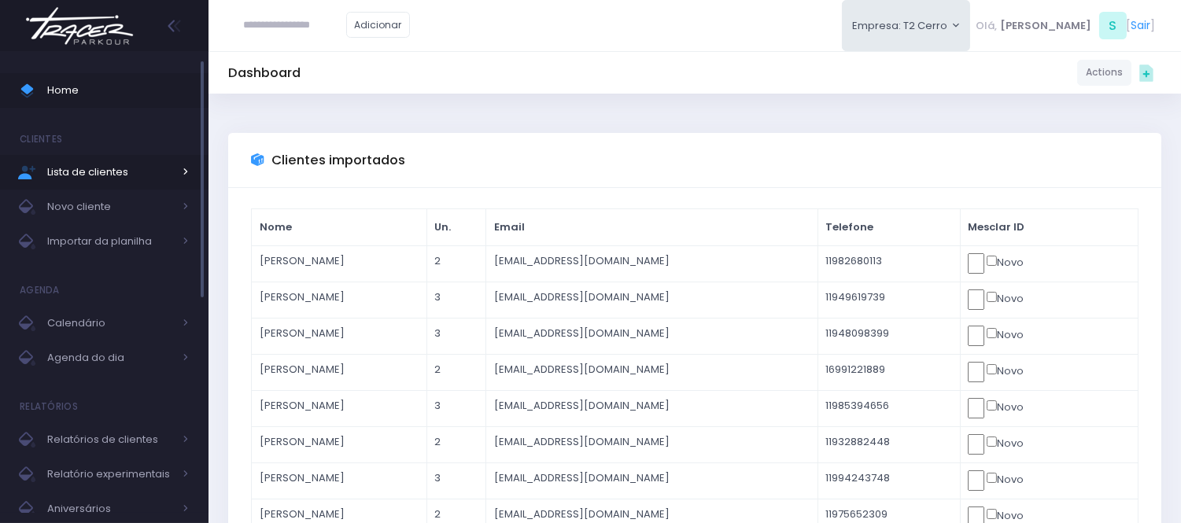
click input "submit" at bounding box center [0, 0] width 0 height 0
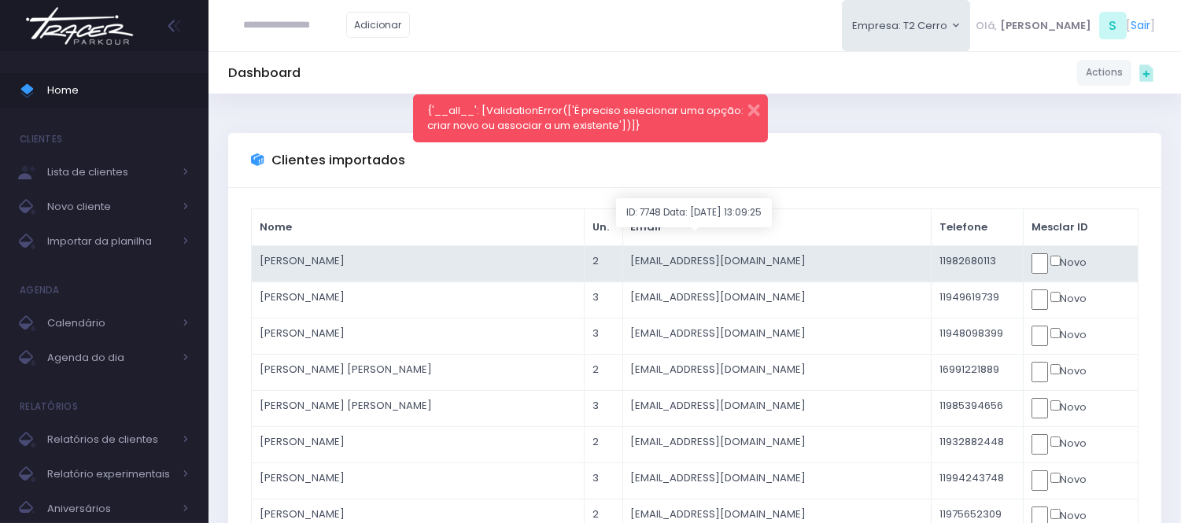
click at [261, 262] on td "[PERSON_NAME]" at bounding box center [418, 264] width 333 height 36
click at [375, 264] on td "[PERSON_NAME]" at bounding box center [418, 264] width 333 height 36
click input "submit" at bounding box center [0, 0] width 0 height 0
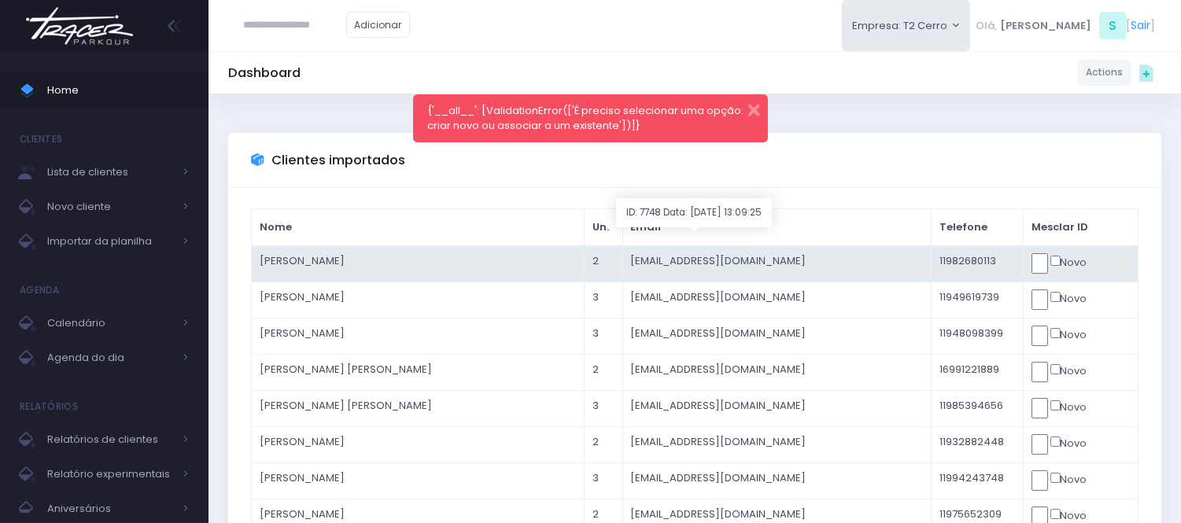
click input "submit" at bounding box center [0, 0] width 0 height 0
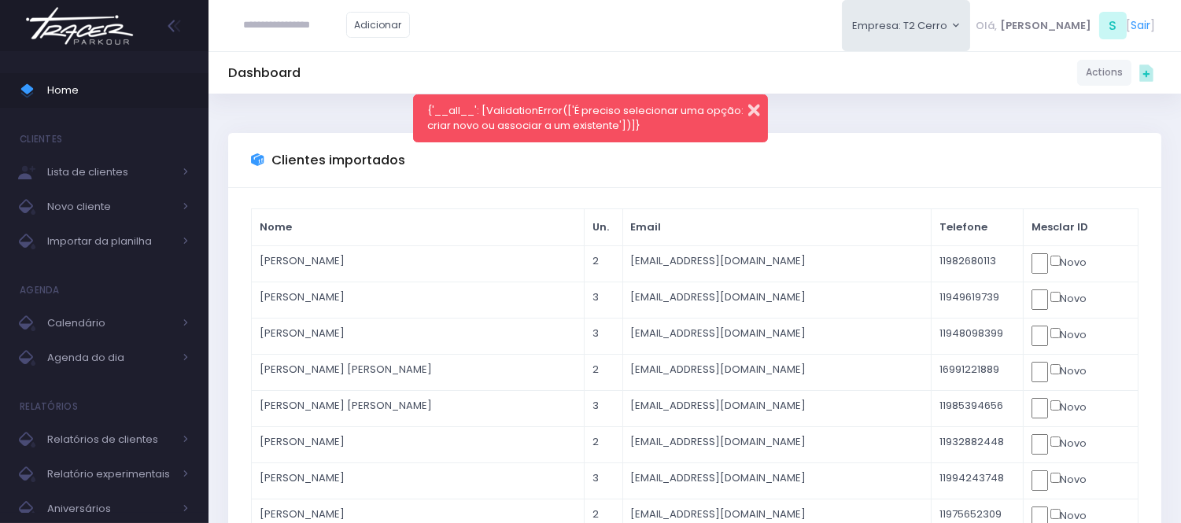
click at [756, 100] on button "button" at bounding box center [743, 108] width 31 height 18
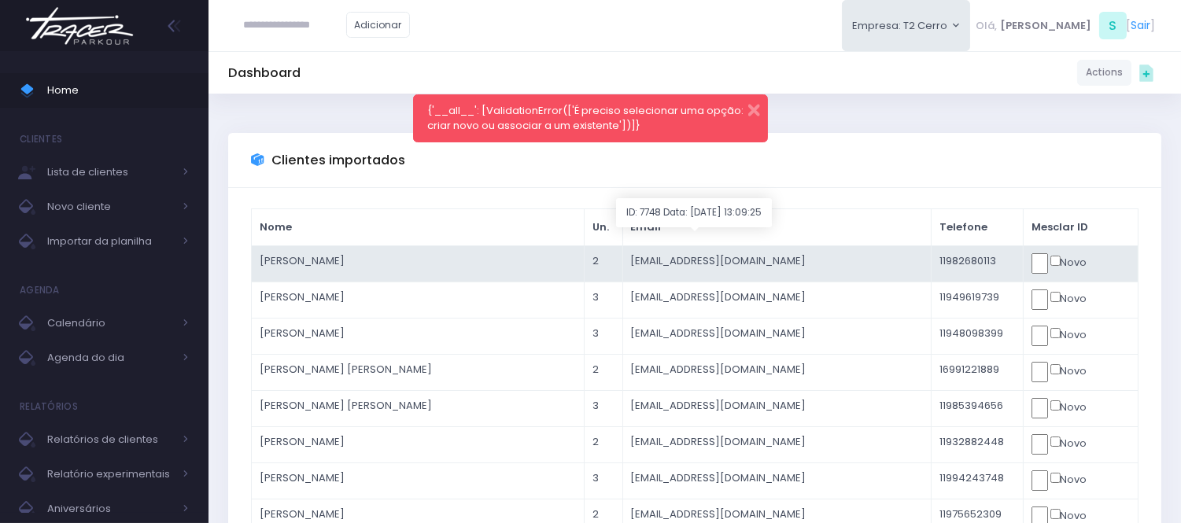
click at [272, 252] on td "[PERSON_NAME]" at bounding box center [418, 264] width 333 height 36
click input "submit" at bounding box center [0, 0] width 0 height 0
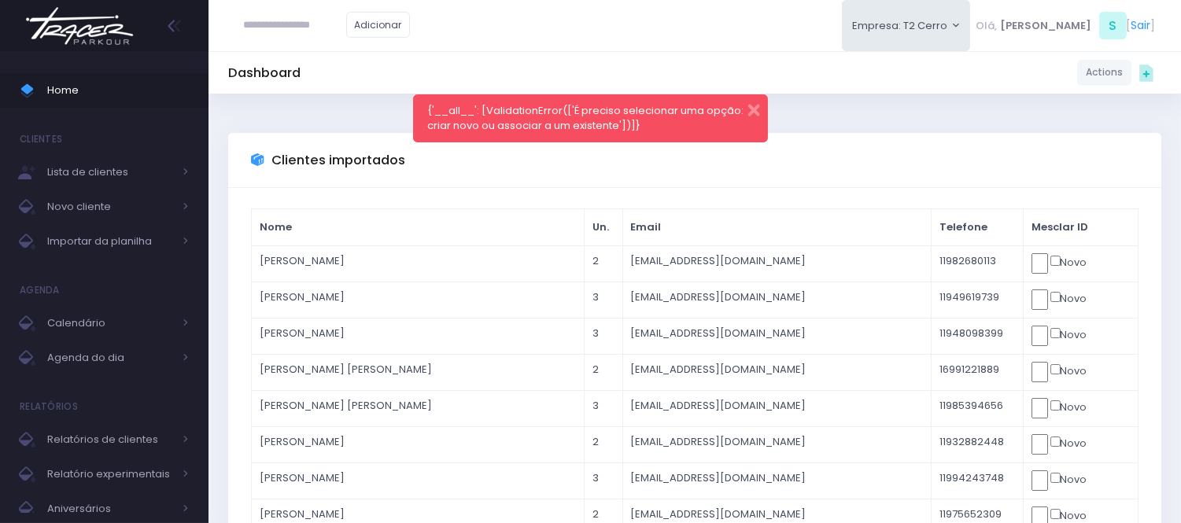
click at [523, 98] on div "{'__all__': [ValidationError(['É preciso selecionar uma opção: criar novo ou as…" at bounding box center [590, 118] width 354 height 48
drag, startPoint x: 754, startPoint y: 111, endPoint x: 762, endPoint y: 160, distance: 49.4
click at [753, 110] on button "button" at bounding box center [743, 108] width 31 height 18
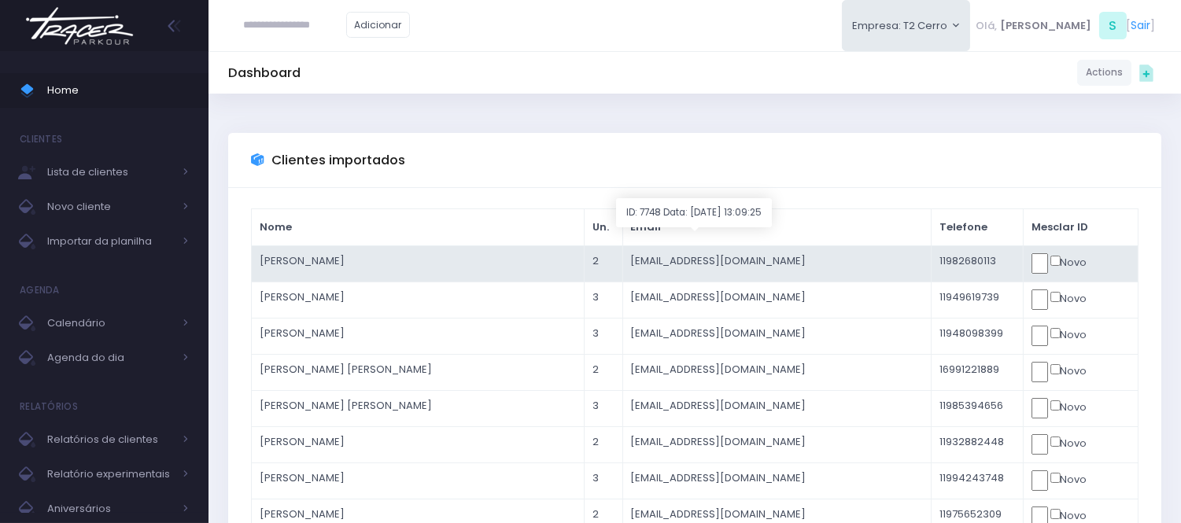
click at [271, 271] on td "Antonio" at bounding box center [418, 264] width 333 height 36
click input "submit" at bounding box center [0, 0] width 0 height 0
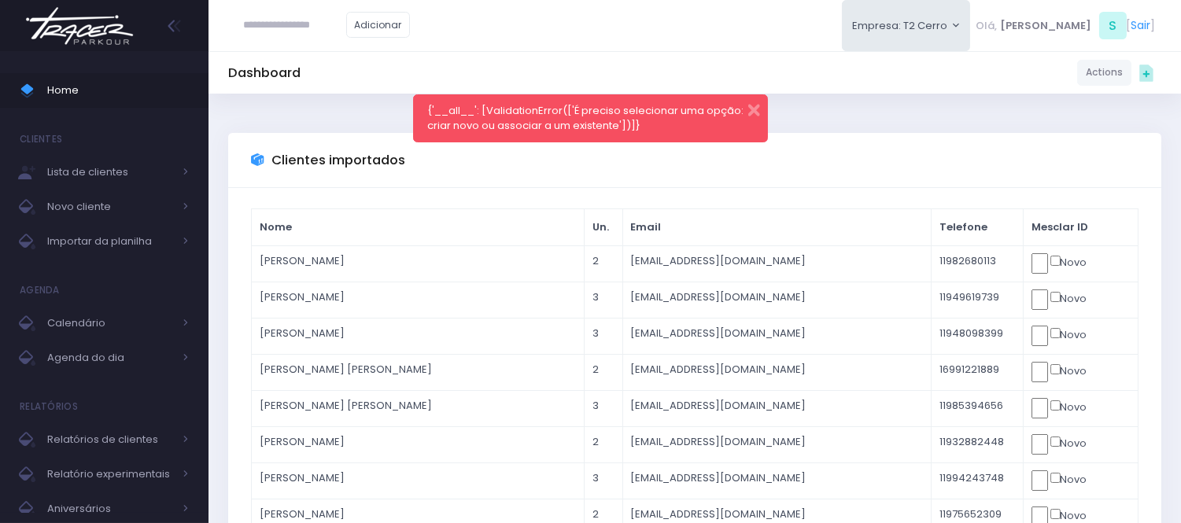
click at [532, 33] on div "Adicionar Empresa: T2 Cerro [GEOGRAPHIC_DATA][MEDICAL_DATA][PERSON_NAME], S [" at bounding box center [695, 25] width 973 height 51
click at [332, 27] on input "text" at bounding box center [295, 25] width 102 height 30
type input "******"
click input "submit" at bounding box center [0, 0] width 0 height 0
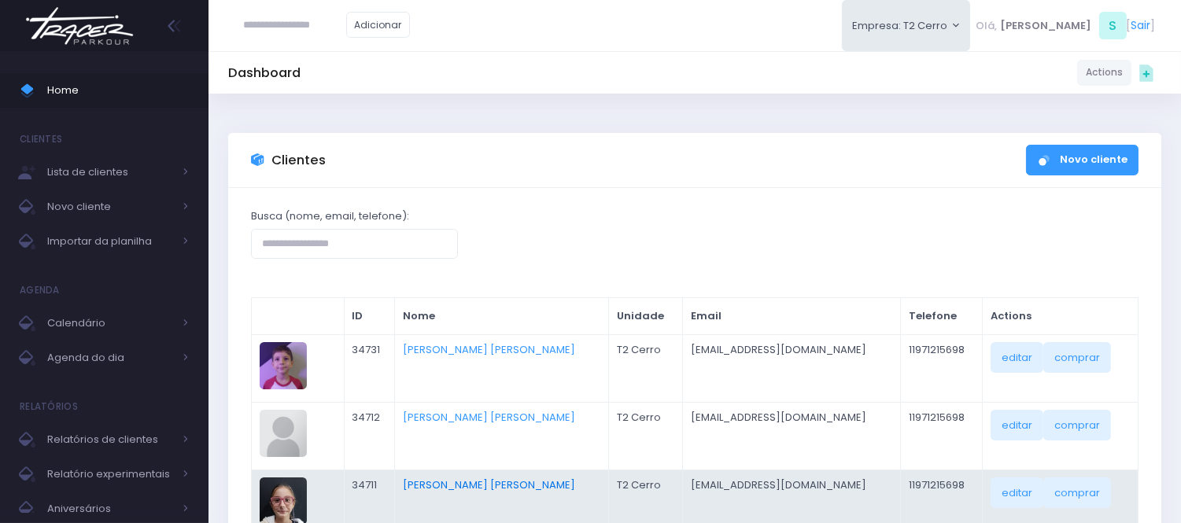
click at [462, 486] on link "[PERSON_NAME]" at bounding box center [489, 485] width 172 height 15
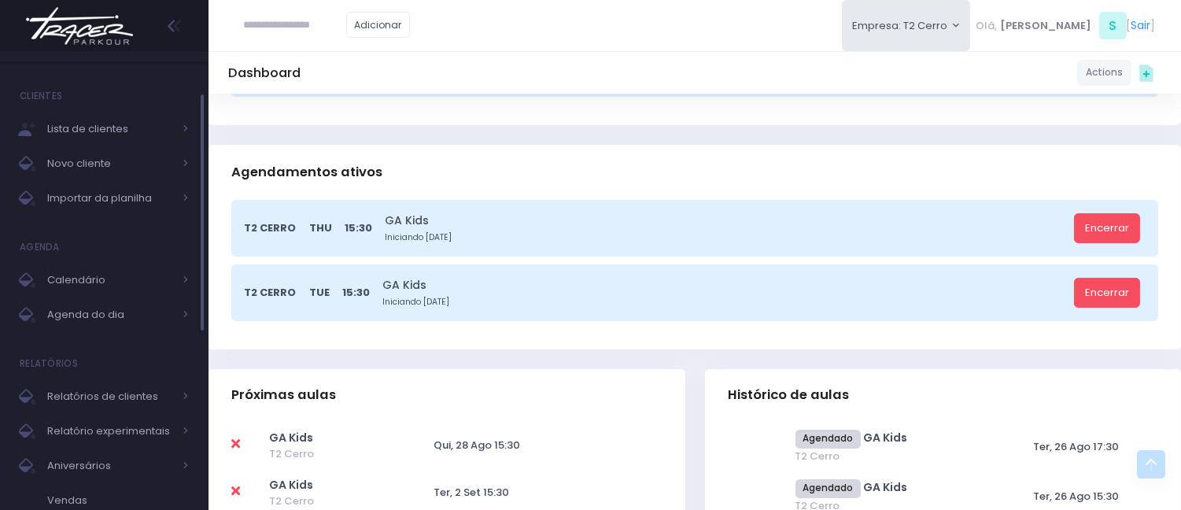
scroll to position [437, 0]
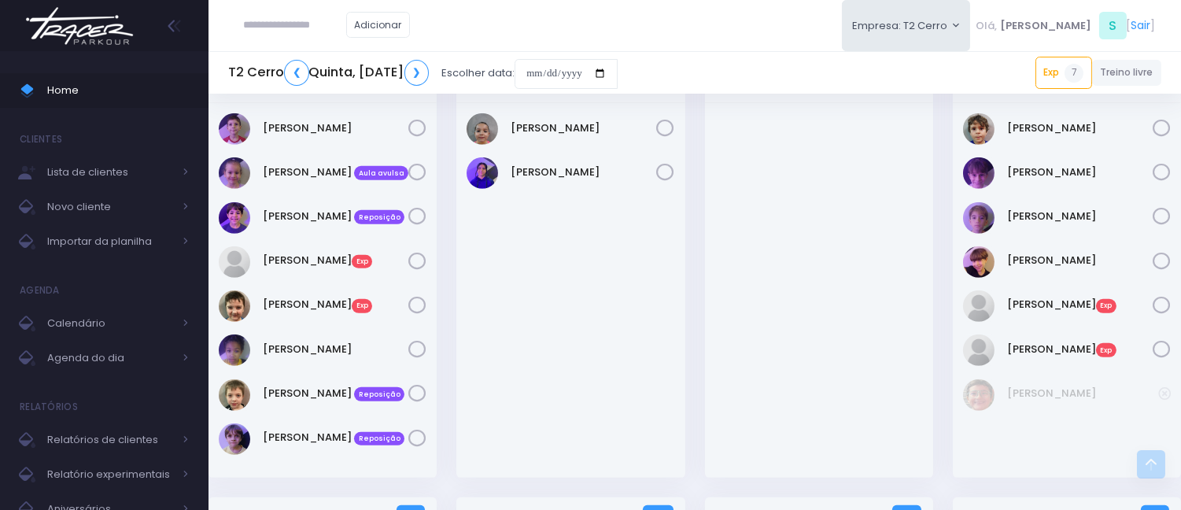
scroll to position [1702, 0]
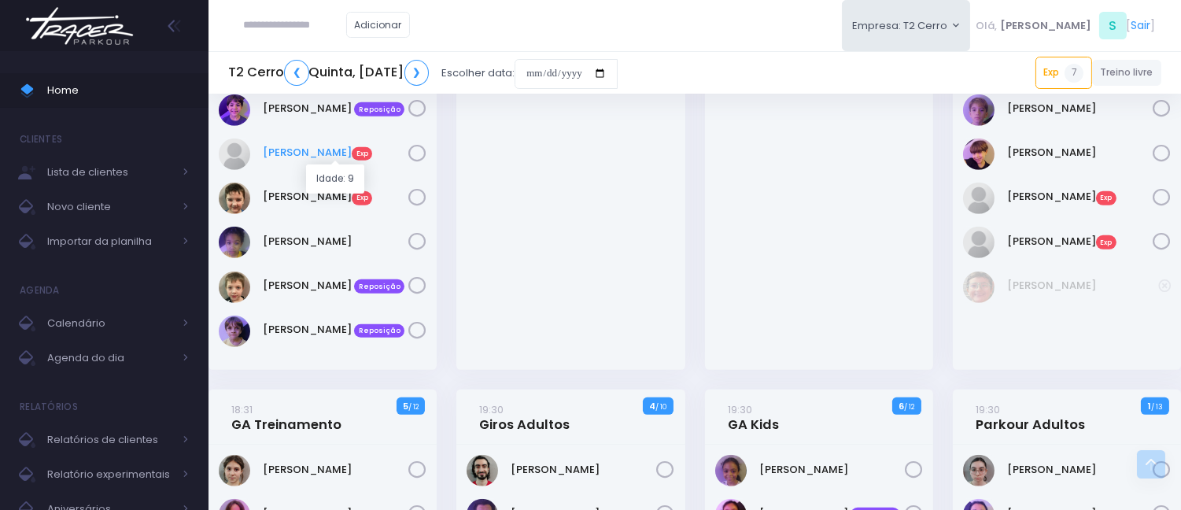
click at [316, 156] on link "Pedro Bião Exp" at bounding box center [336, 153] width 146 height 16
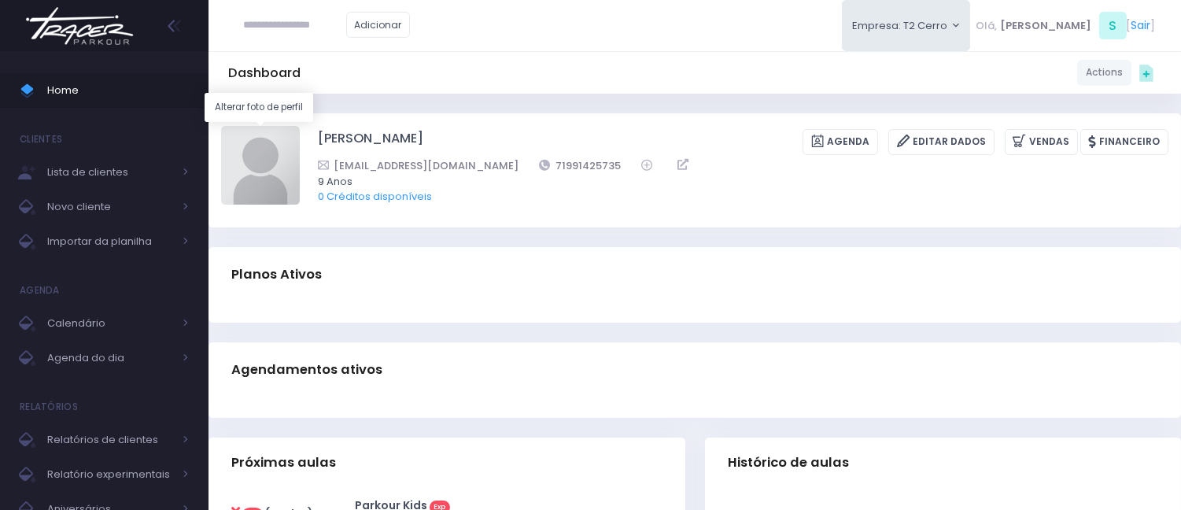
click at [268, 174] on img at bounding box center [260, 165] width 79 height 79
click at [299, 126] on input "file" at bounding box center [299, 125] width 1 height 1
type input "**********"
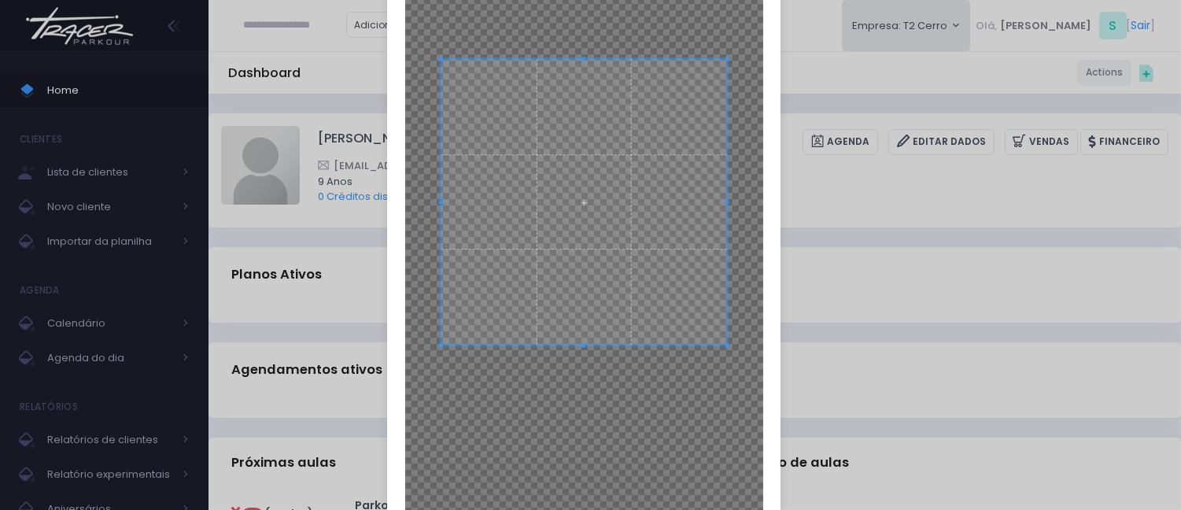
scroll to position [234, 0]
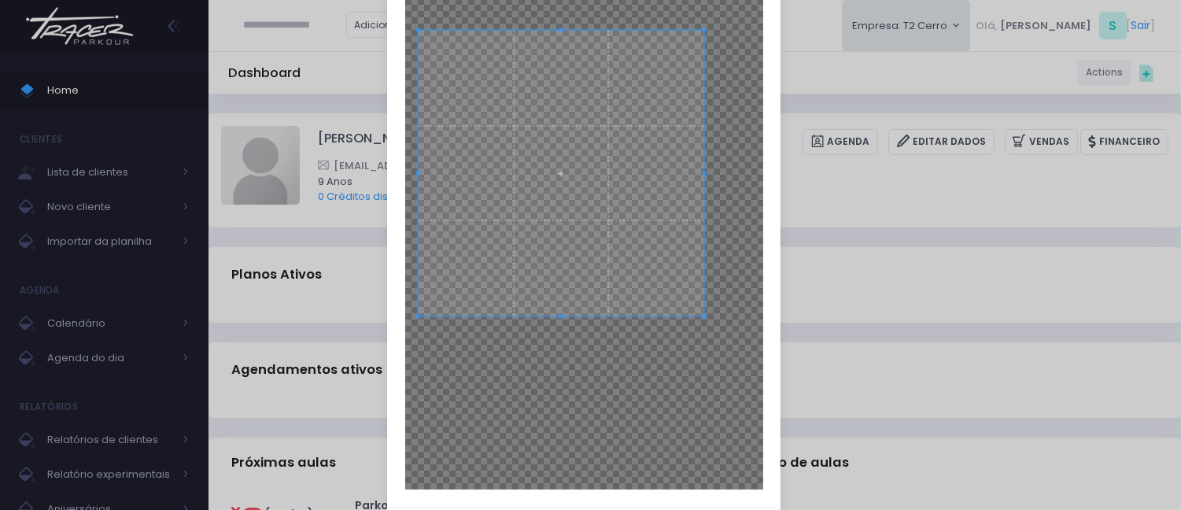
click at [568, 209] on span at bounding box center [561, 173] width 286 height 286
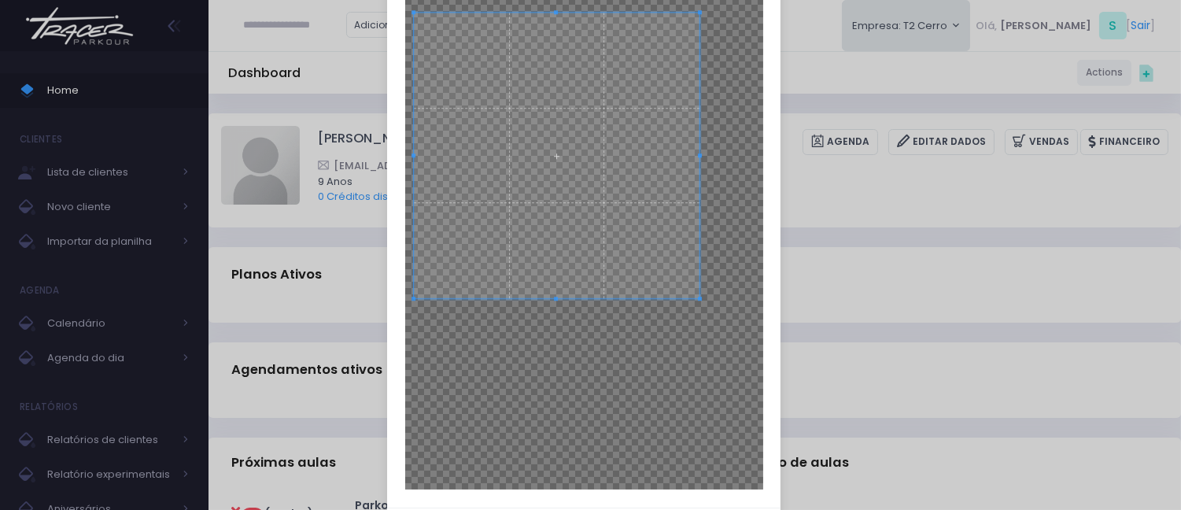
click at [542, 164] on span at bounding box center [557, 156] width 286 height 286
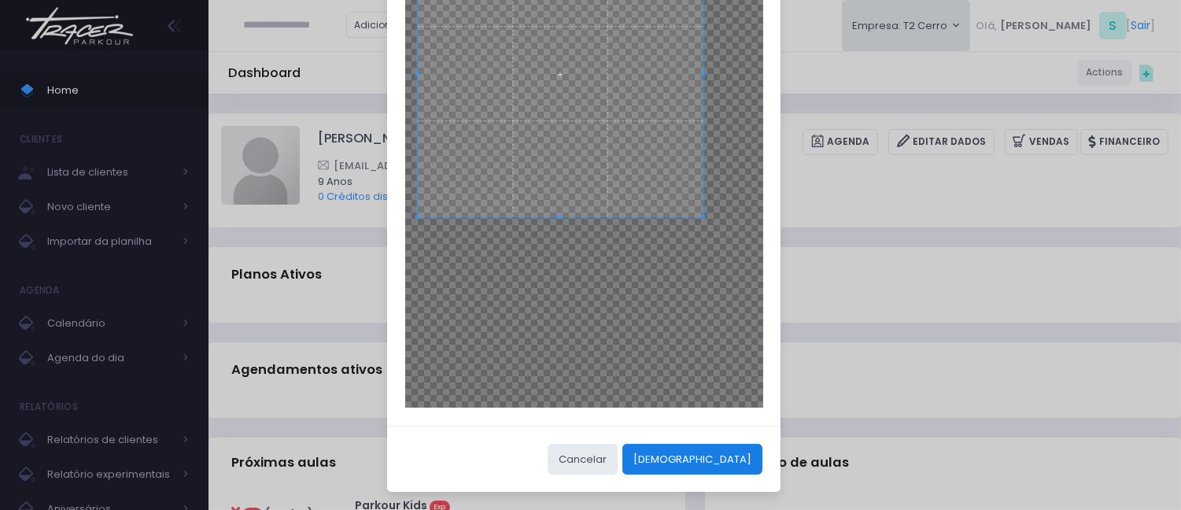
click at [721, 468] on button "[DEMOGRAPHIC_DATA]" at bounding box center [693, 459] width 140 height 30
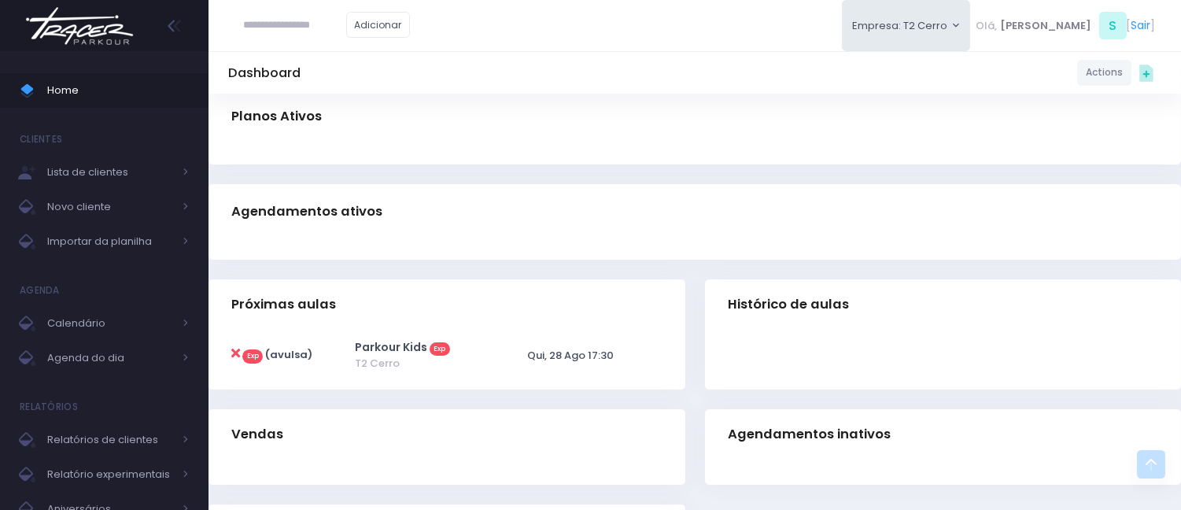
scroll to position [0, 0]
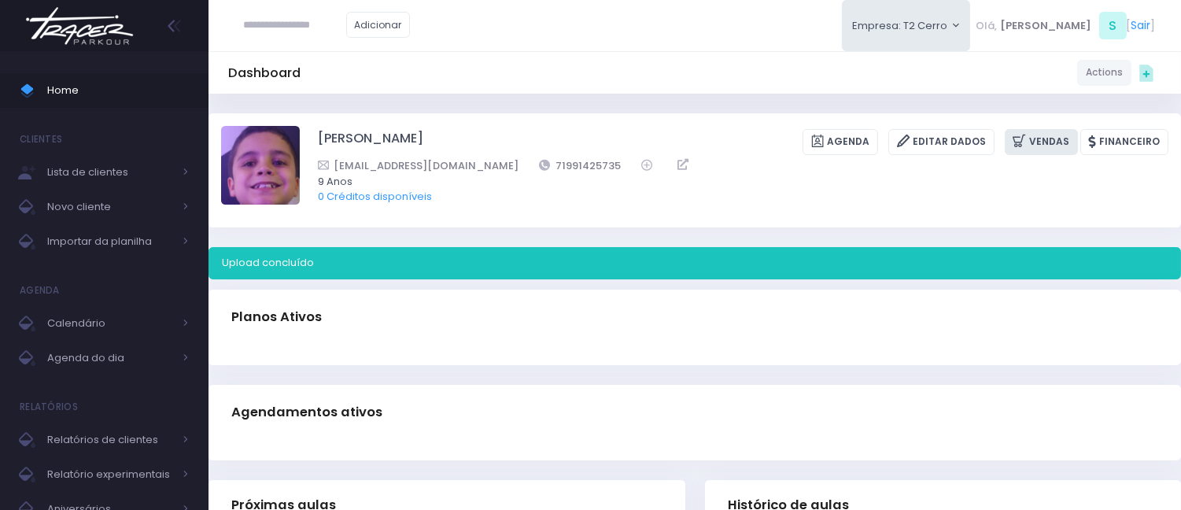
click at [1037, 152] on link "Vendas" at bounding box center [1041, 142] width 73 height 26
click at [1030, 145] on icon at bounding box center [1021, 141] width 17 height 18
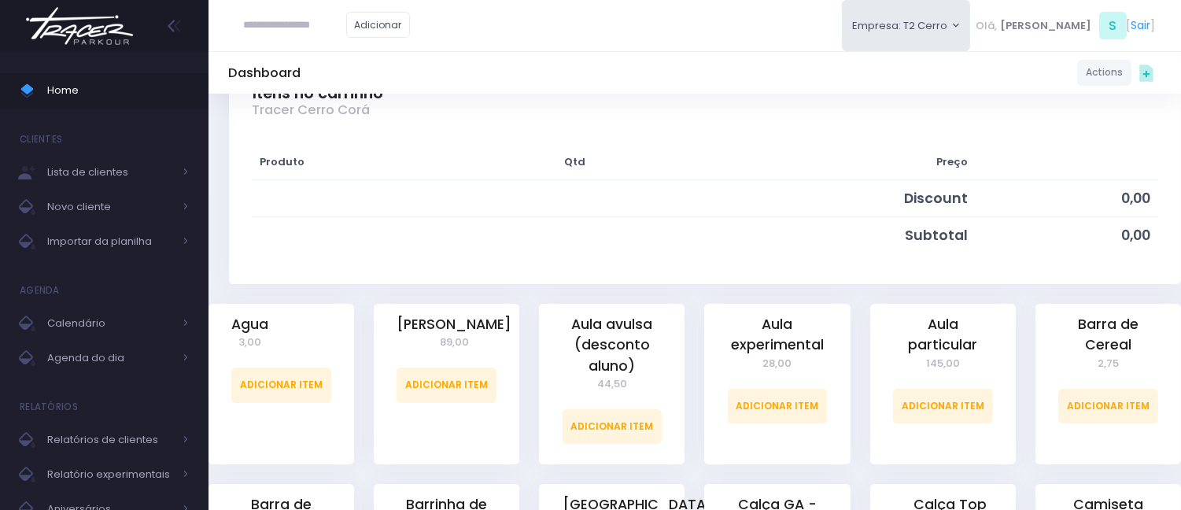
scroll to position [262, 0]
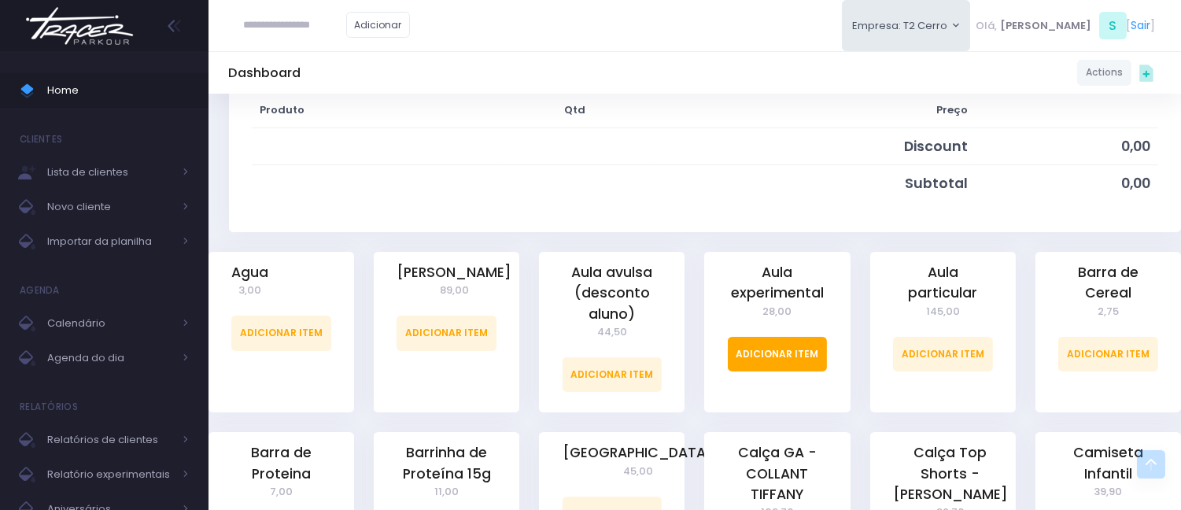
click at [772, 364] on link "Adicionar Item" at bounding box center [778, 354] width 100 height 35
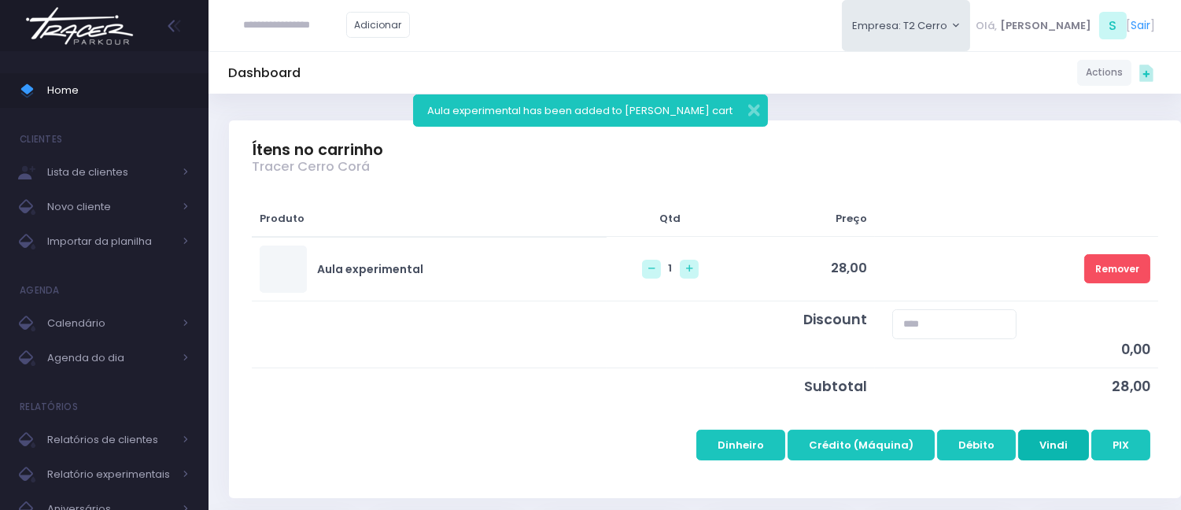
scroll to position [262, 0]
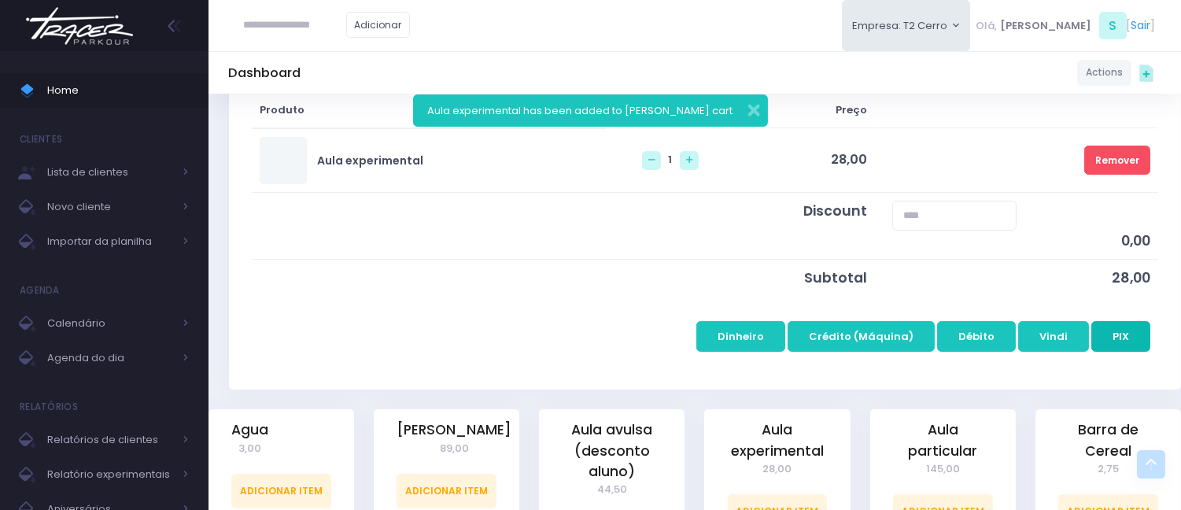
click at [1141, 340] on button "PIX" at bounding box center [1121, 336] width 59 height 30
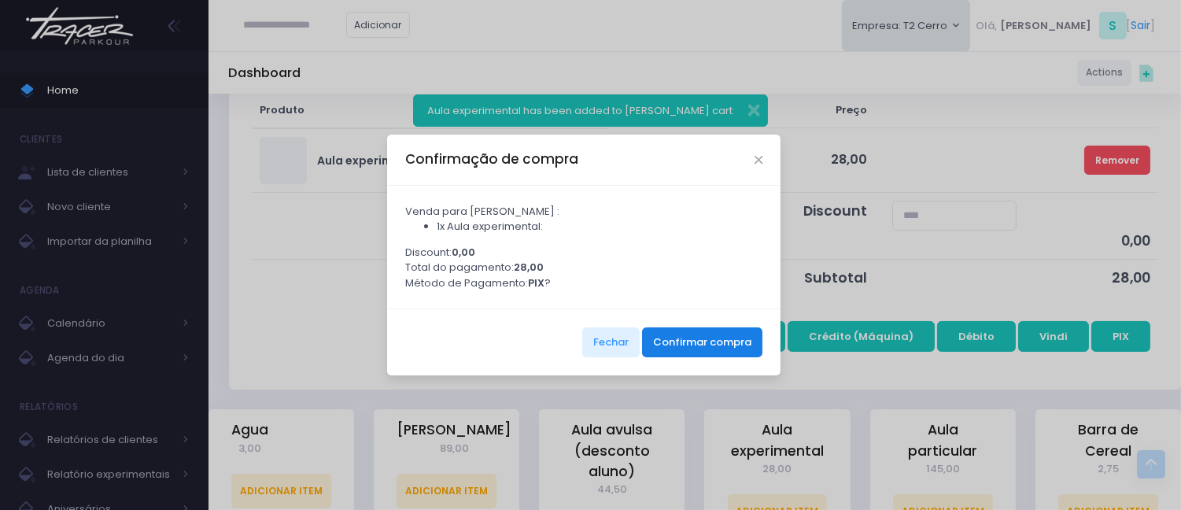
click at [697, 354] on button "Confirmar compra" at bounding box center [702, 342] width 120 height 30
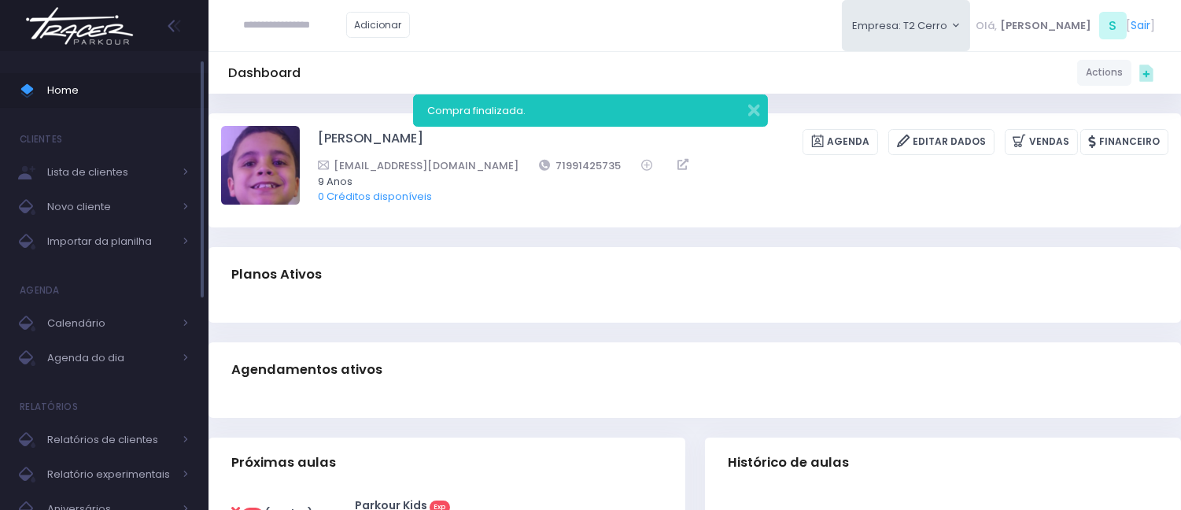
click at [89, 82] on span "Home" at bounding box center [118, 90] width 142 height 20
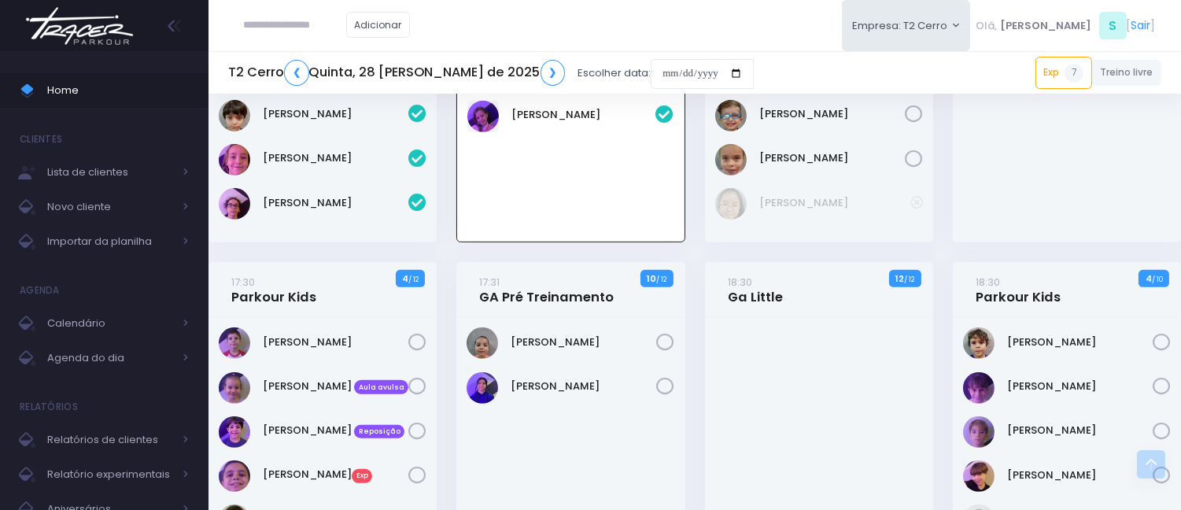
scroll to position [1410, 0]
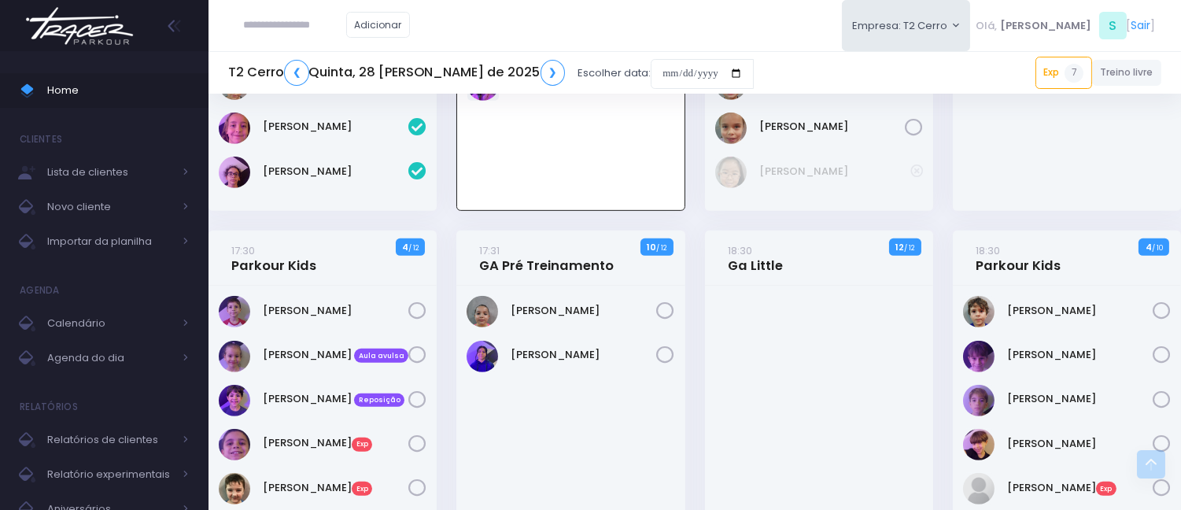
click at [546, 99] on div "Catharina Dalonso" at bounding box center [570, 90] width 227 height 240
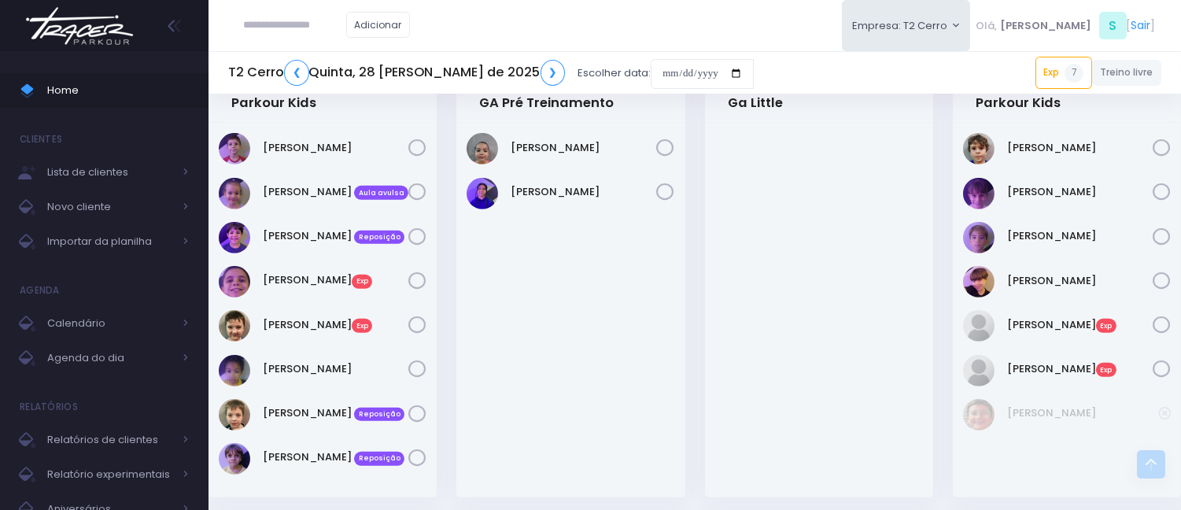
scroll to position [1584, 0]
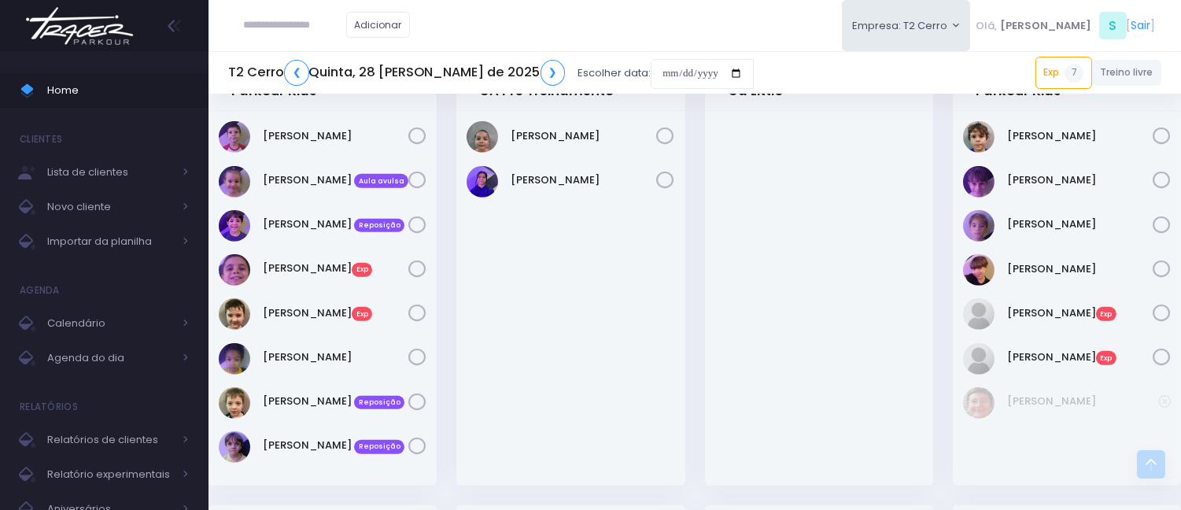
click at [300, 24] on input "text" at bounding box center [295, 25] width 102 height 30
paste input "**********"
click at [281, 24] on input "**********" at bounding box center [295, 25] width 102 height 30
click at [321, 51] on link "[PERSON_NAME]" at bounding box center [319, 54] width 89 height 16
type input "**********"
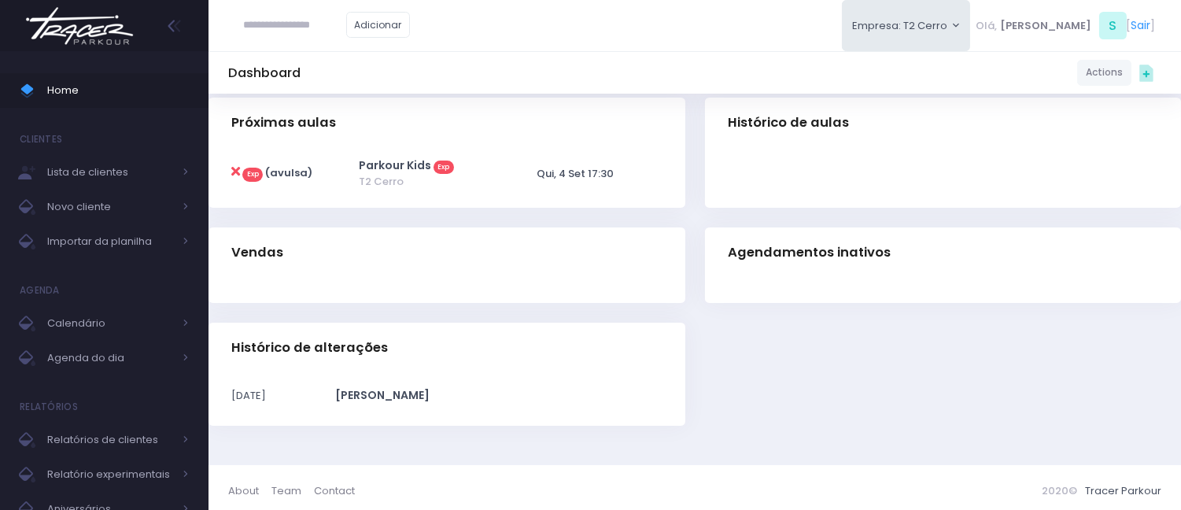
scroll to position [346, 0]
